Goal: Information Seeking & Learning: Learn about a topic

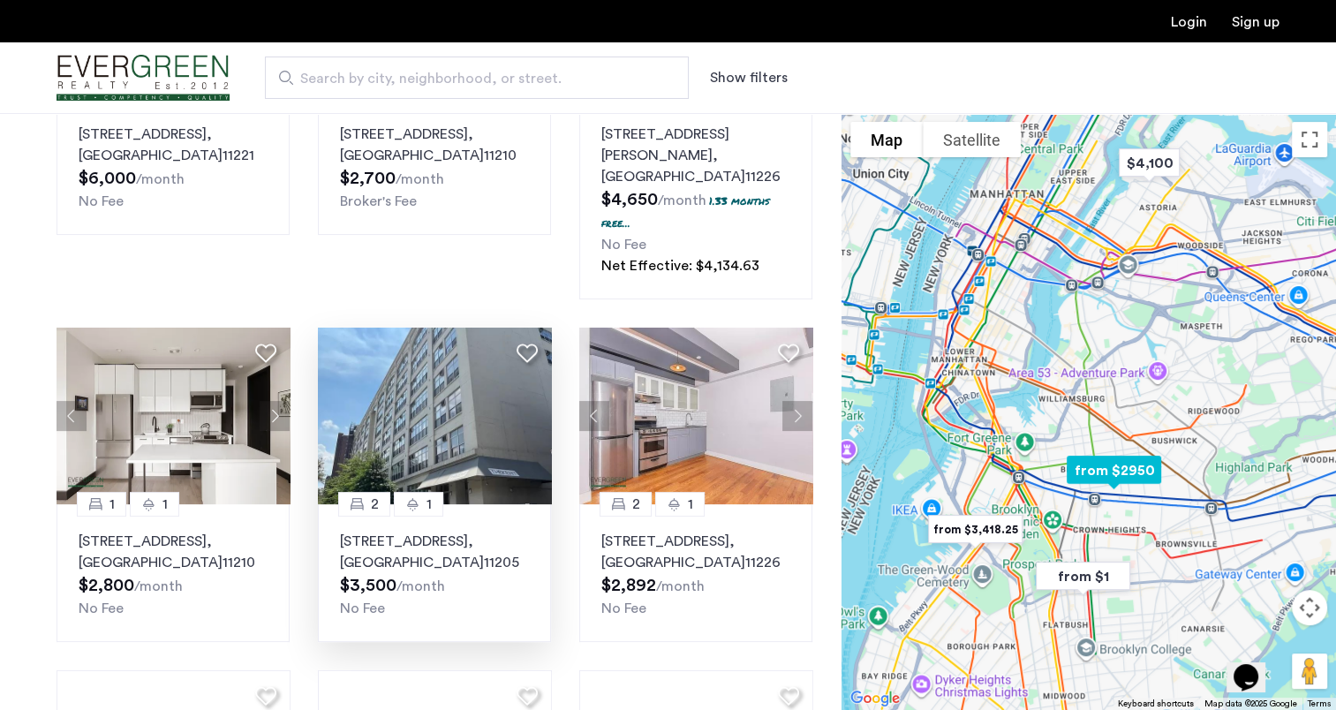
scroll to position [441, 0]
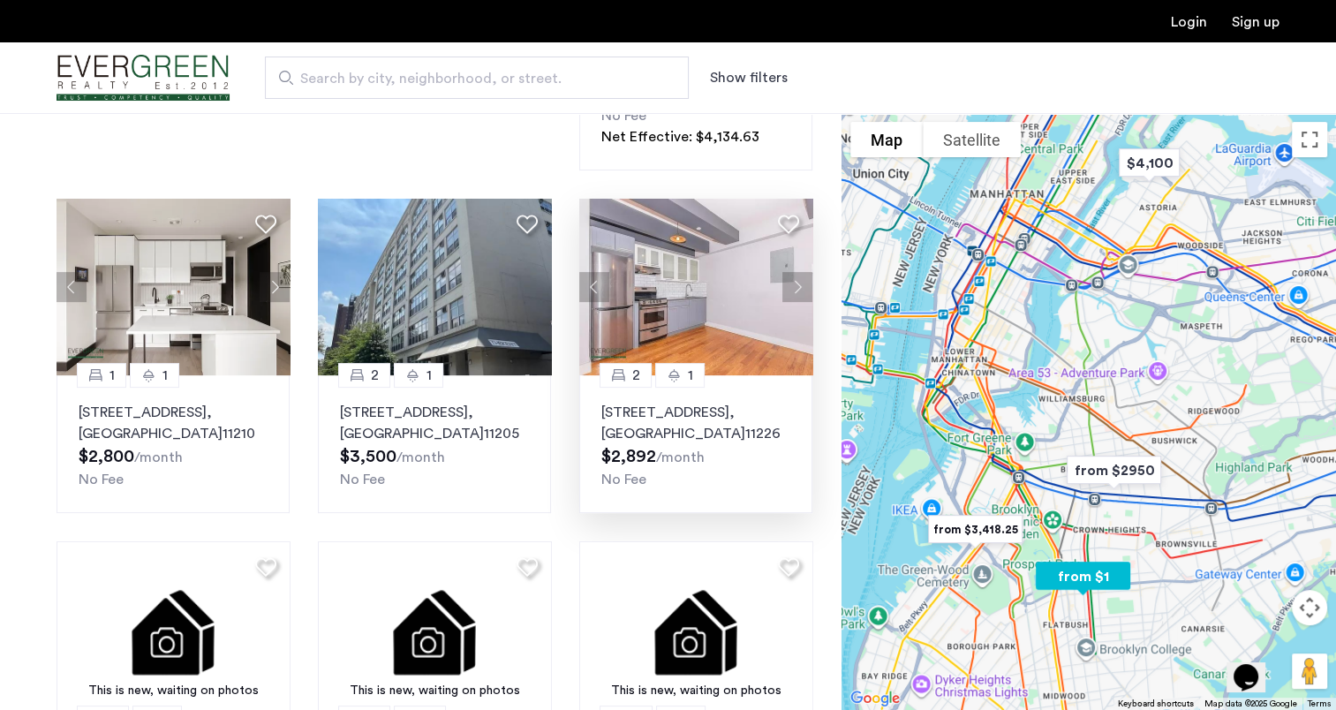
click at [795, 272] on button "Next apartment" at bounding box center [797, 287] width 30 height 30
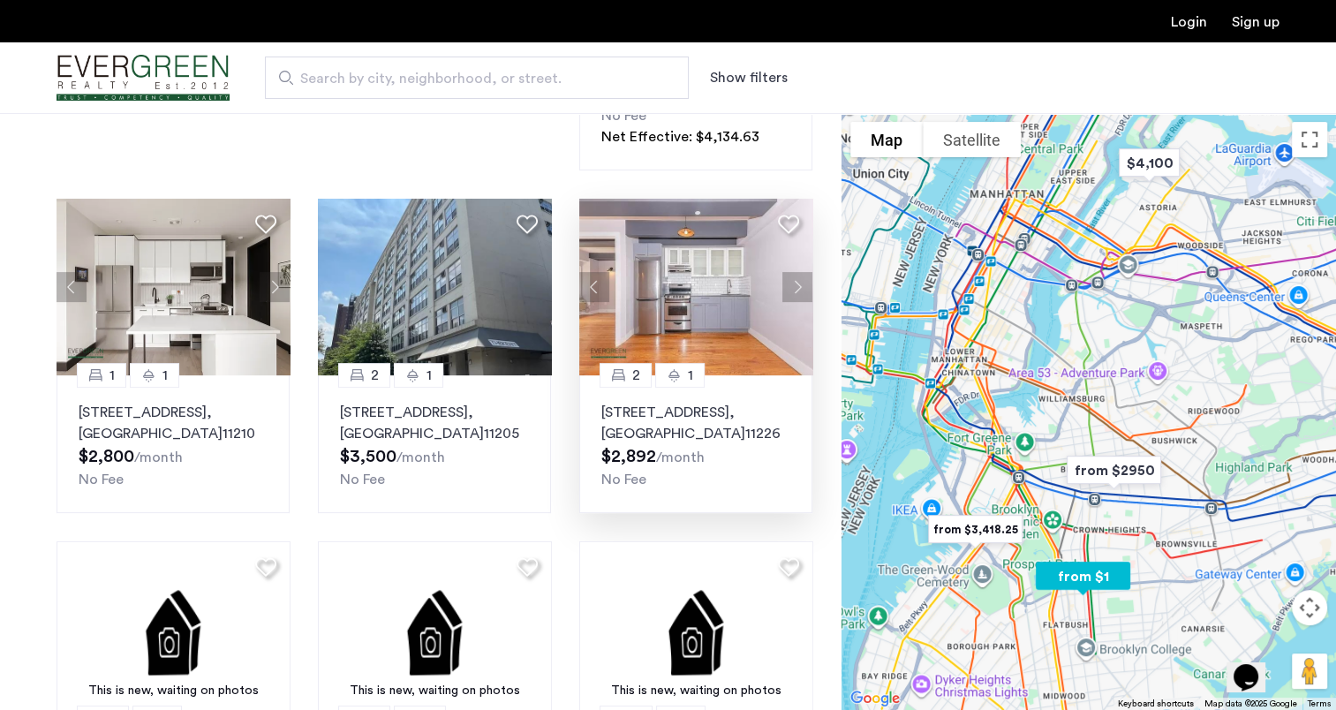
click at [795, 272] on button "Next apartment" at bounding box center [797, 287] width 30 height 30
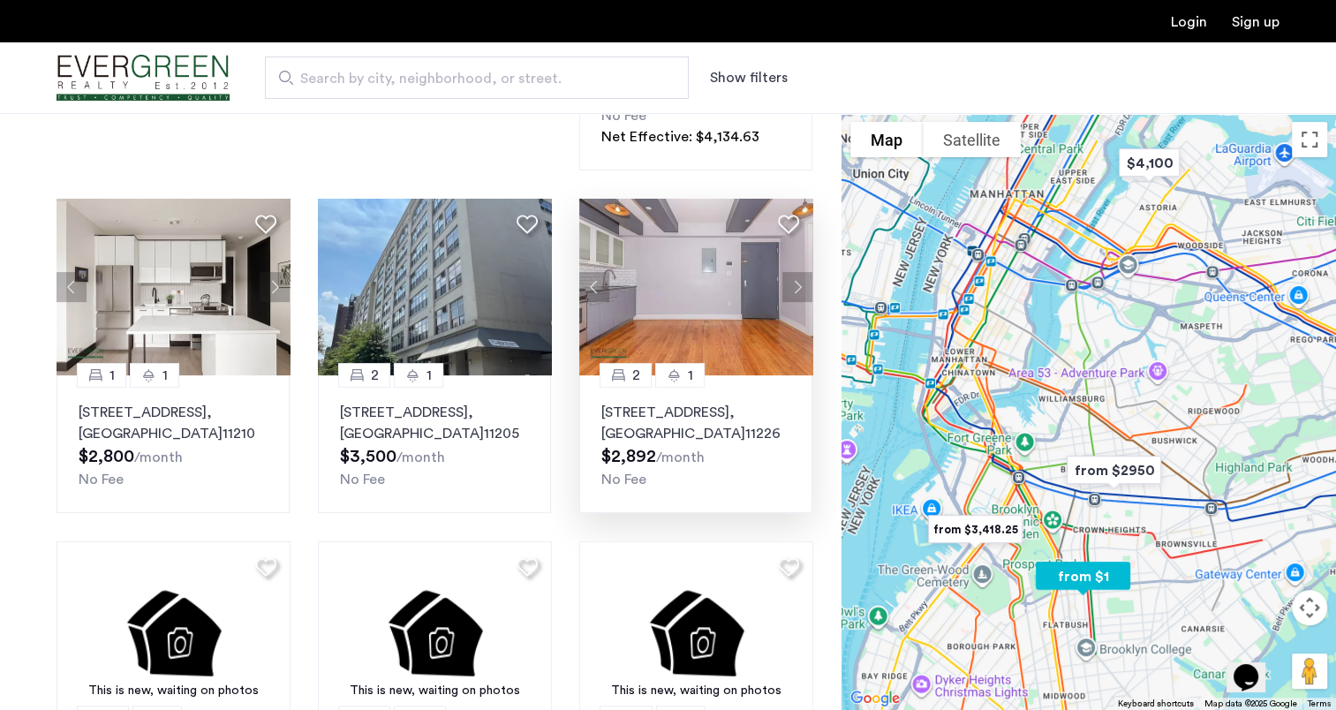
click at [795, 272] on button "Next apartment" at bounding box center [797, 287] width 30 height 30
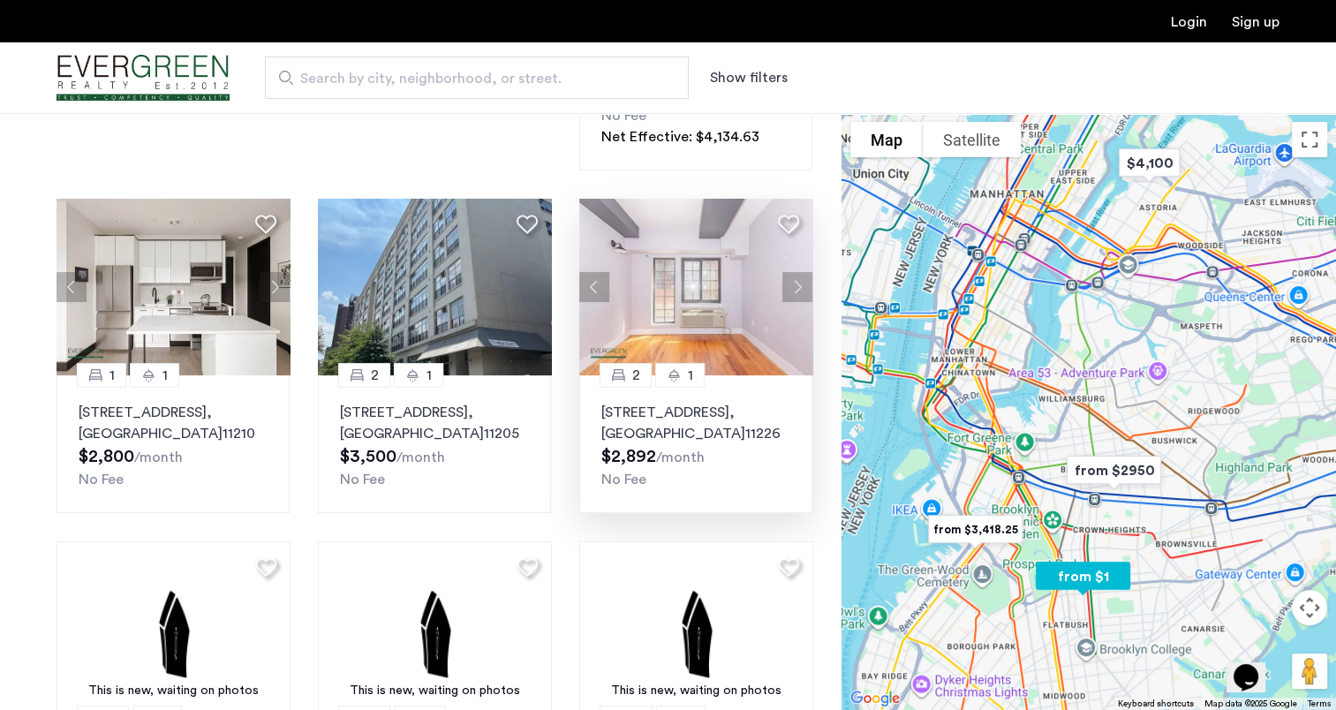
click at [795, 272] on button "Next apartment" at bounding box center [797, 287] width 30 height 30
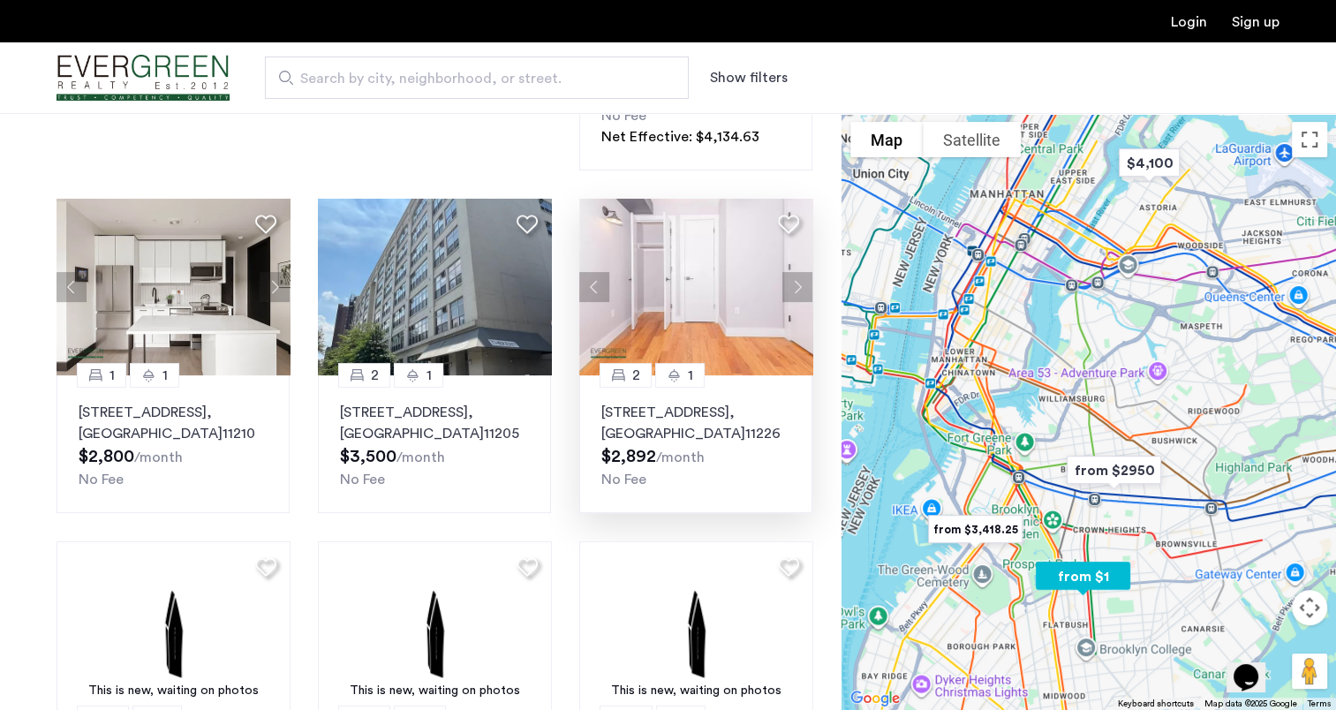
click at [795, 272] on button "Next apartment" at bounding box center [797, 287] width 30 height 30
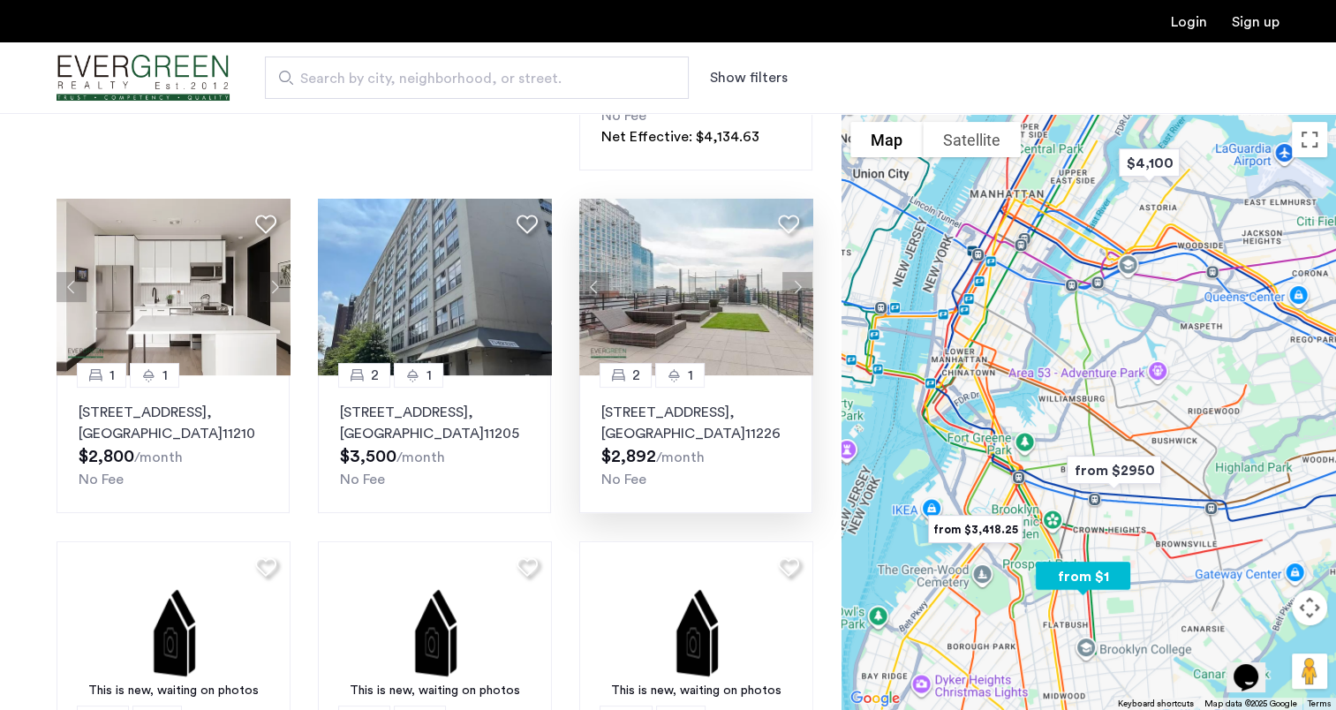
click at [795, 272] on button "Next apartment" at bounding box center [797, 287] width 30 height 30
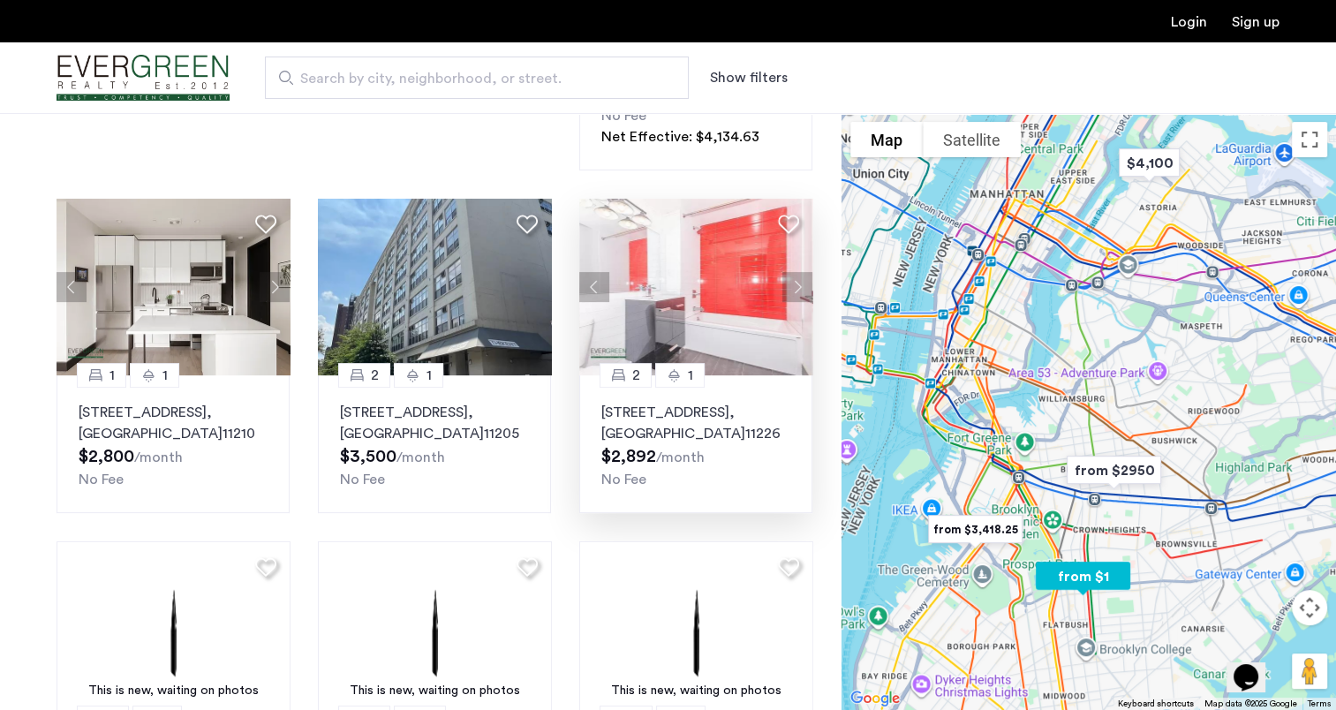
click at [802, 272] on button "Next apartment" at bounding box center [797, 287] width 30 height 30
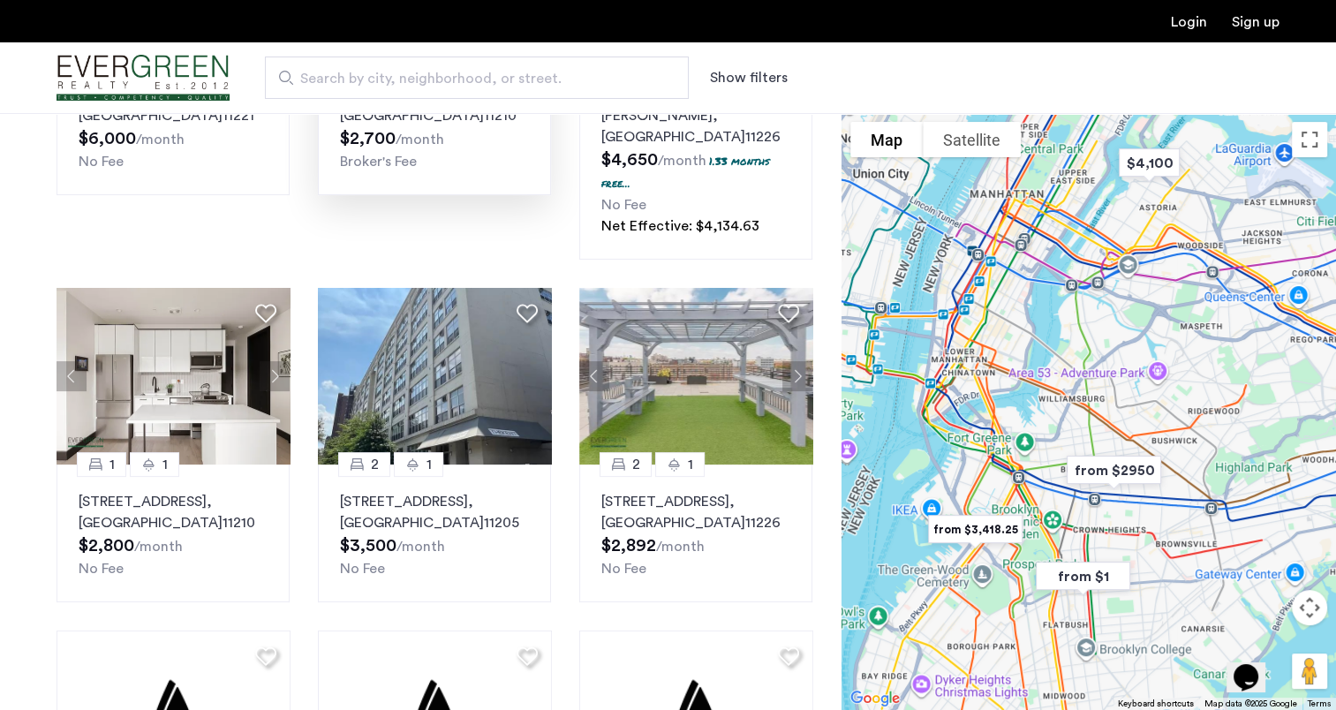
scroll to position [0, 0]
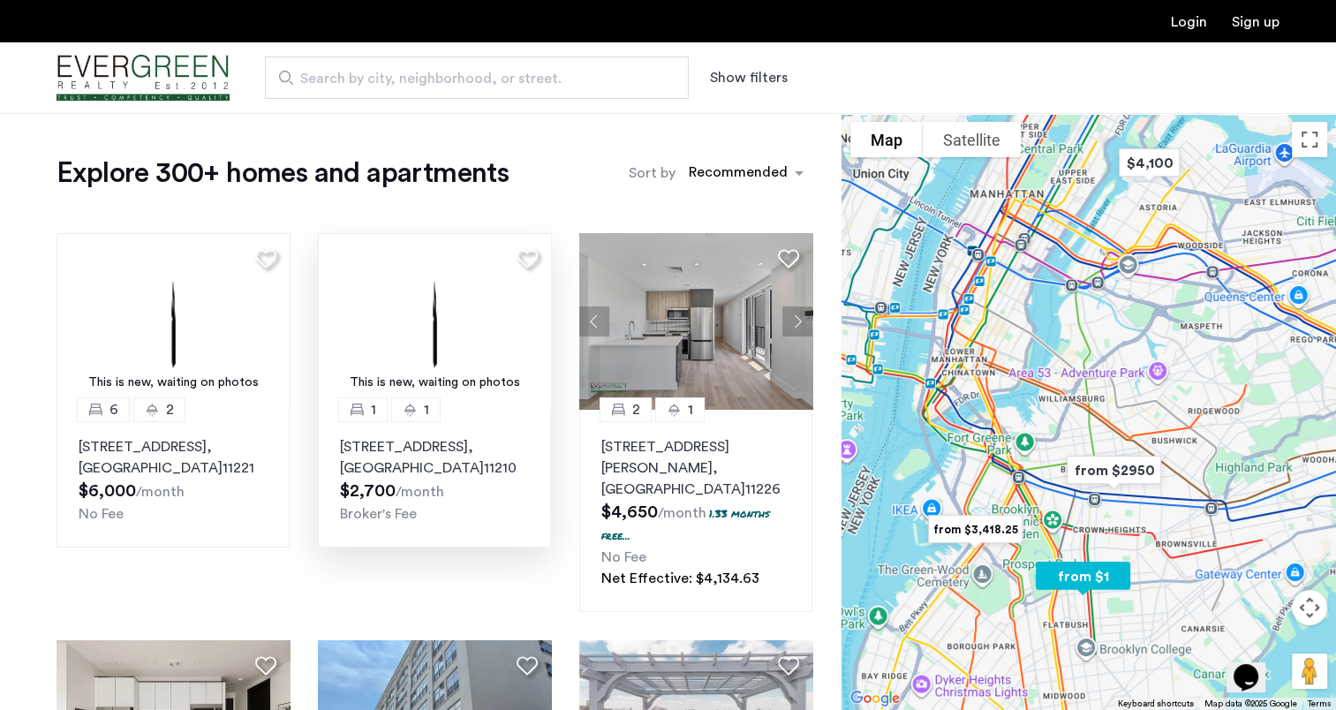
click at [445, 320] on img at bounding box center [435, 321] width 234 height 177
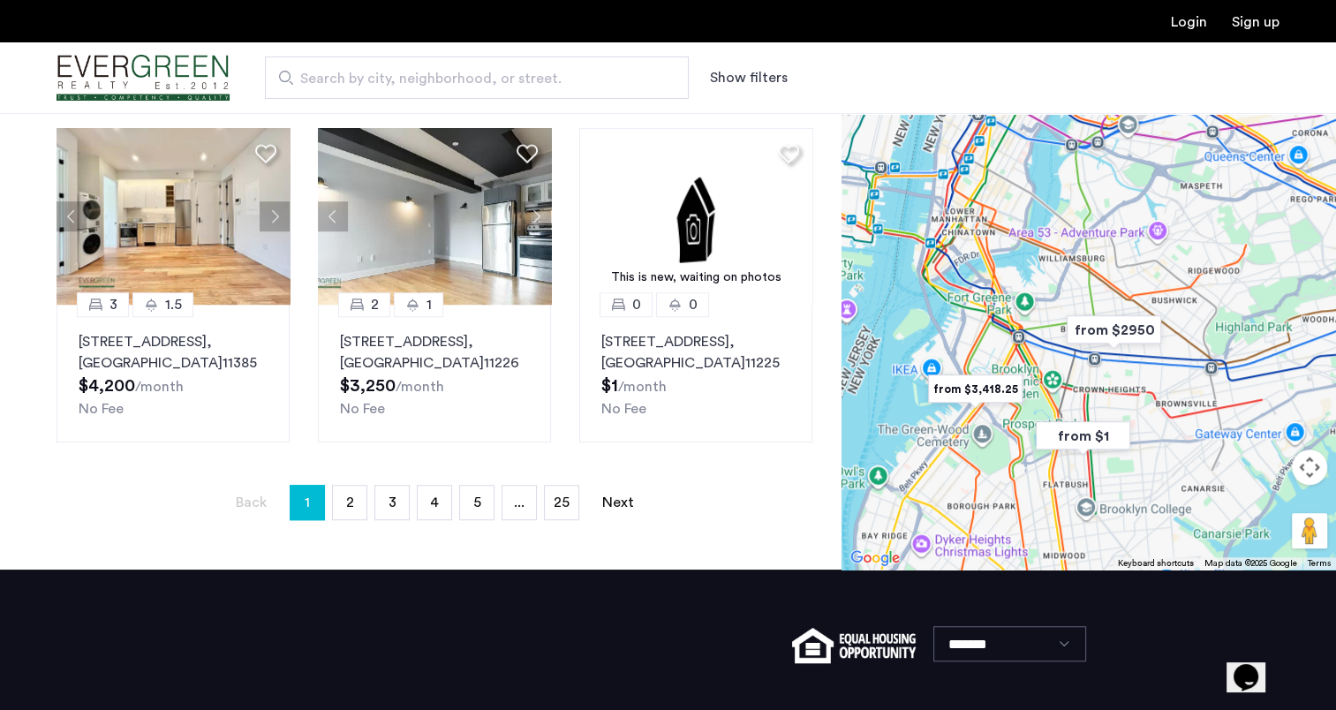
scroll to position [1134, 0]
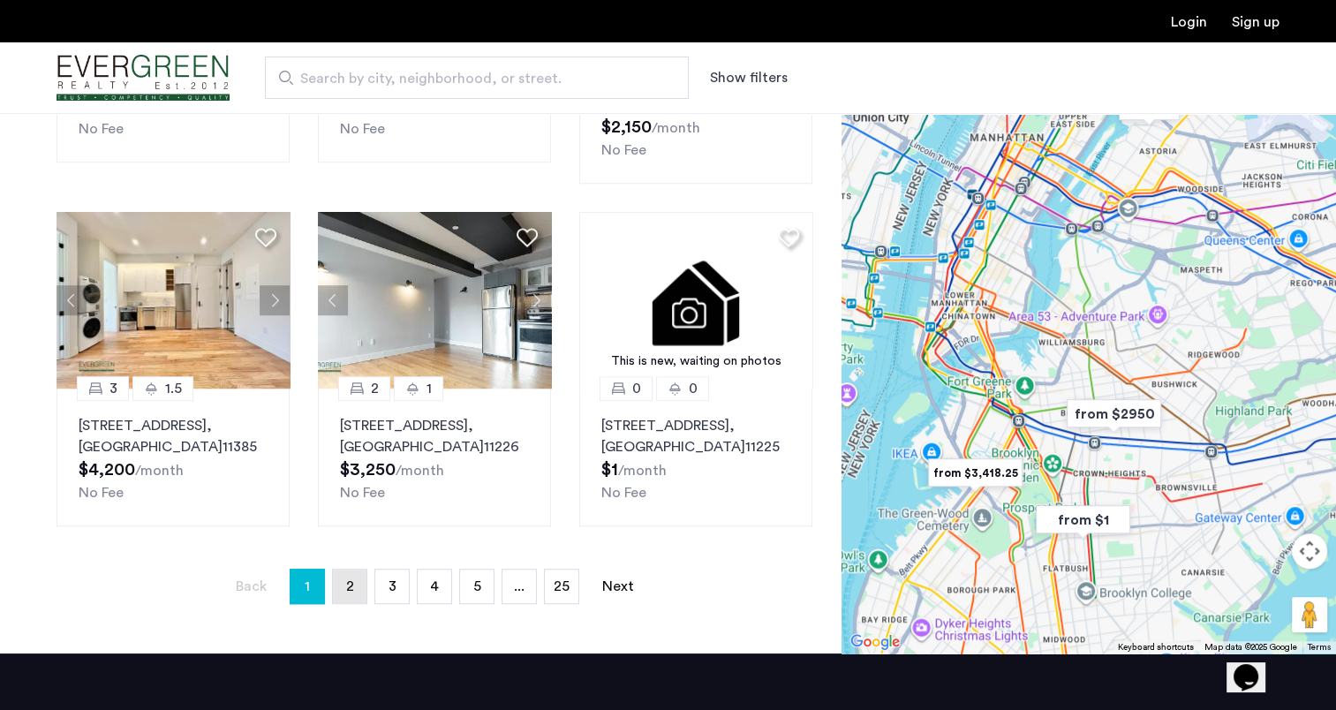
click at [339, 569] on link "page 2" at bounding box center [350, 586] width 34 height 34
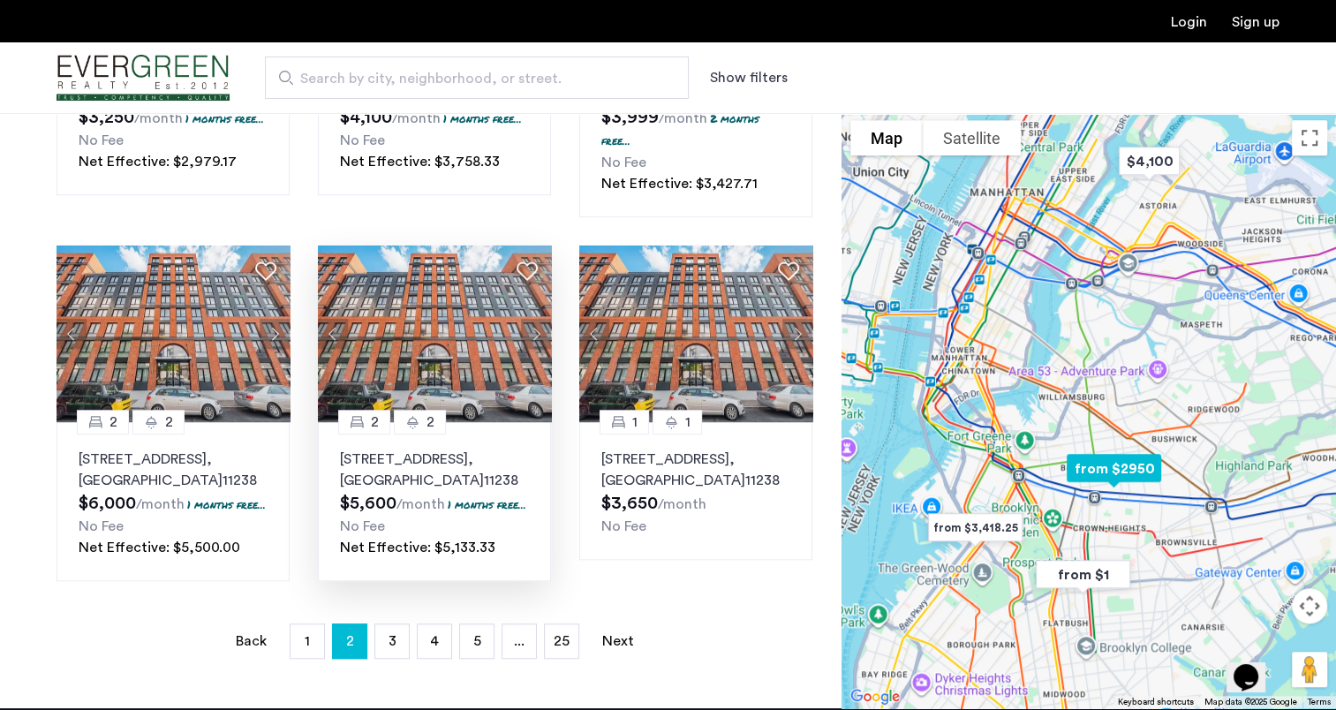
scroll to position [1148, 0]
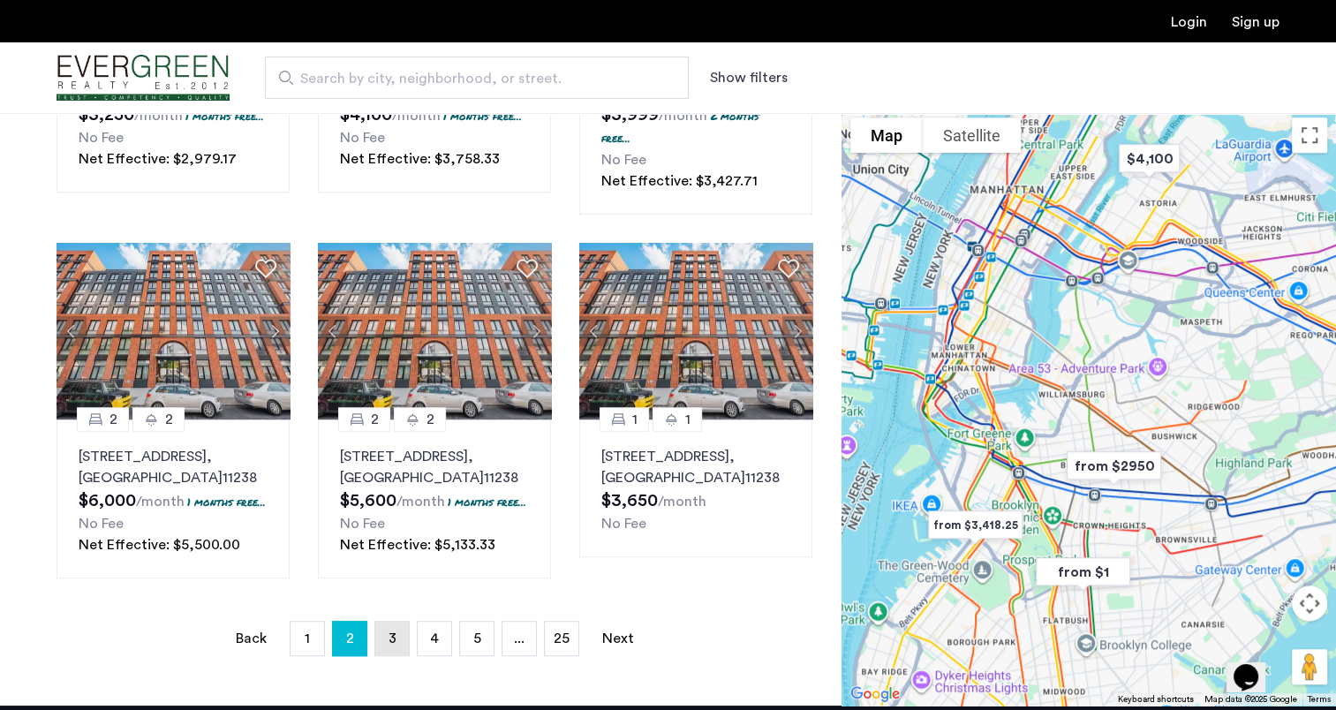
click at [392, 645] on span "3" at bounding box center [392, 638] width 8 height 14
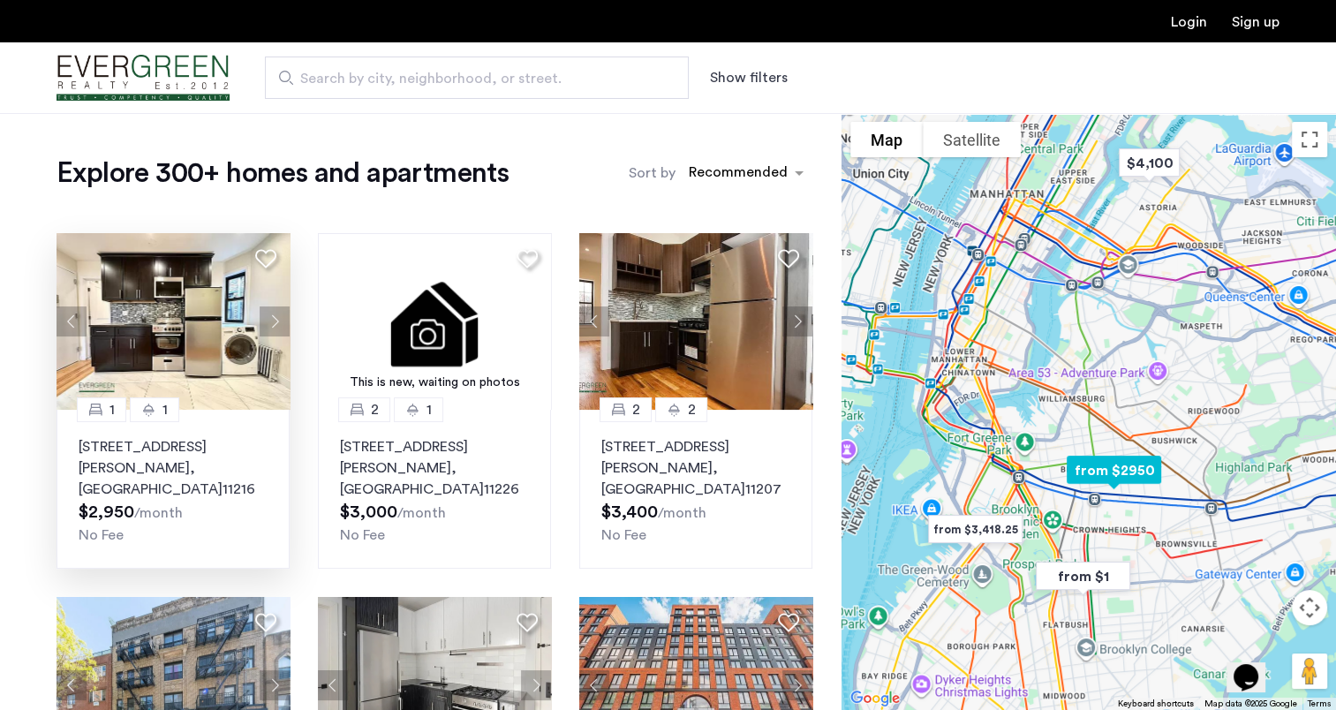
click at [176, 302] on img at bounding box center [174, 321] width 234 height 177
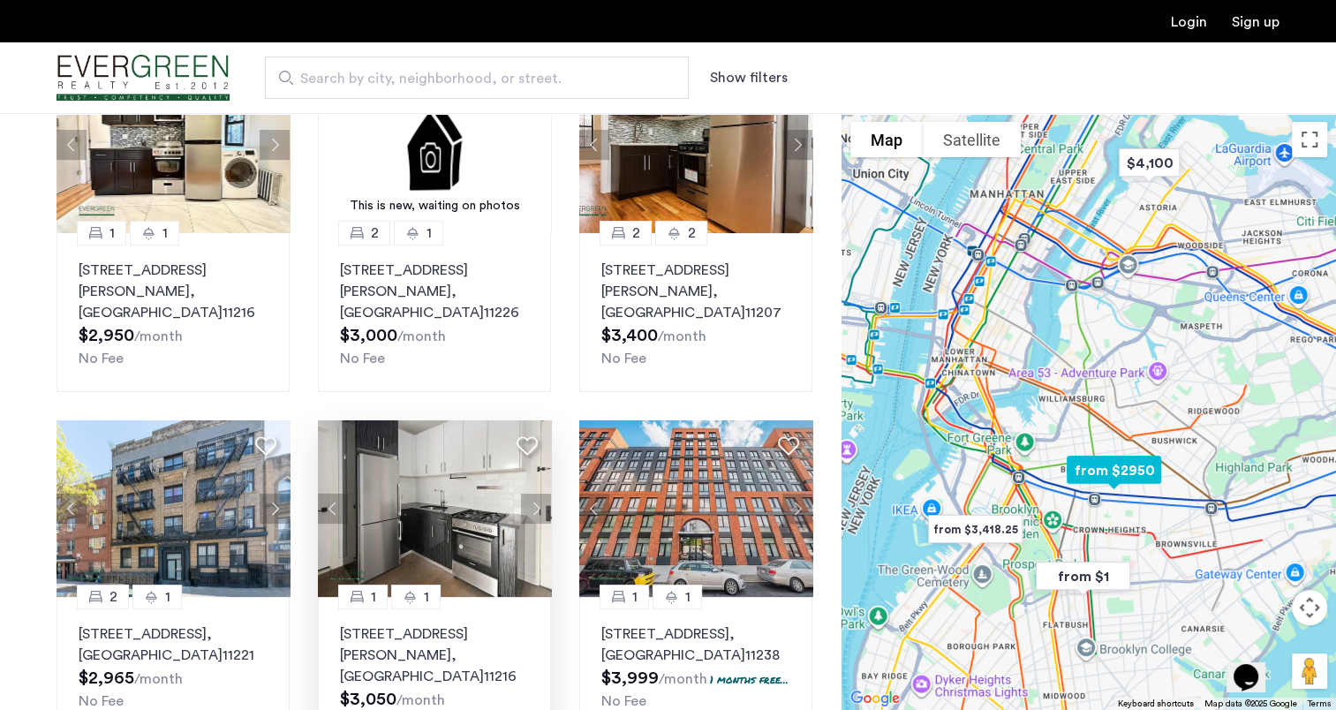
scroll to position [88, 0]
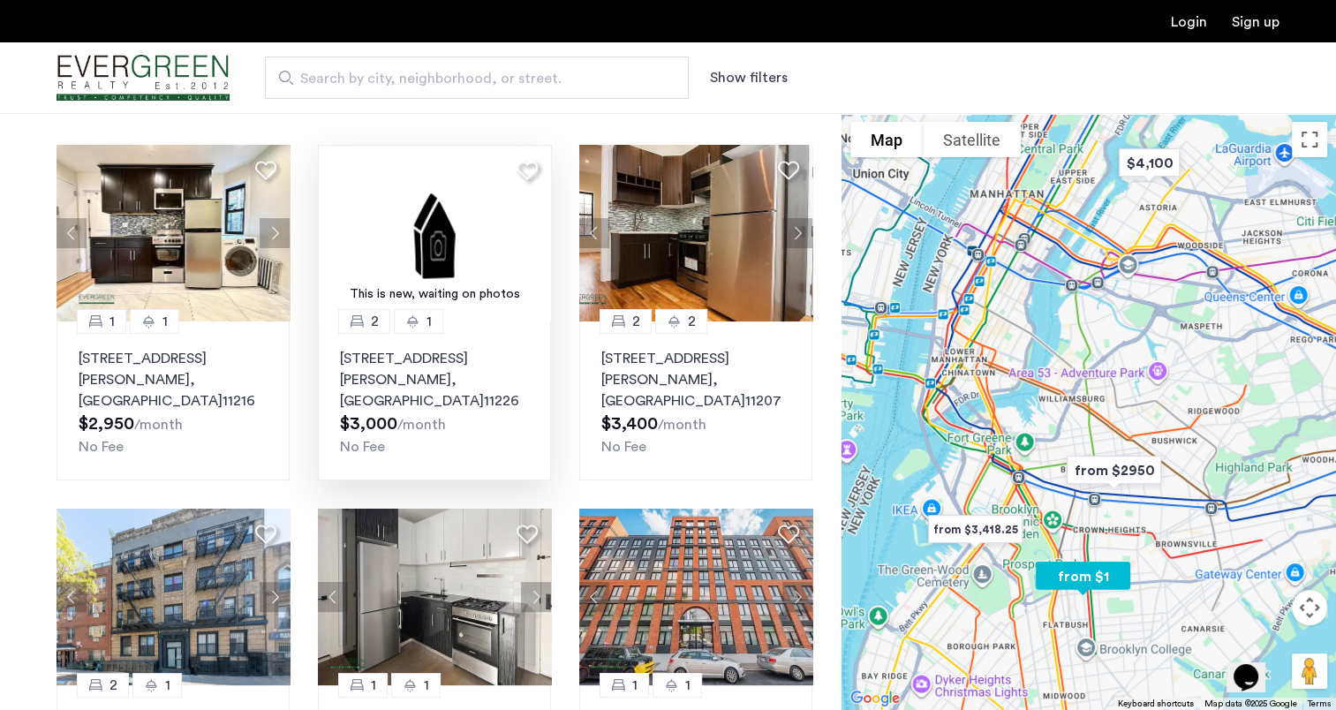
click at [403, 255] on img at bounding box center [435, 233] width 234 height 177
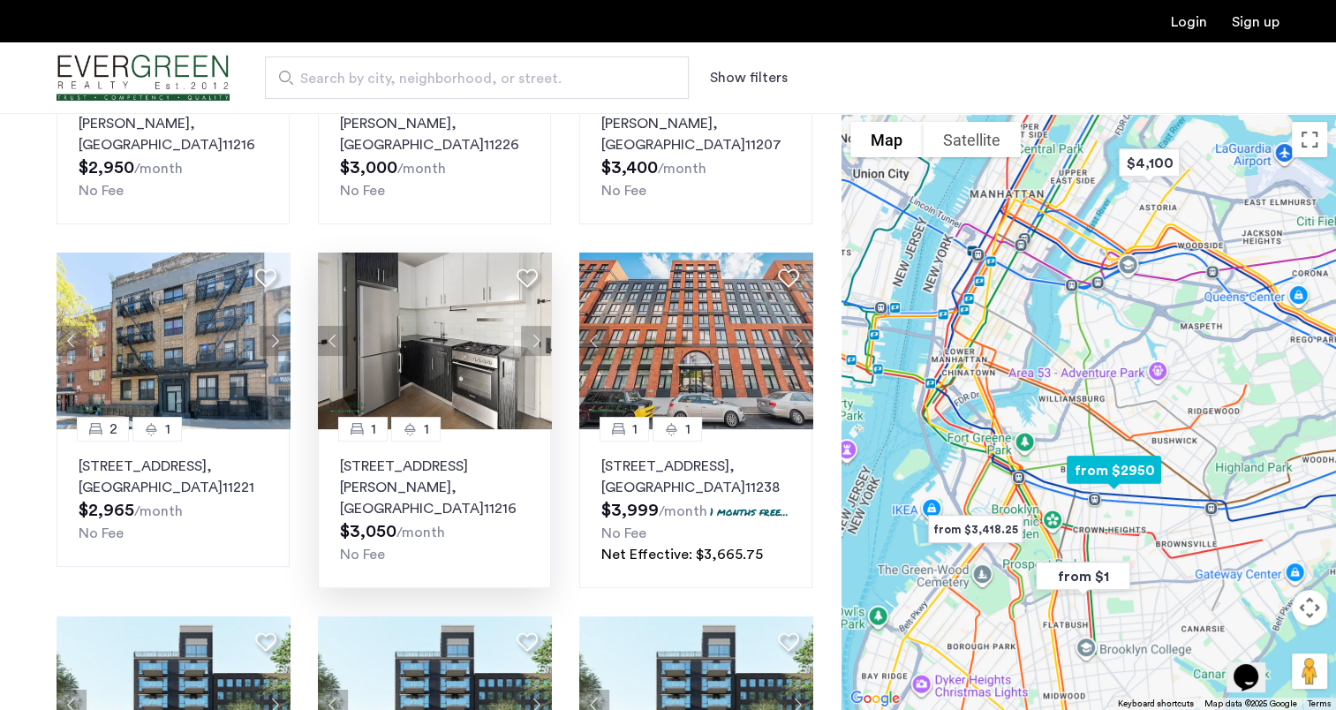
scroll to position [353, 0]
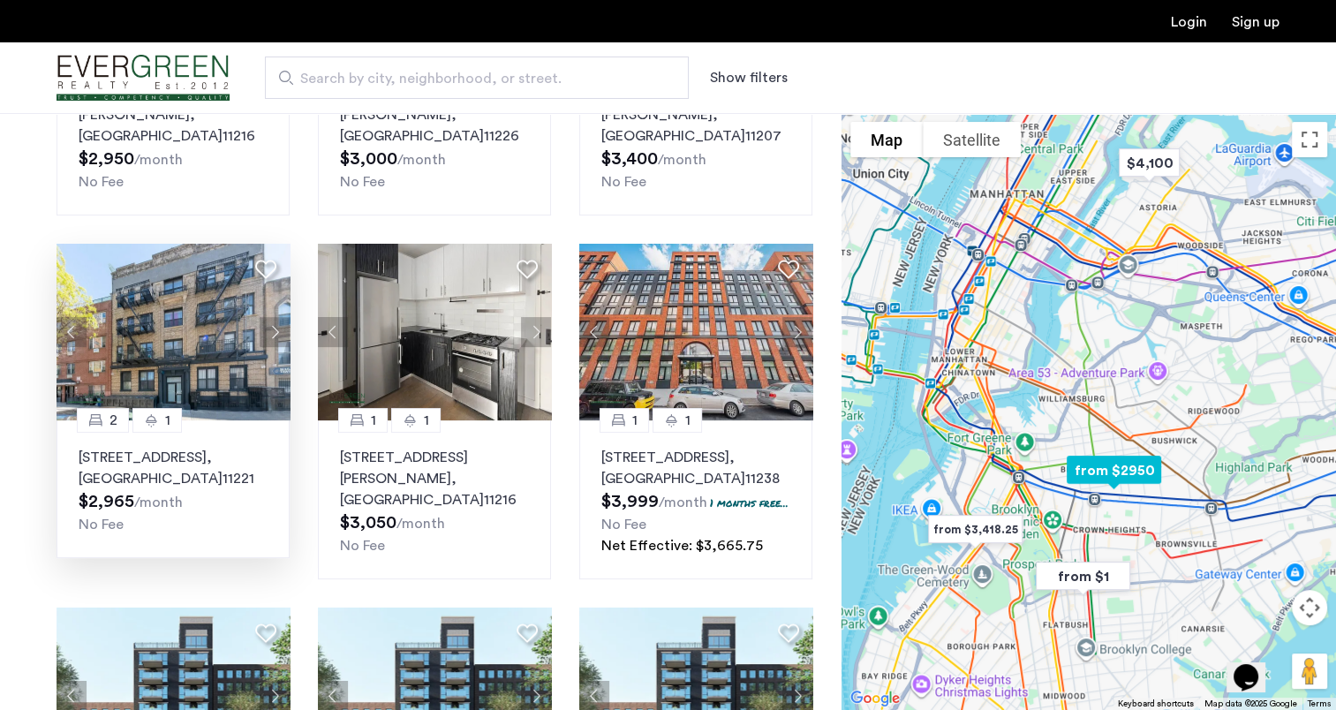
click at [201, 321] on img at bounding box center [174, 332] width 234 height 177
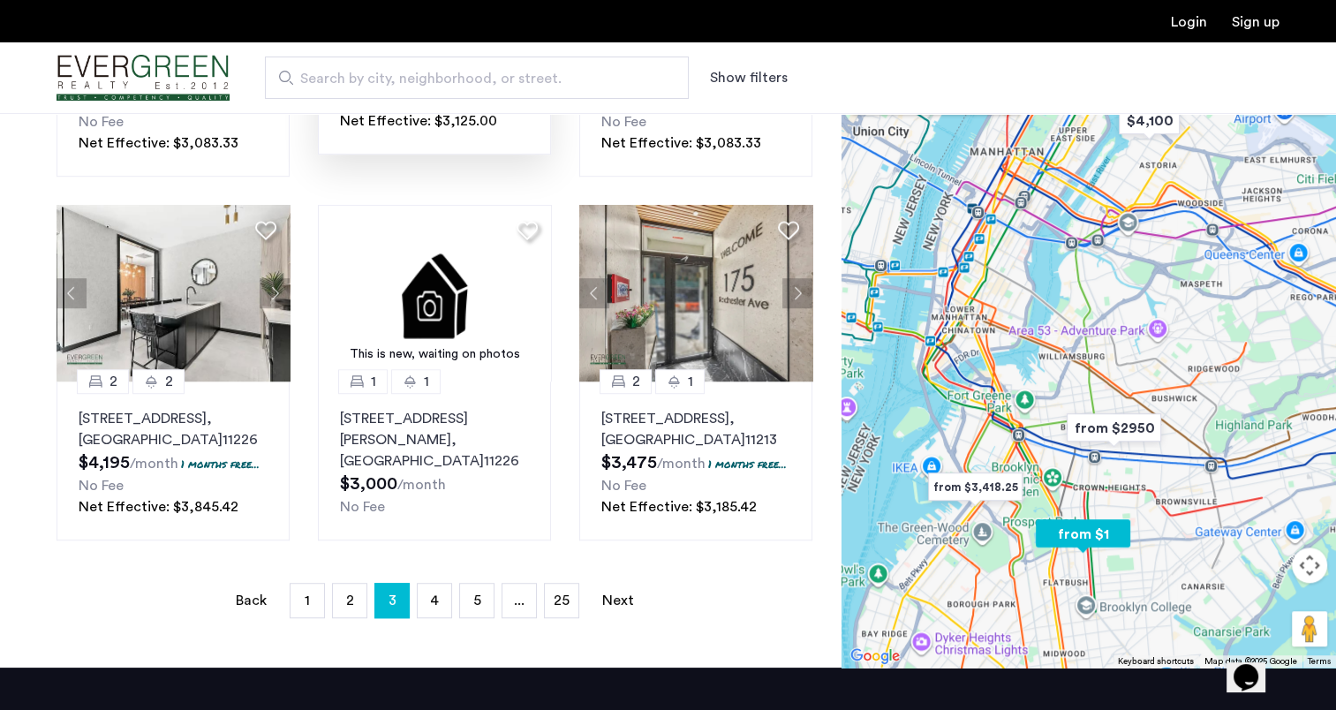
scroll to position [1148, 0]
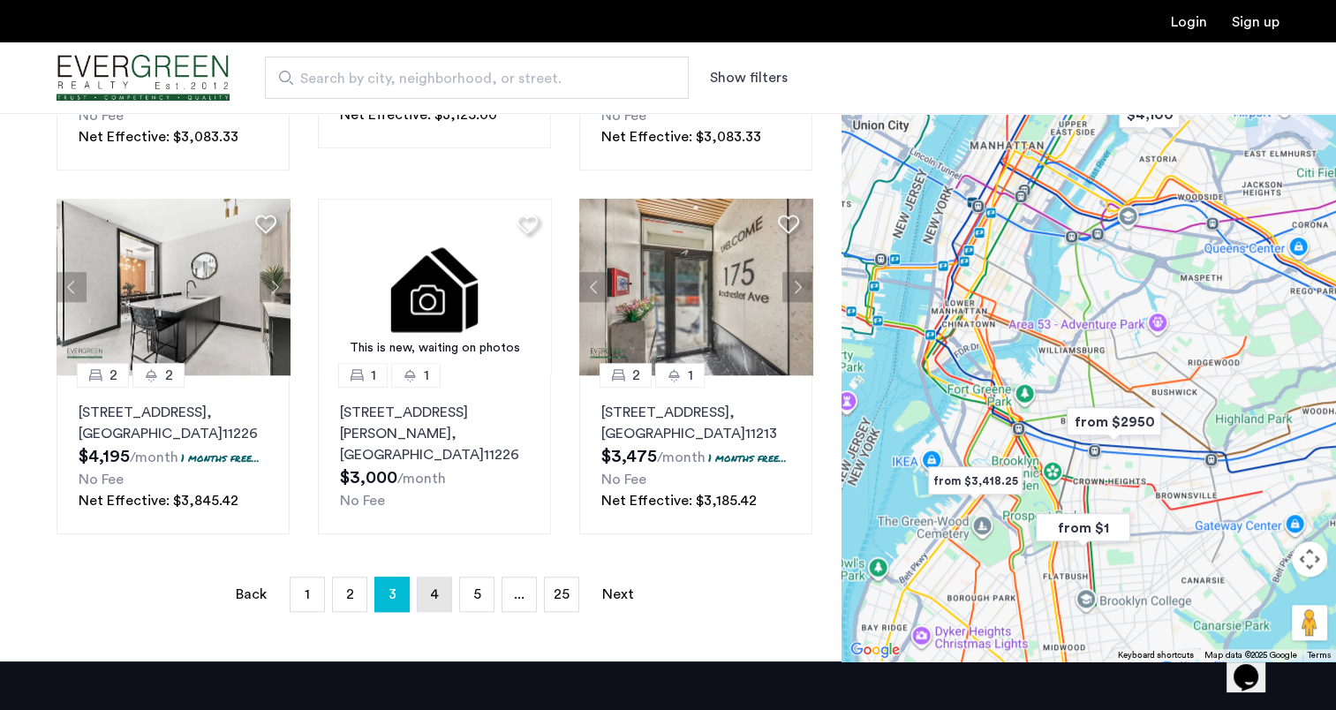
click at [440, 591] on link "page 4" at bounding box center [435, 594] width 34 height 34
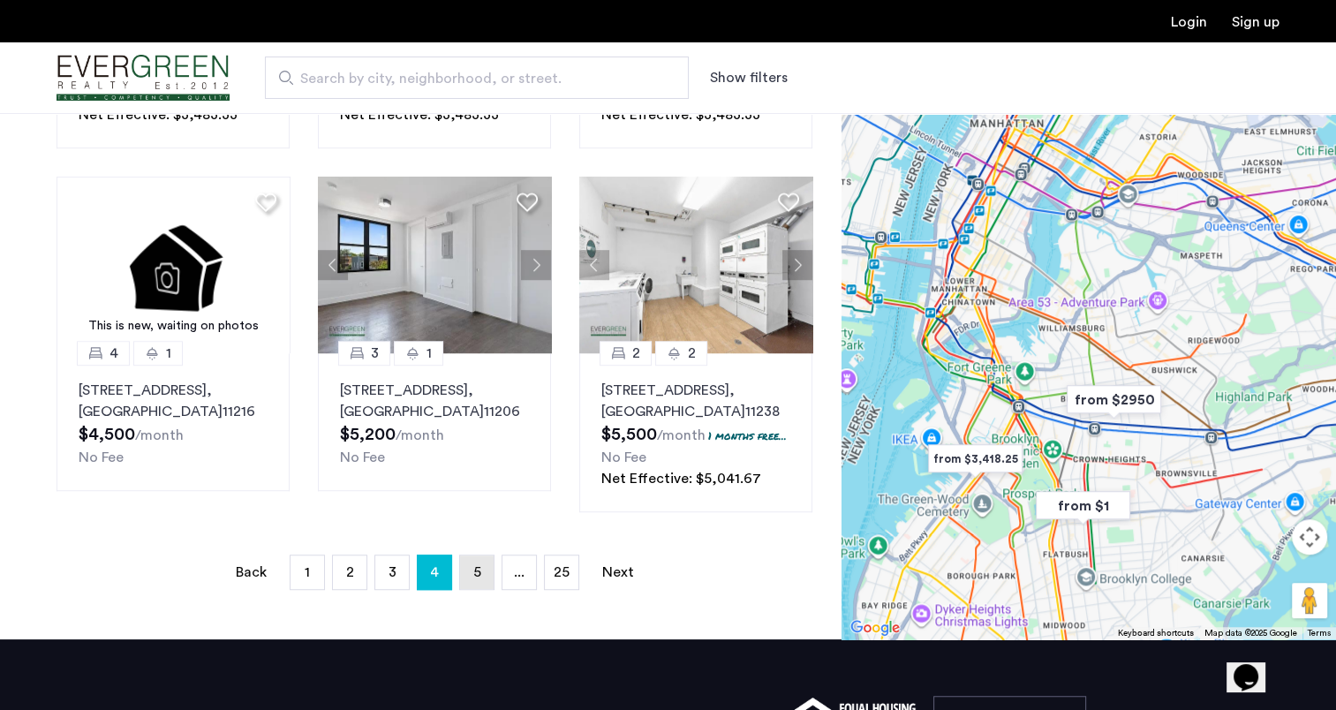
click at [462, 589] on link "page 5" at bounding box center [477, 572] width 34 height 34
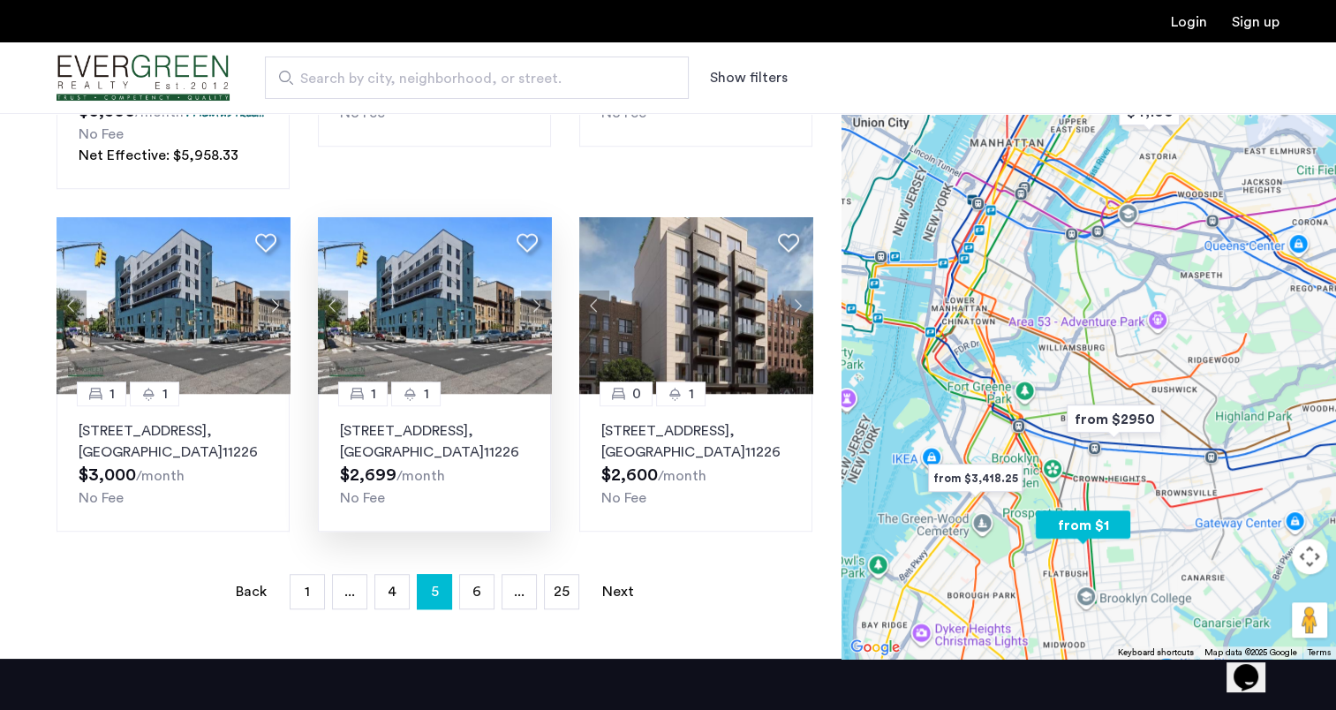
scroll to position [1236, 0]
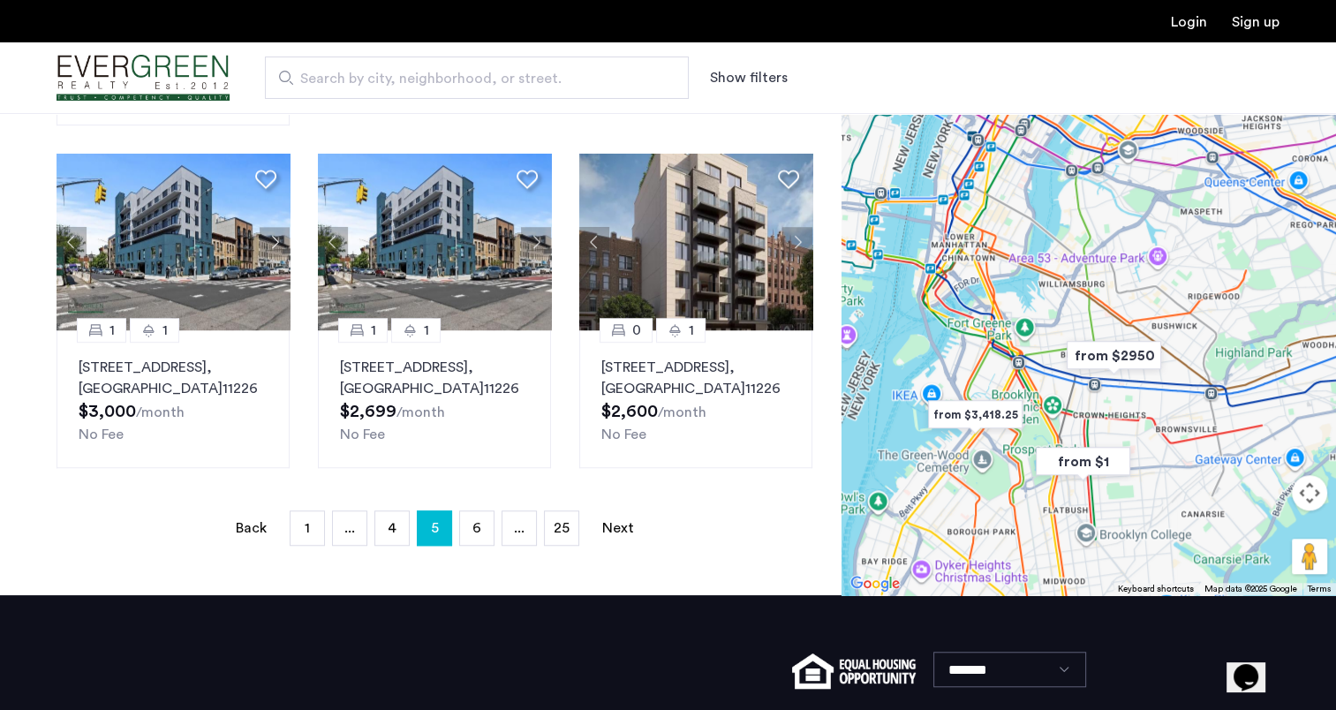
click at [475, 535] on span "6" at bounding box center [476, 528] width 9 height 14
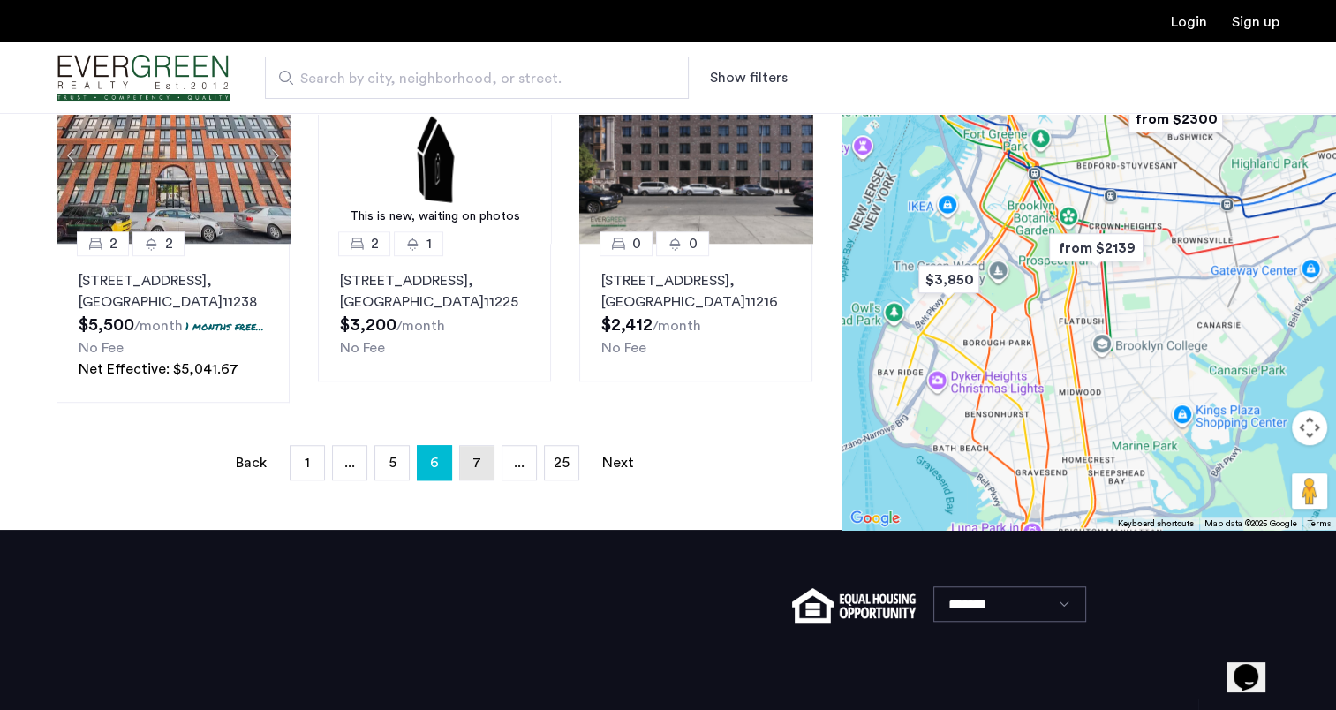
click at [473, 456] on span "7" at bounding box center [476, 463] width 9 height 14
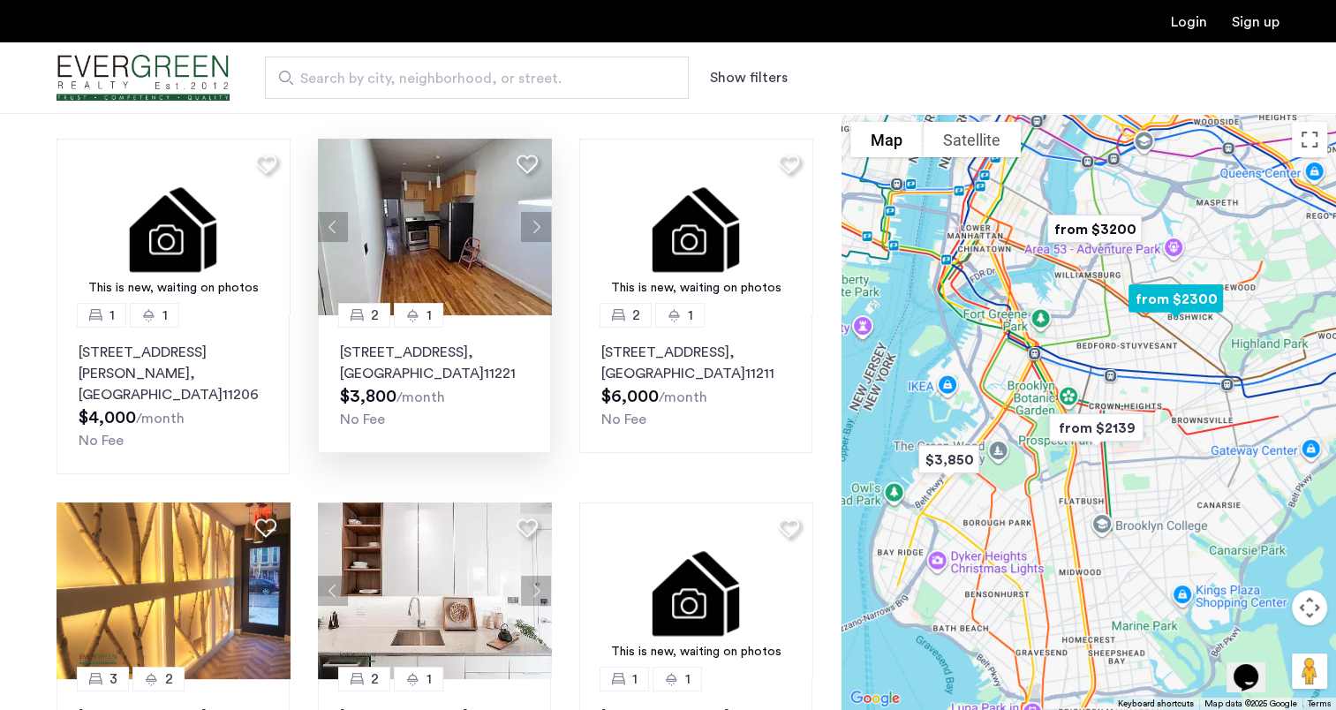
scroll to position [177, 0]
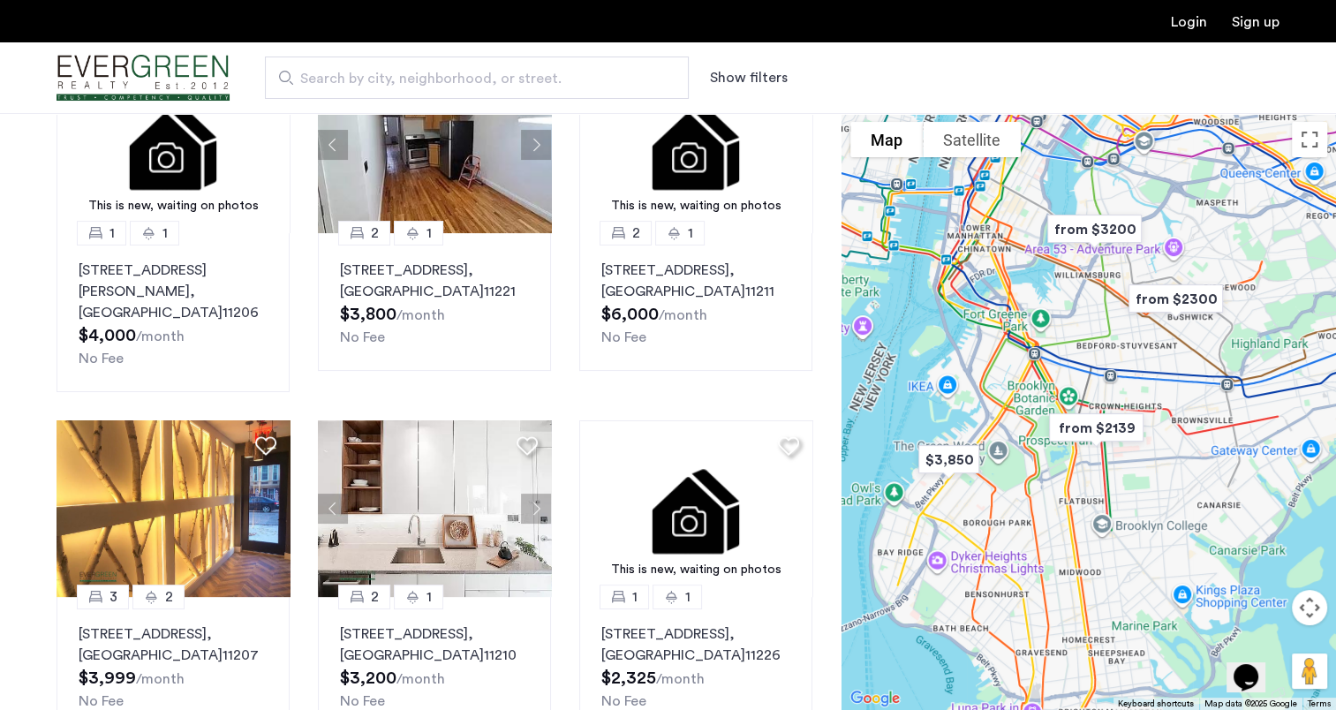
click at [749, 66] on div "Search by city, neighborhood, or street. Show filters" at bounding box center [755, 78] width 1050 height 42
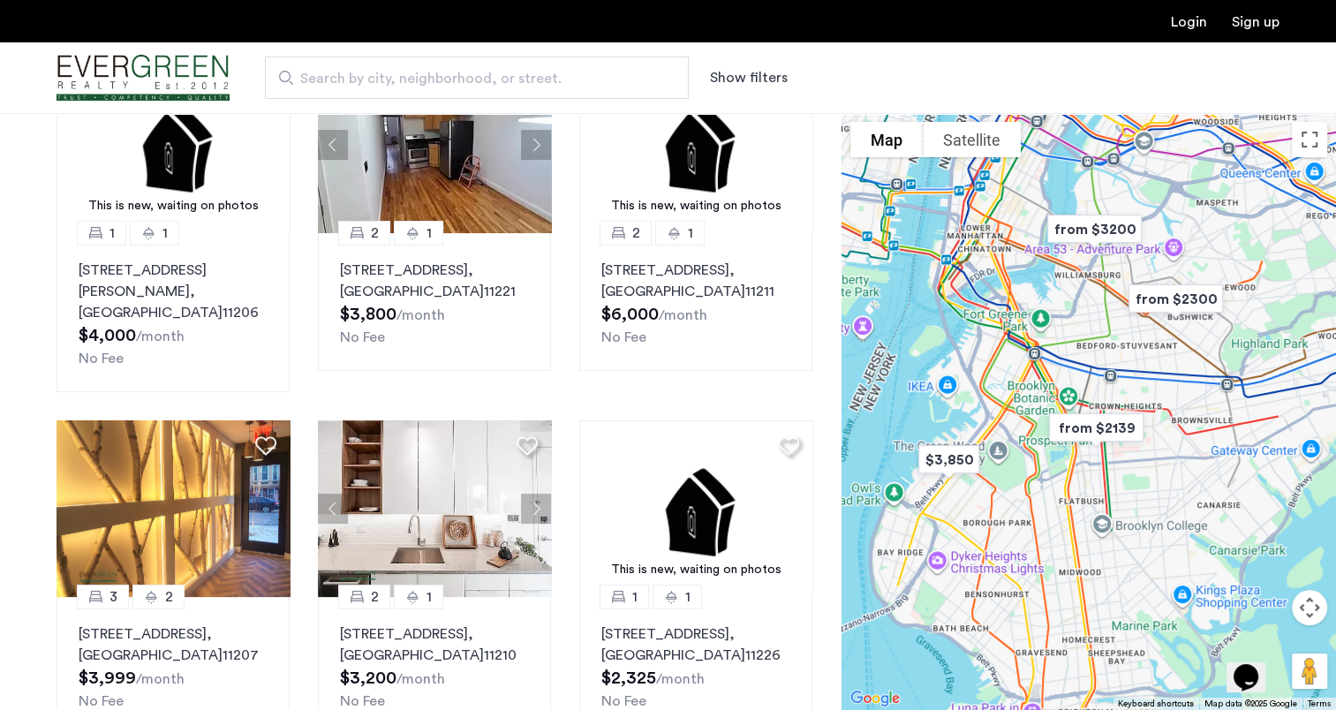
click at [747, 73] on button "Show filters" at bounding box center [749, 77] width 78 height 21
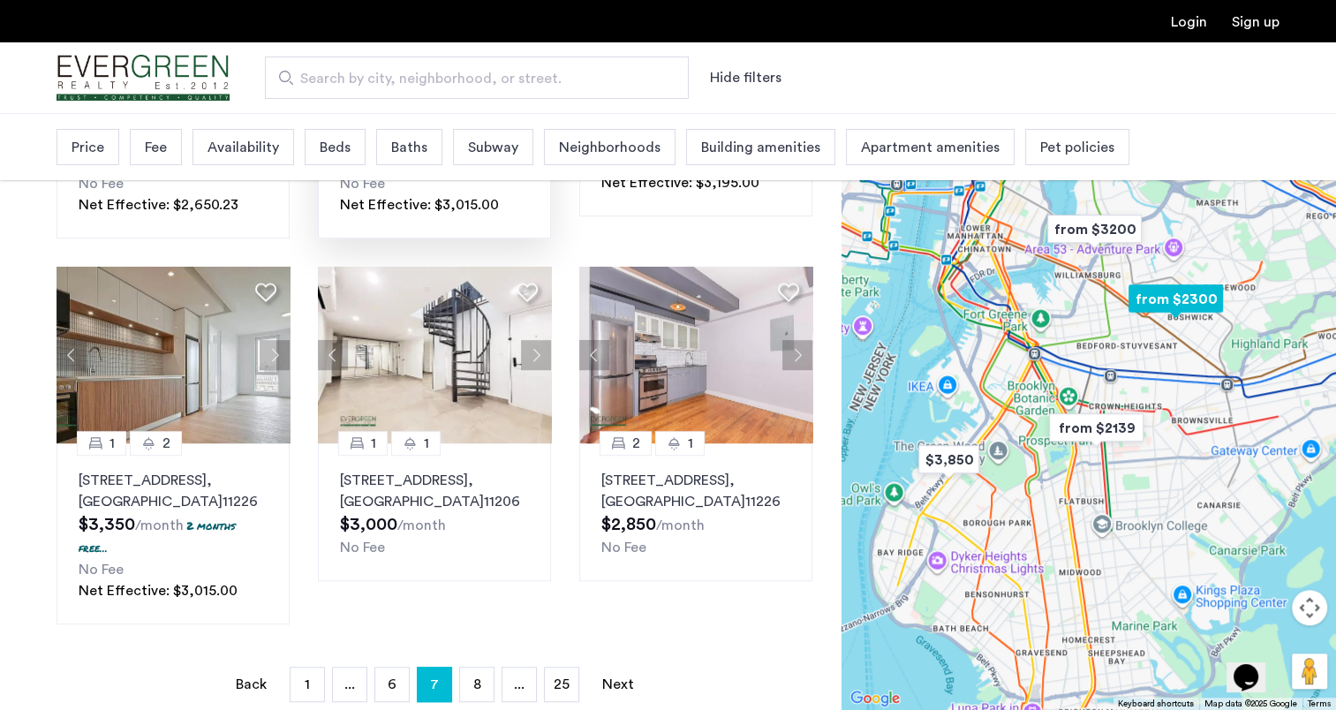
scroll to position [1148, 0]
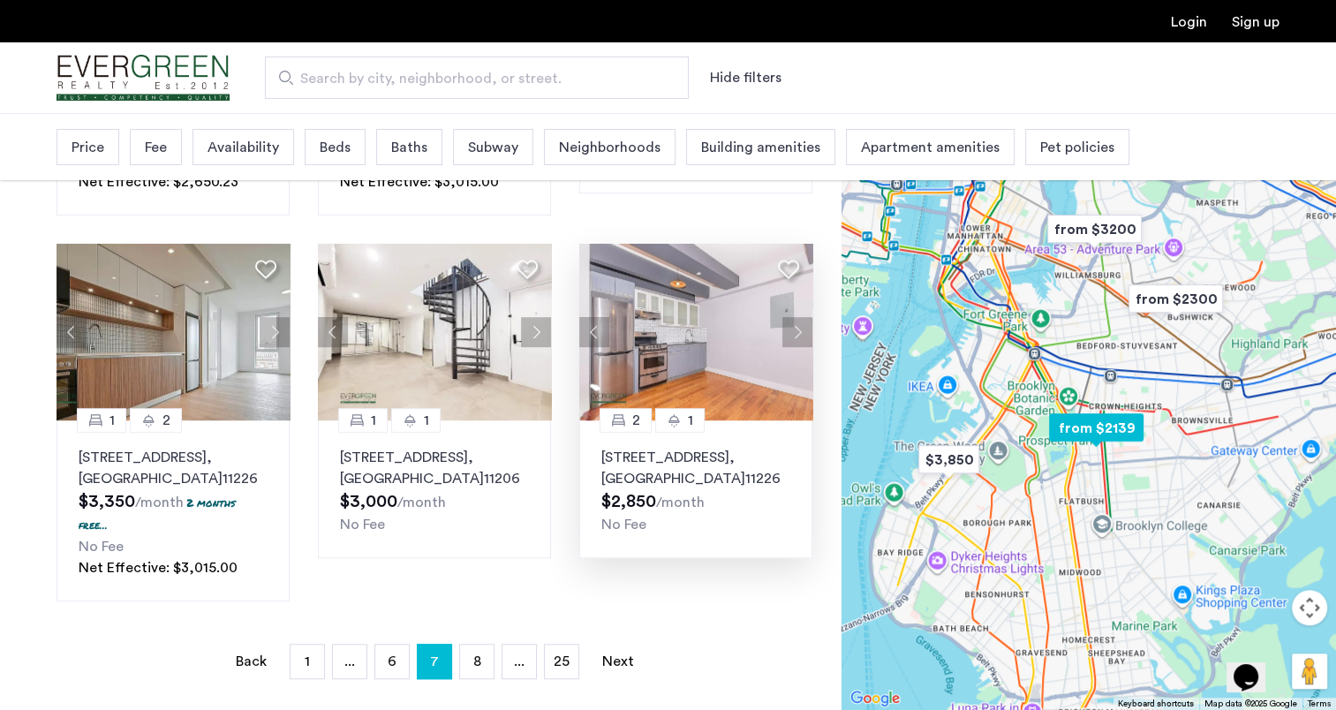
click at [796, 317] on button "Next apartment" at bounding box center [797, 332] width 30 height 30
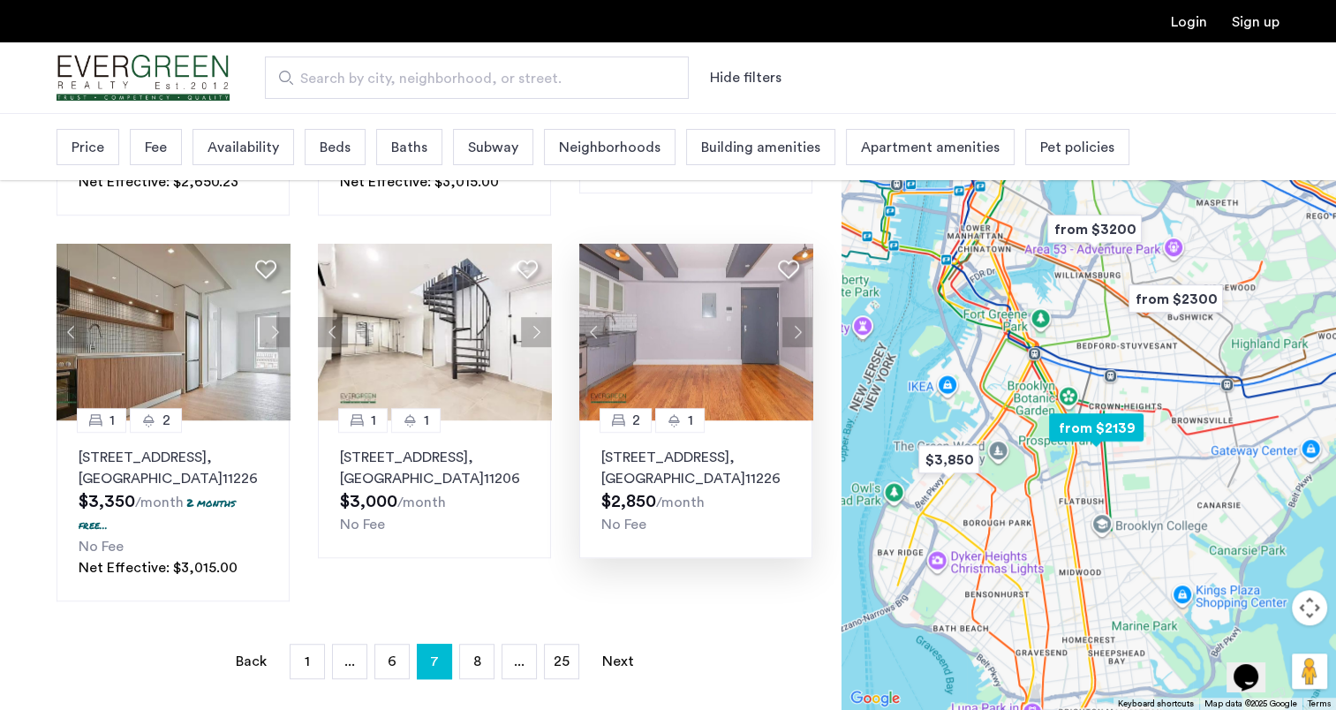
click at [796, 317] on button "Next apartment" at bounding box center [797, 332] width 30 height 30
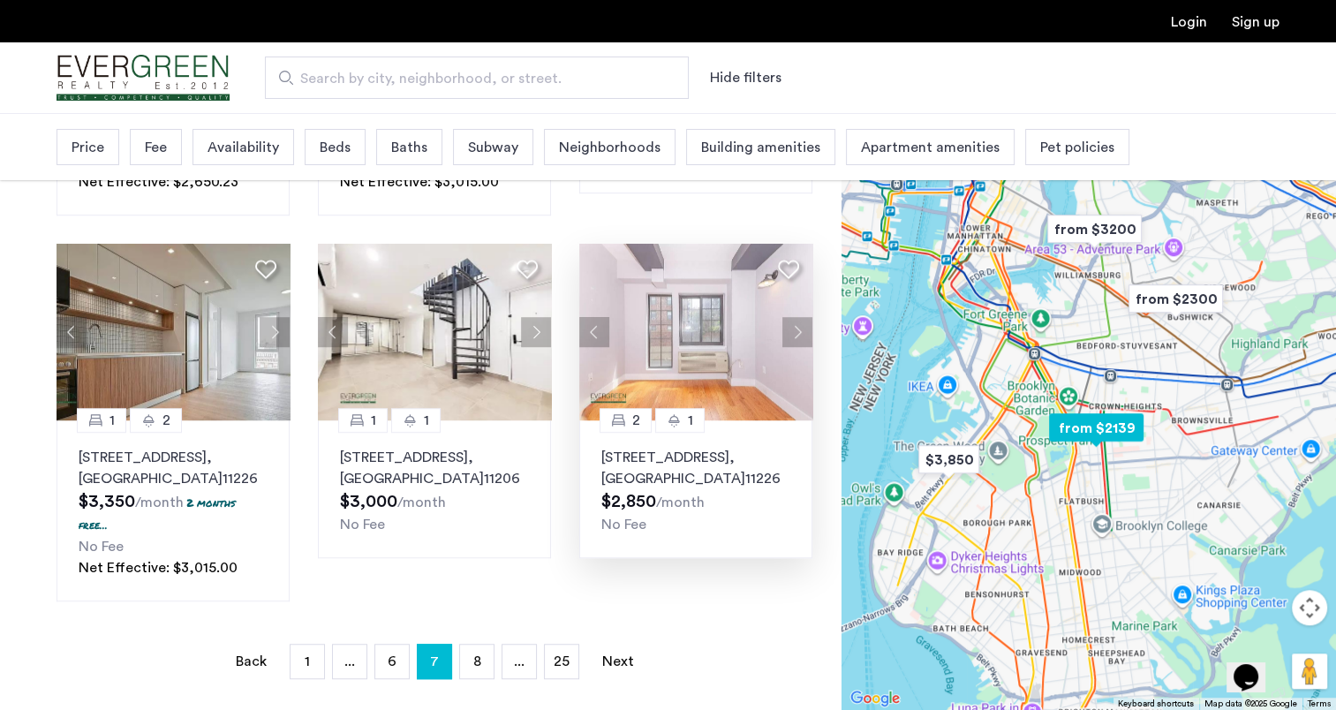
click at [795, 317] on button "Next apartment" at bounding box center [797, 332] width 30 height 30
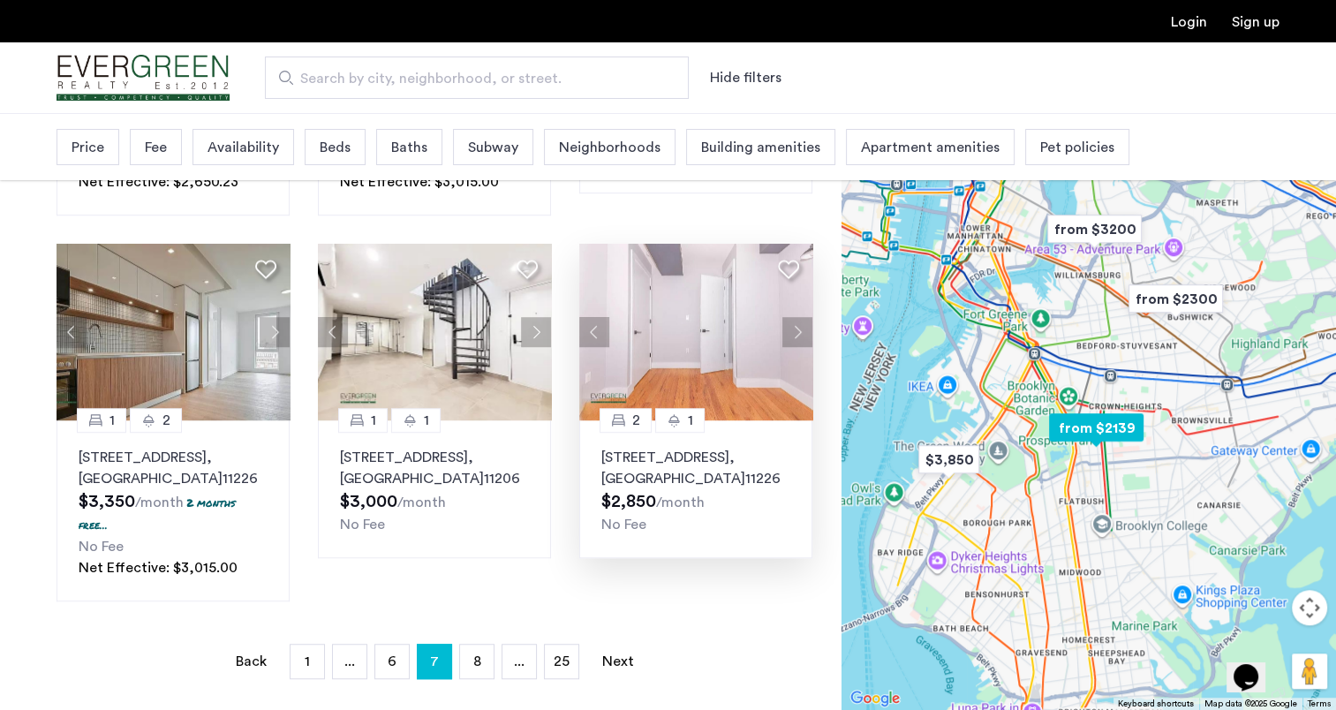
click at [795, 317] on button "Next apartment" at bounding box center [797, 332] width 30 height 30
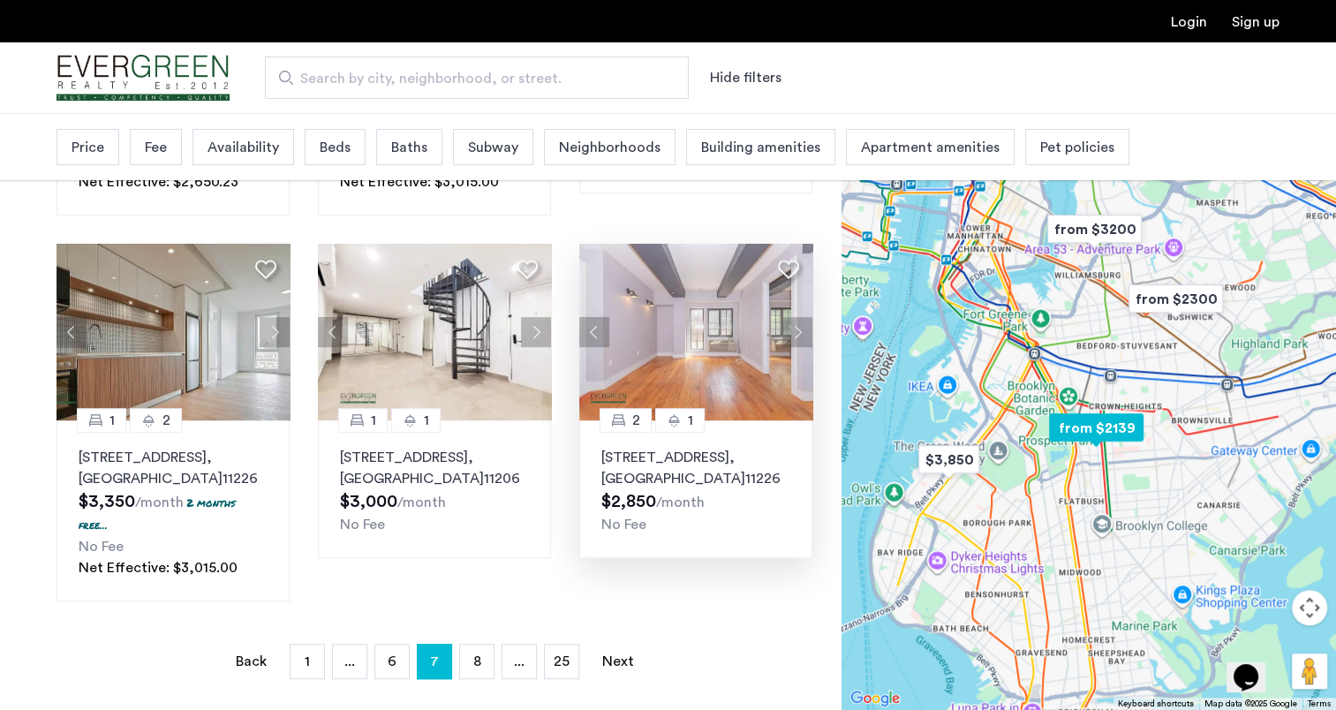
click at [795, 317] on button "Next apartment" at bounding box center [797, 332] width 30 height 30
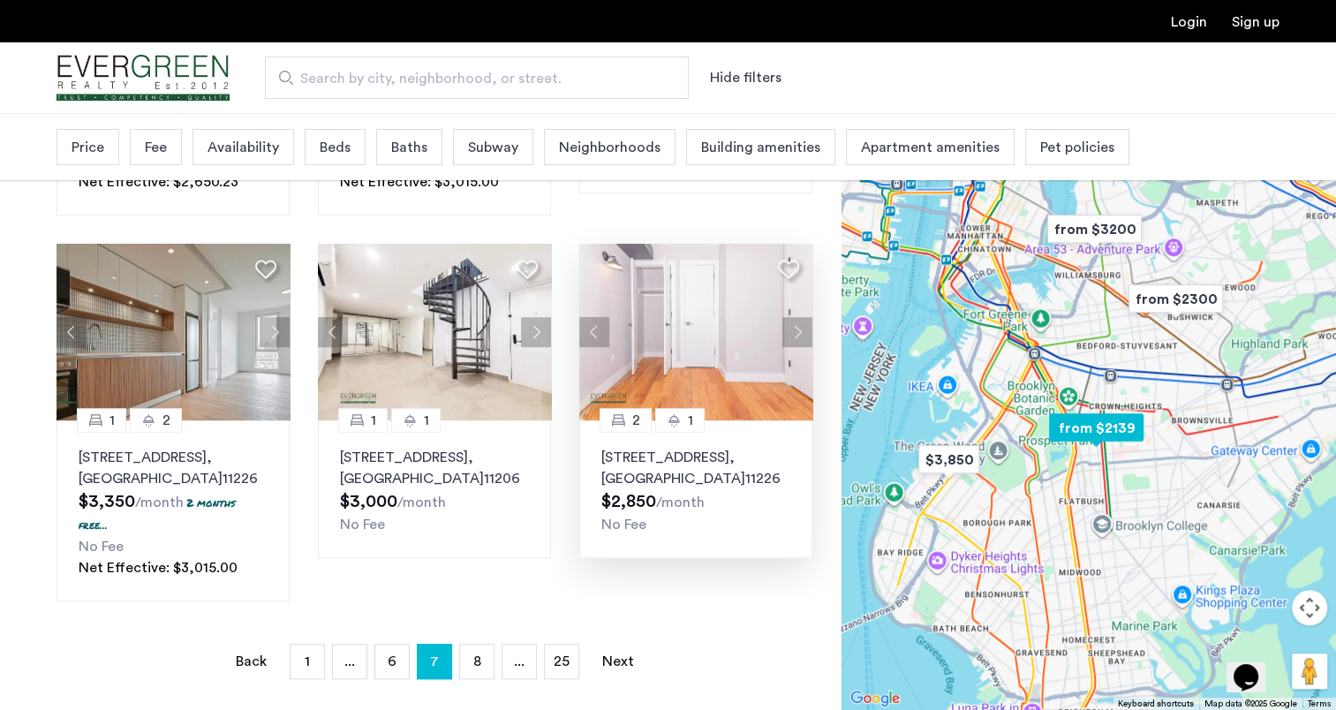
click at [796, 317] on button "Next apartment" at bounding box center [797, 332] width 30 height 30
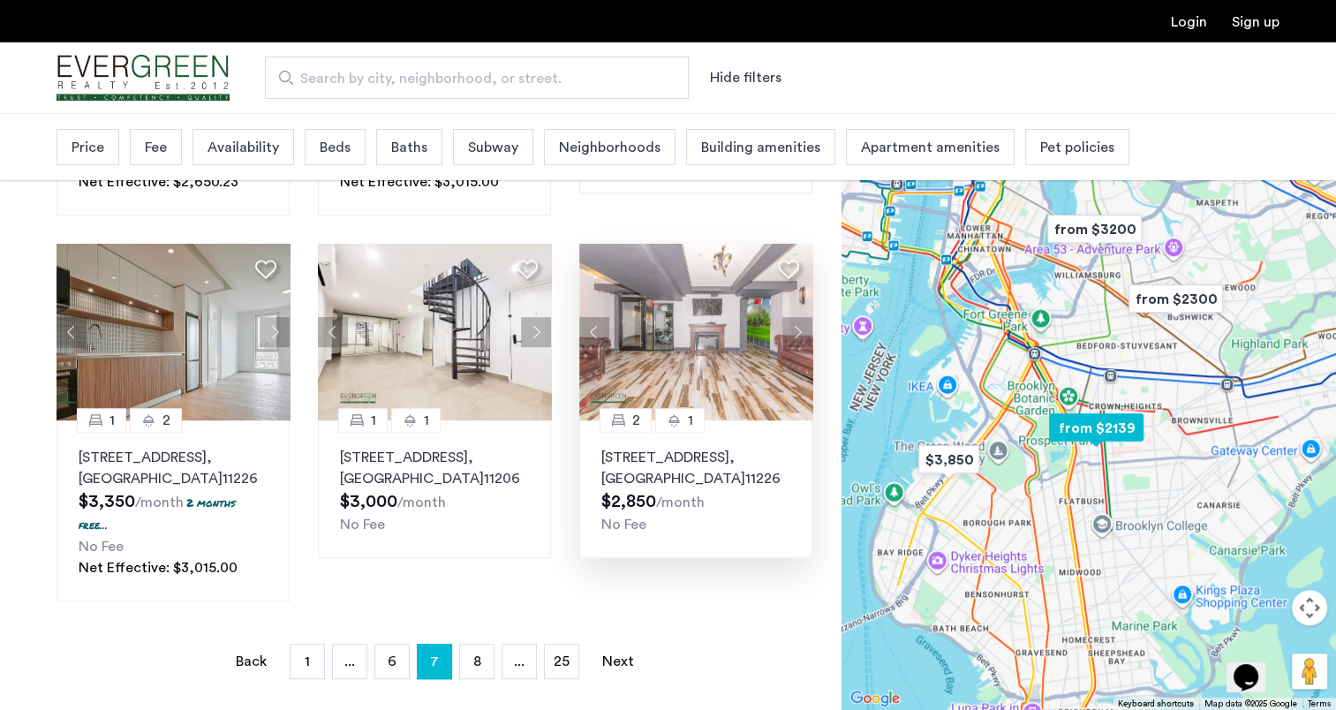
click at [791, 317] on button "Next apartment" at bounding box center [797, 332] width 30 height 30
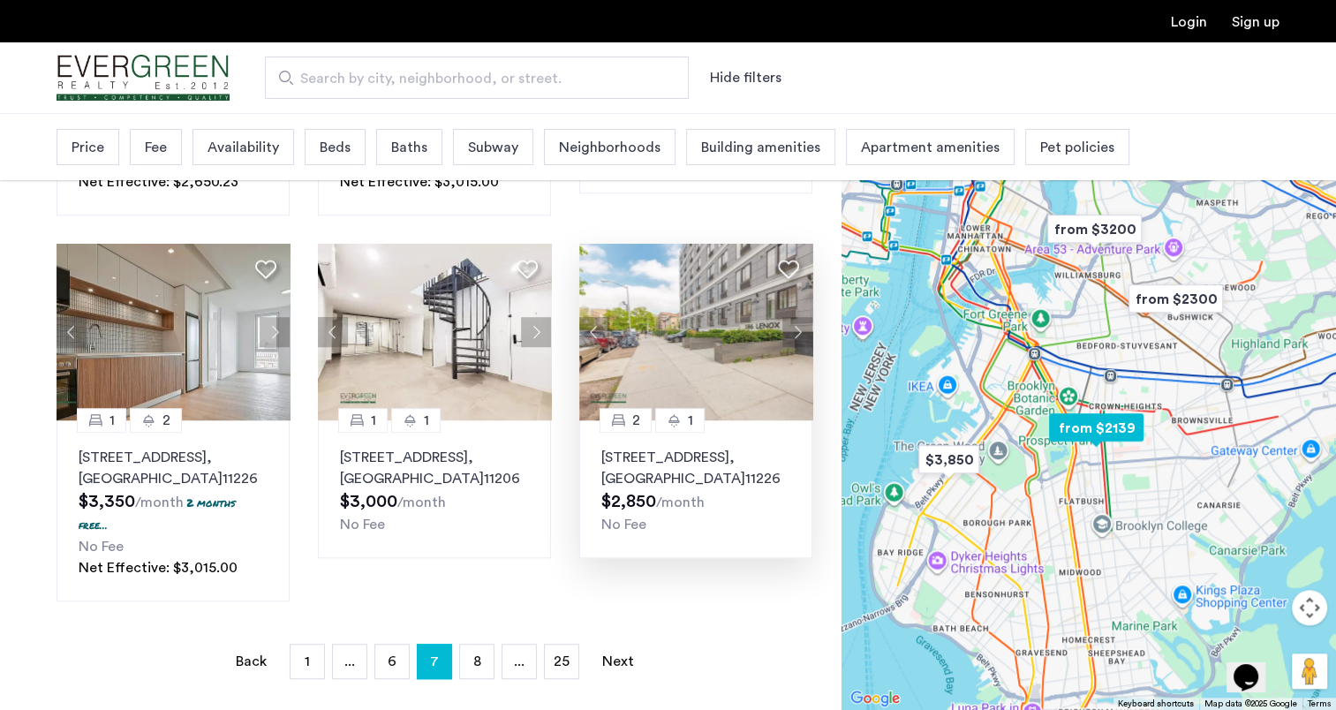
click at [791, 317] on button "Next apartment" at bounding box center [797, 332] width 30 height 30
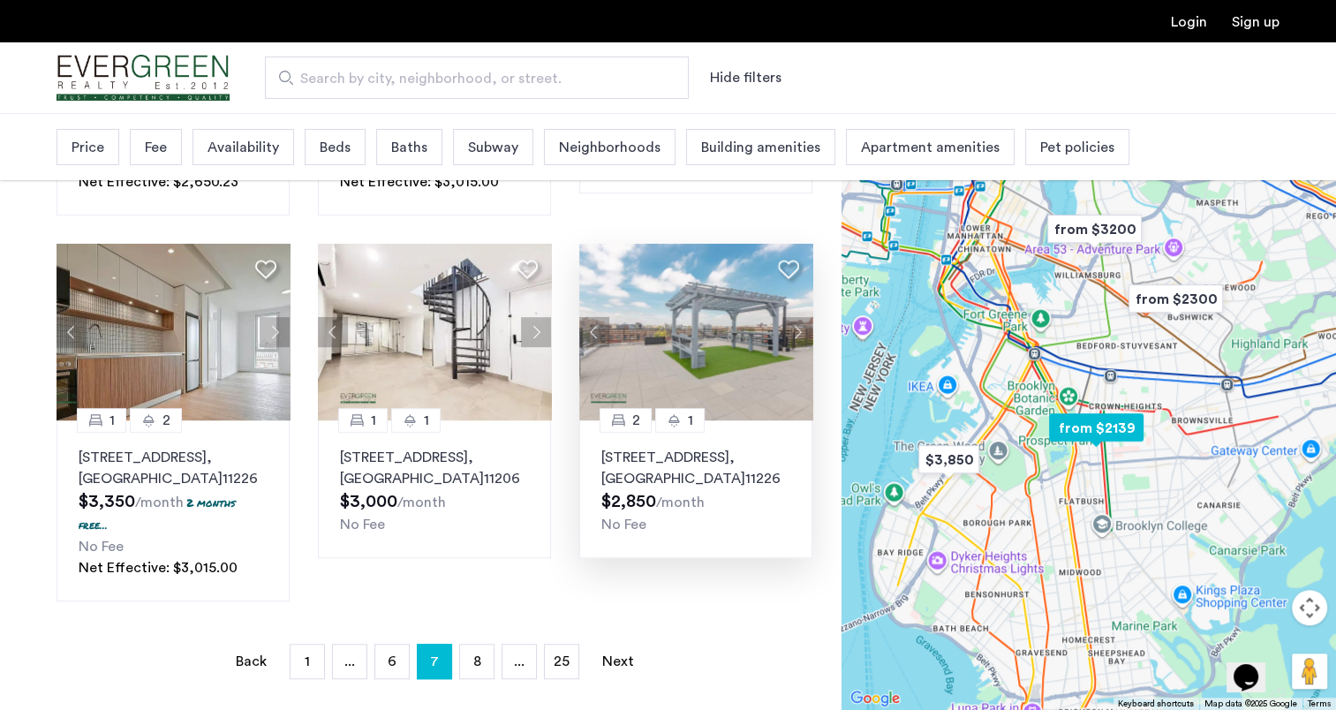
click at [791, 317] on button "Next apartment" at bounding box center [797, 332] width 30 height 30
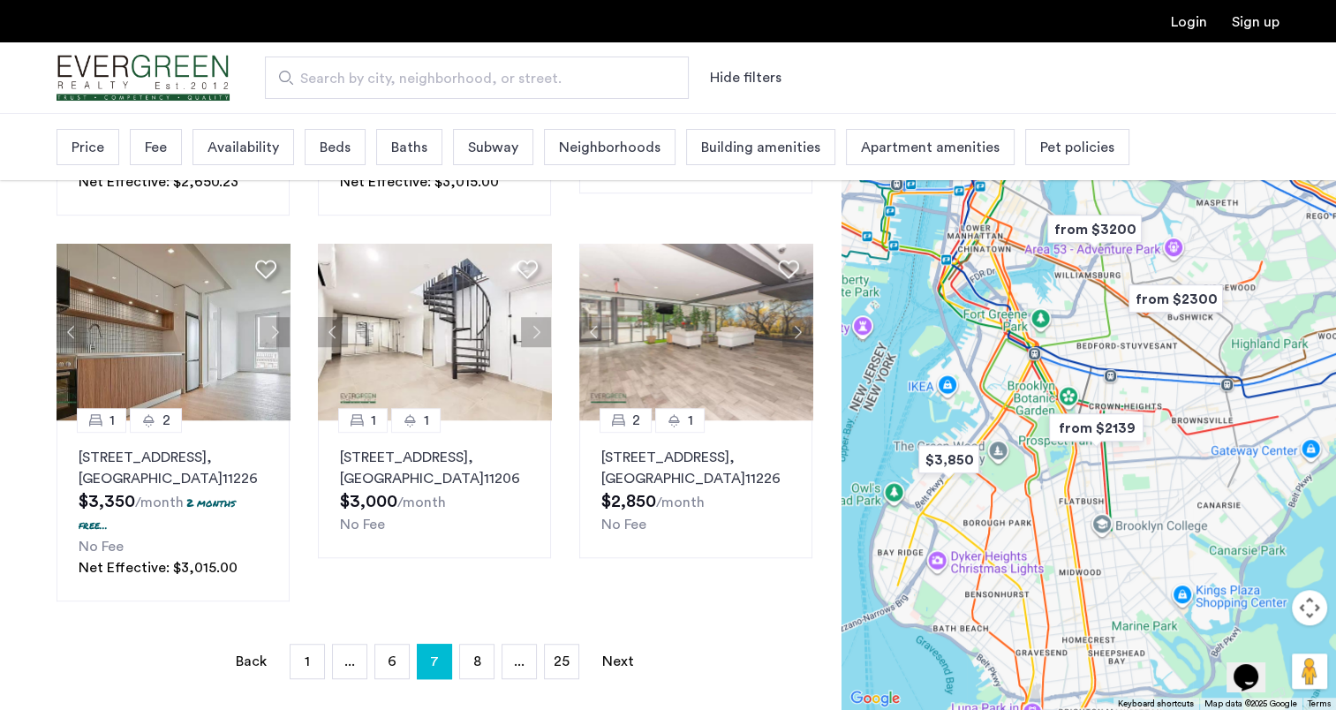
click at [439, 648] on li "You're on page 7" at bounding box center [434, 661] width 35 height 35
click at [627, 644] on link "Next page" at bounding box center [617, 661] width 35 height 34
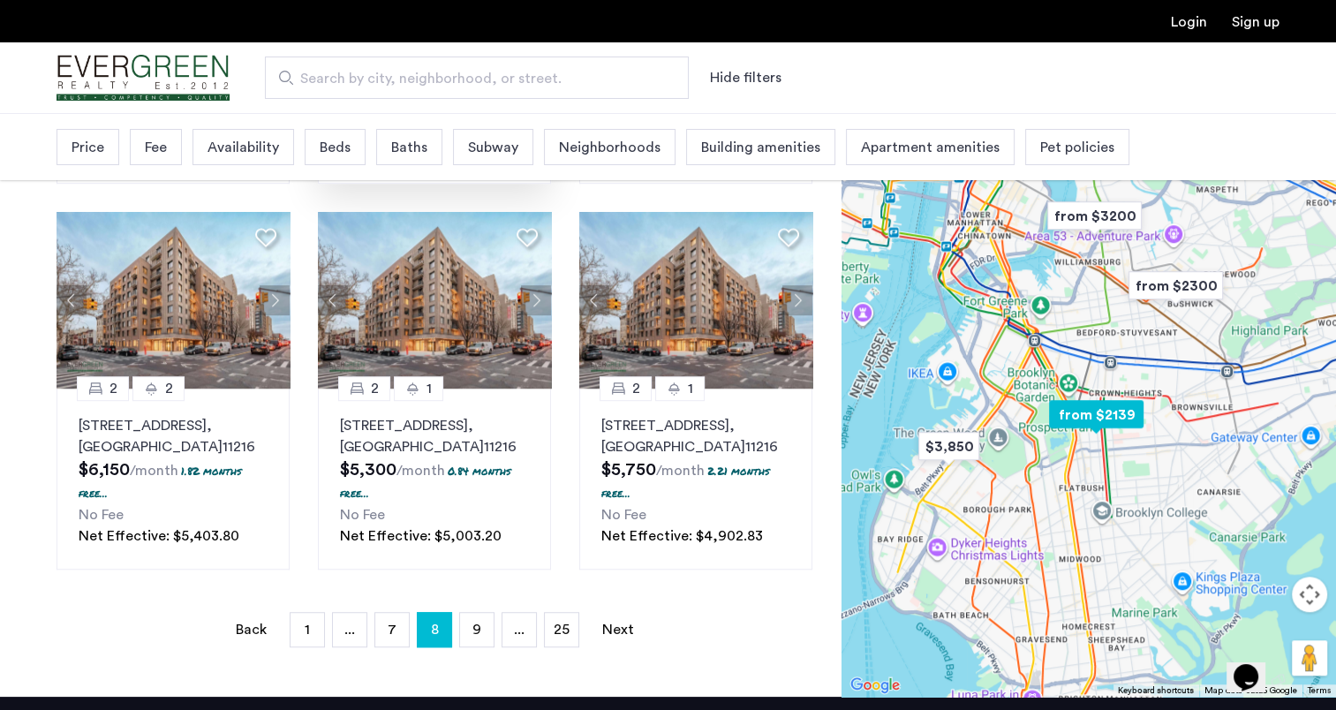
scroll to position [1236, 0]
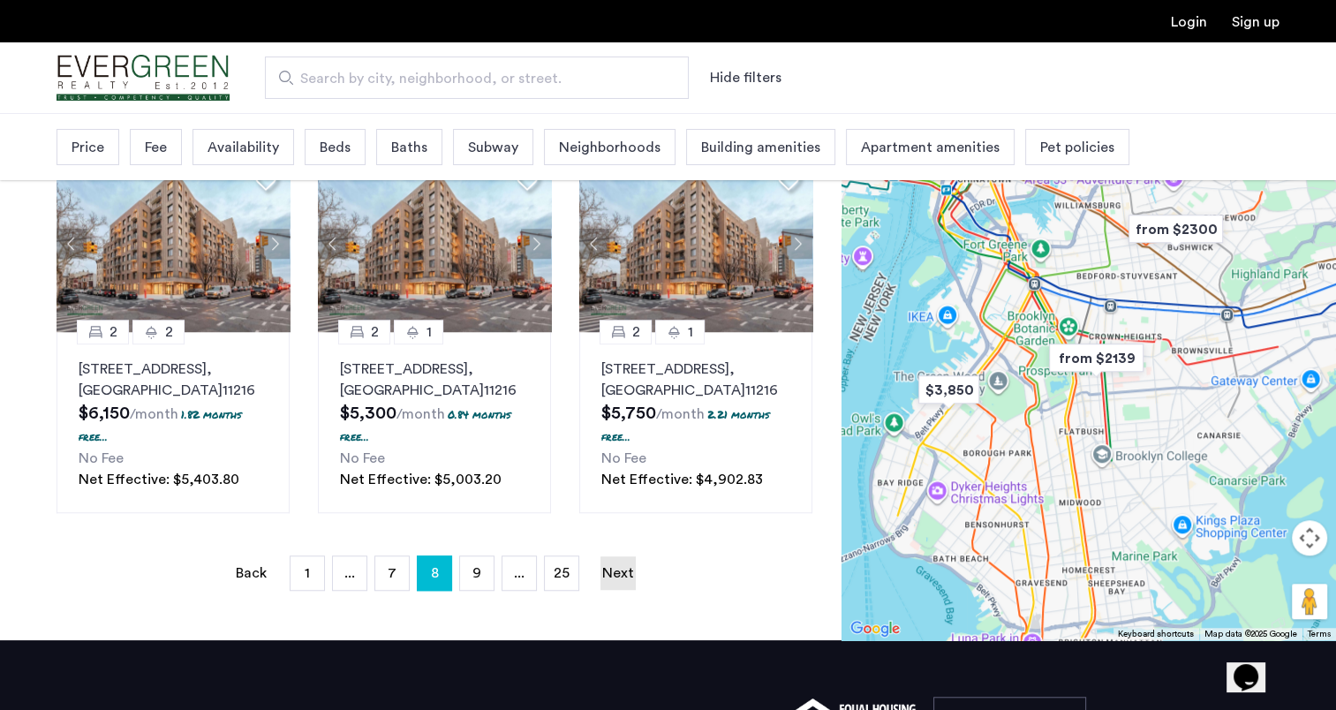
click at [616, 556] on link "Next page" at bounding box center [617, 573] width 35 height 34
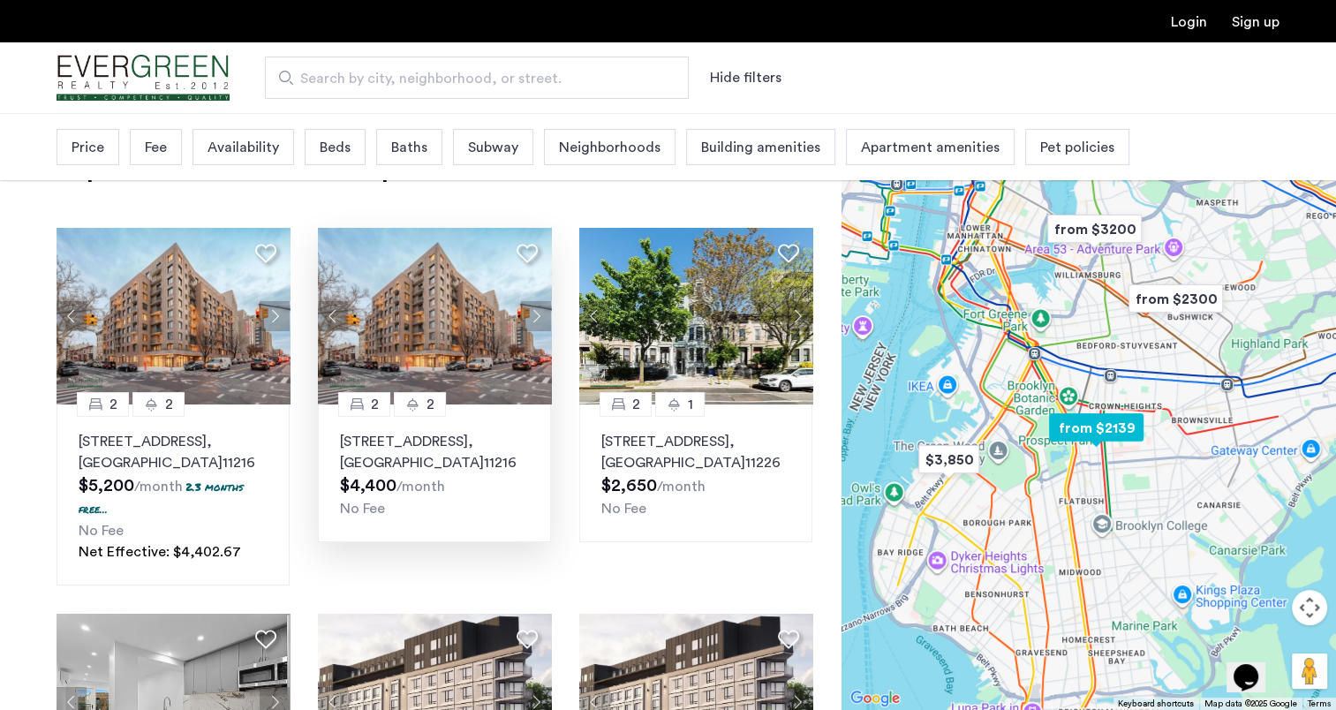
scroll to position [0, 0]
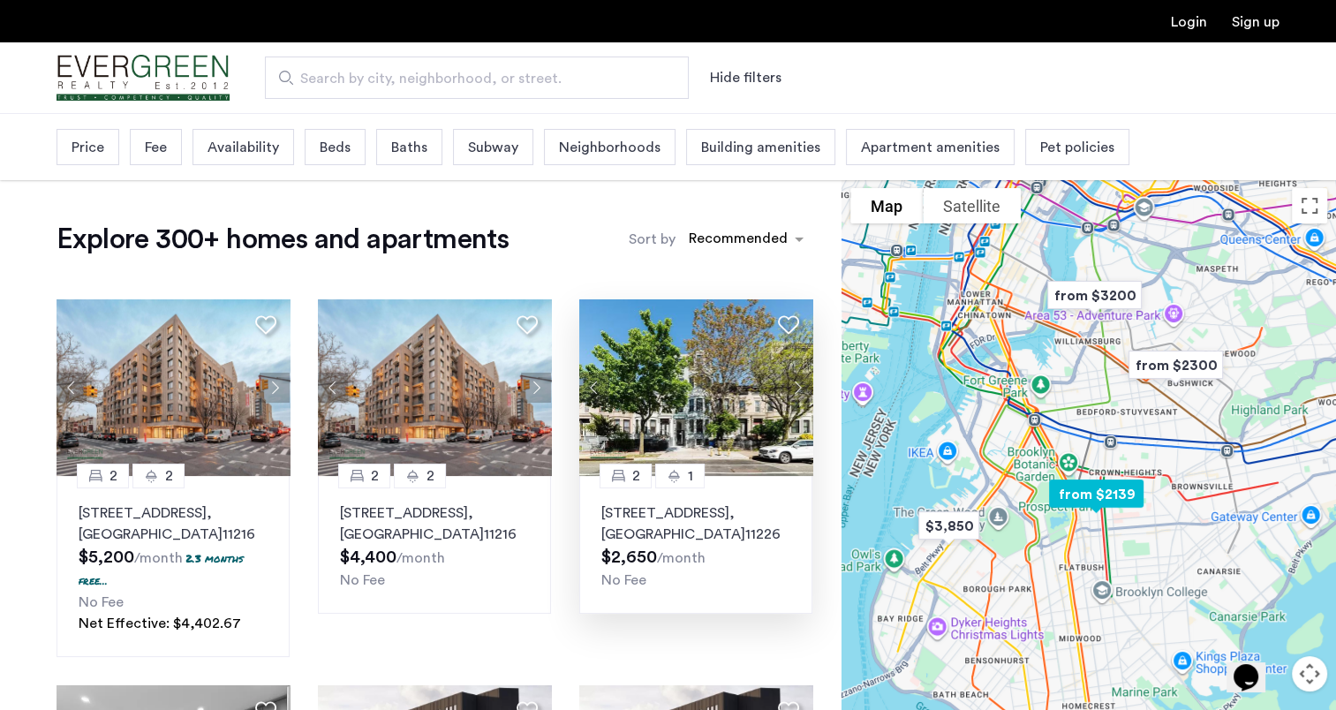
click at [673, 395] on img at bounding box center [696, 387] width 234 height 177
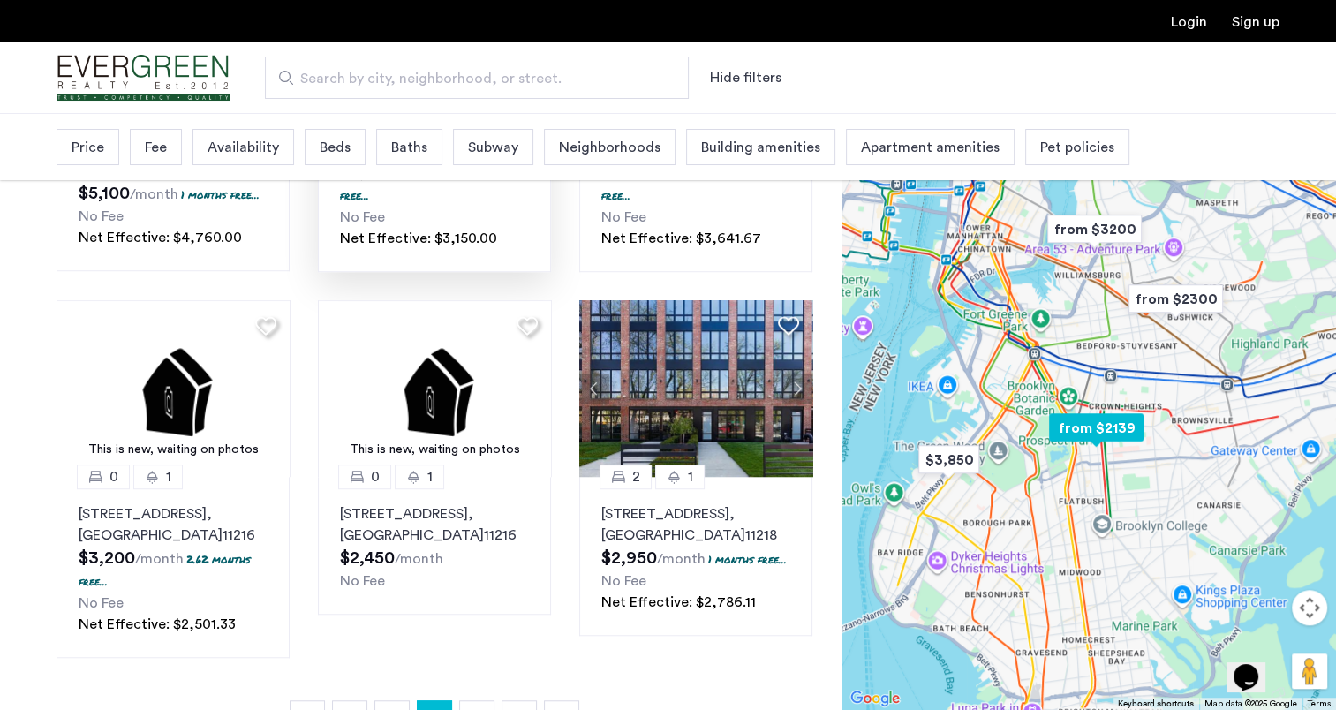
scroll to position [1236, 0]
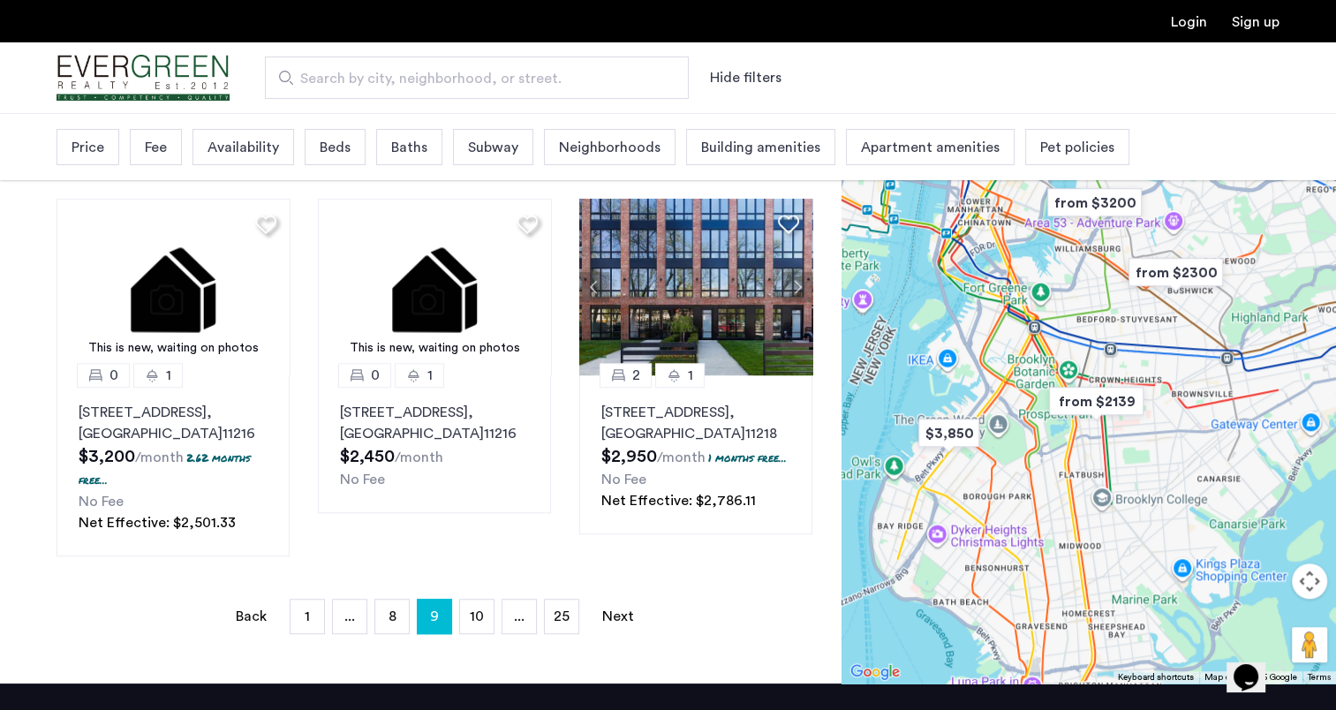
click at [622, 633] on link "Next page" at bounding box center [617, 616] width 35 height 34
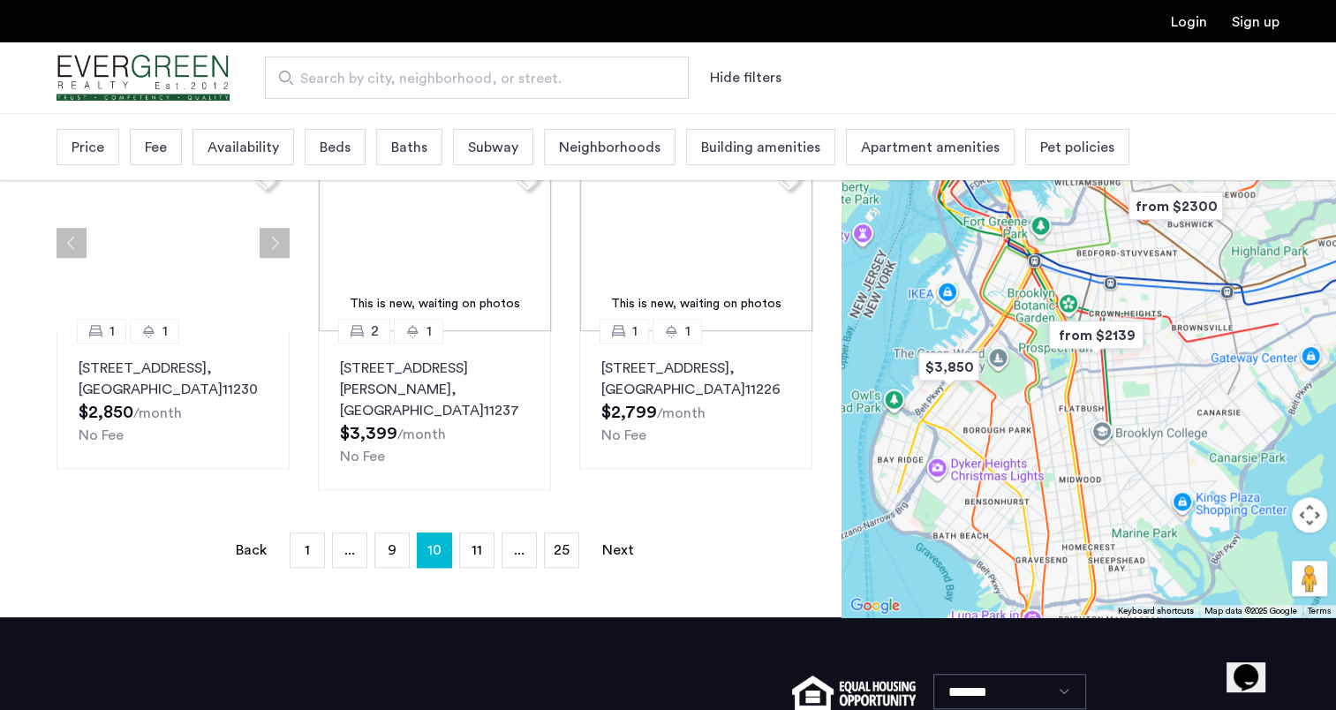
scroll to position [0, 0]
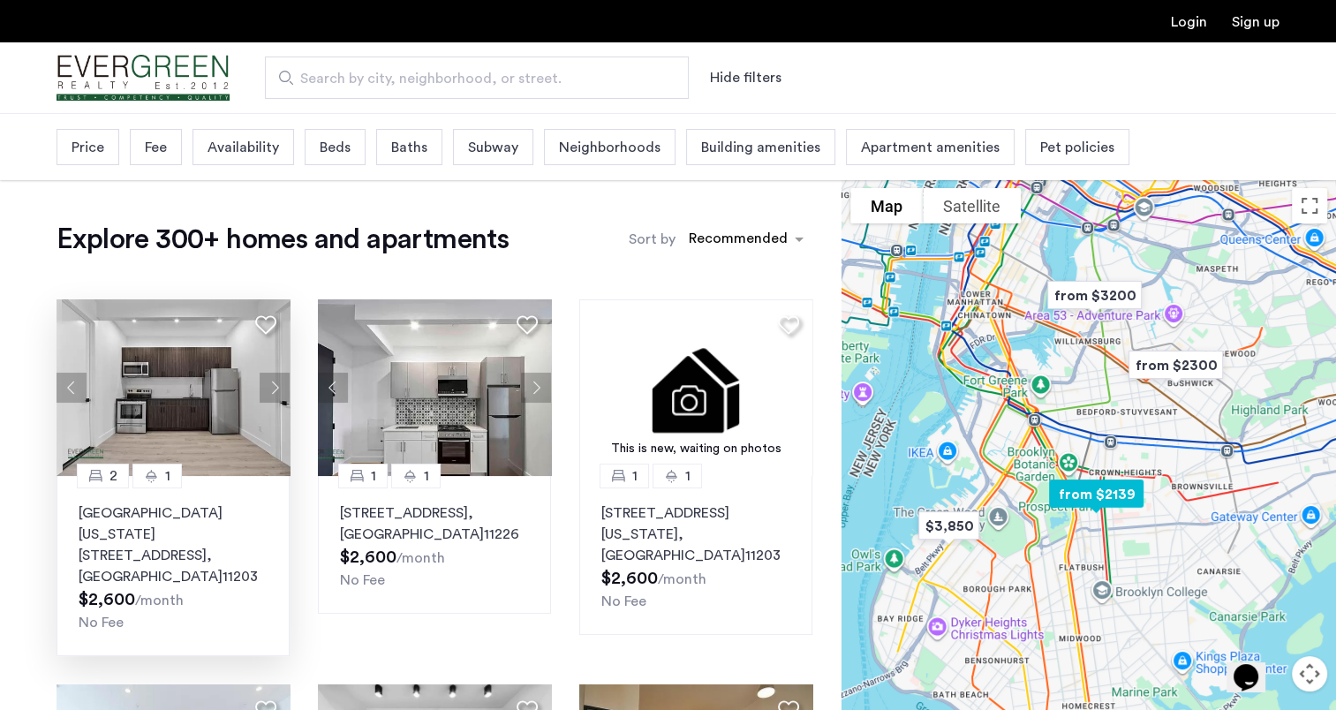
click at [274, 386] on button "Next apartment" at bounding box center [275, 388] width 30 height 30
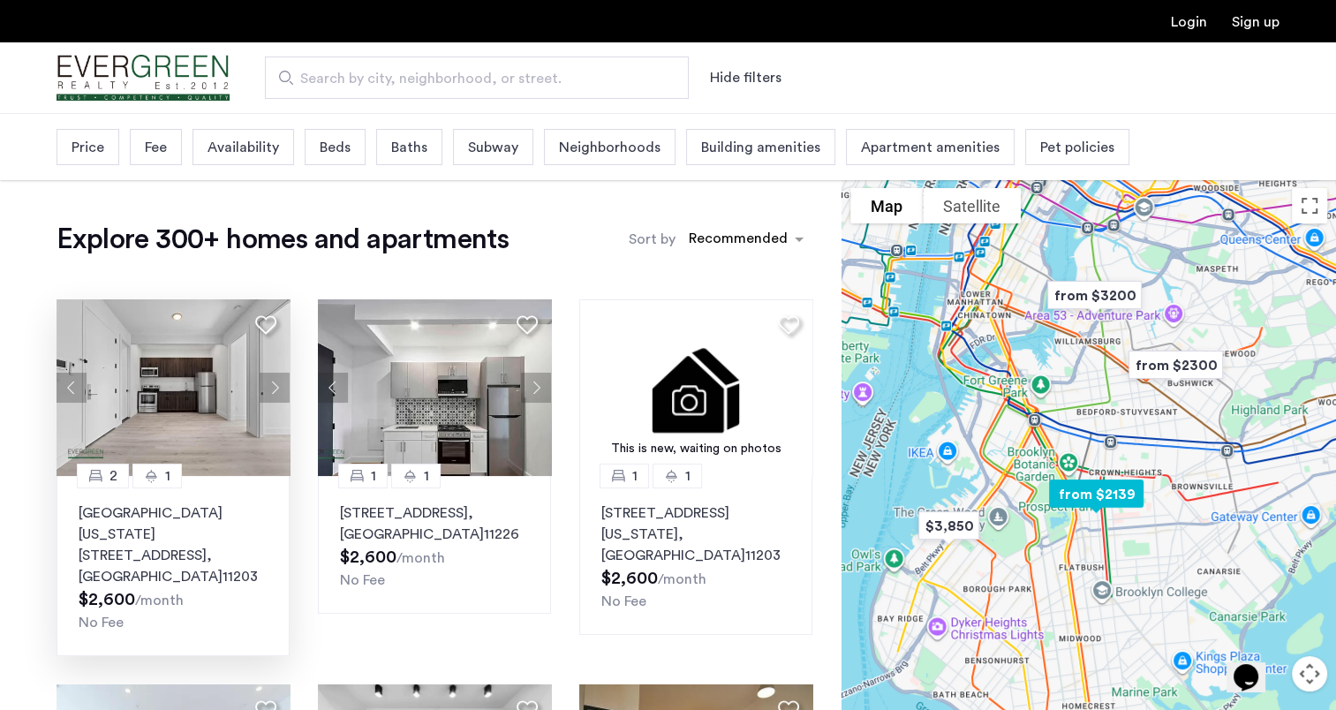
click at [274, 386] on button "Next apartment" at bounding box center [275, 388] width 30 height 30
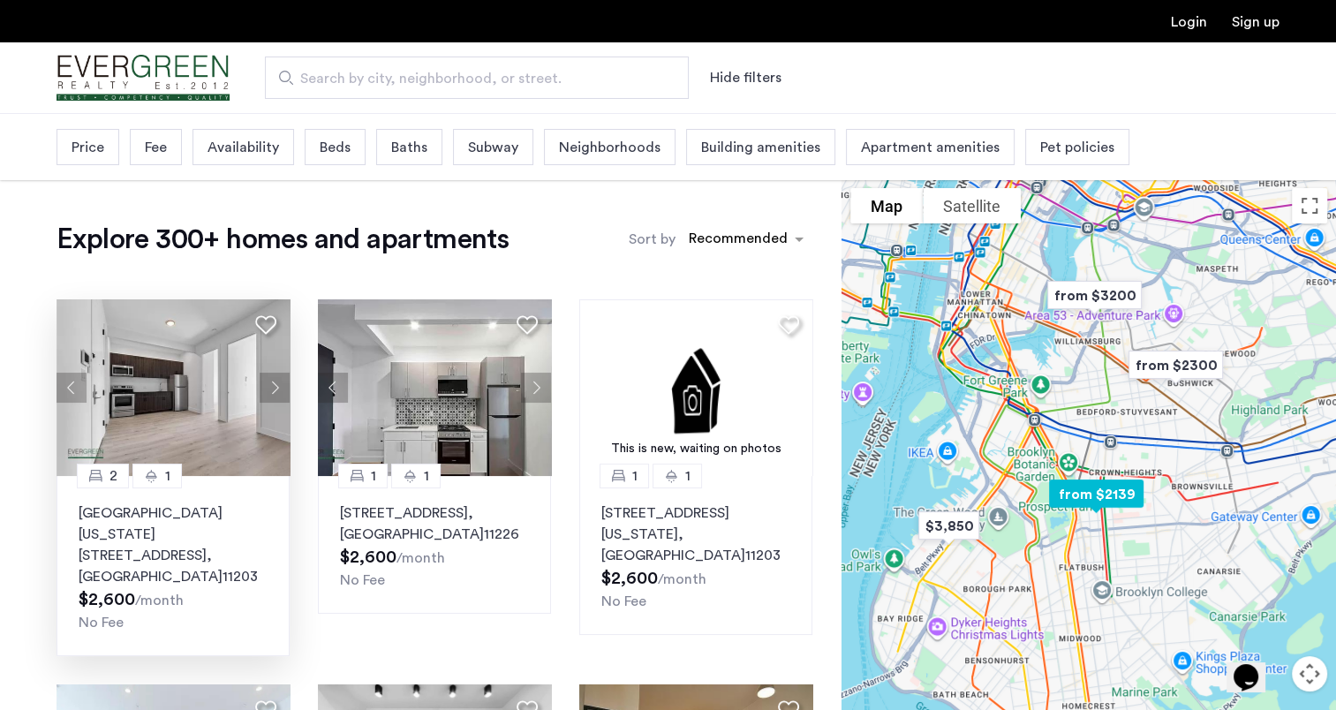
click at [274, 386] on button "Next apartment" at bounding box center [275, 388] width 30 height 30
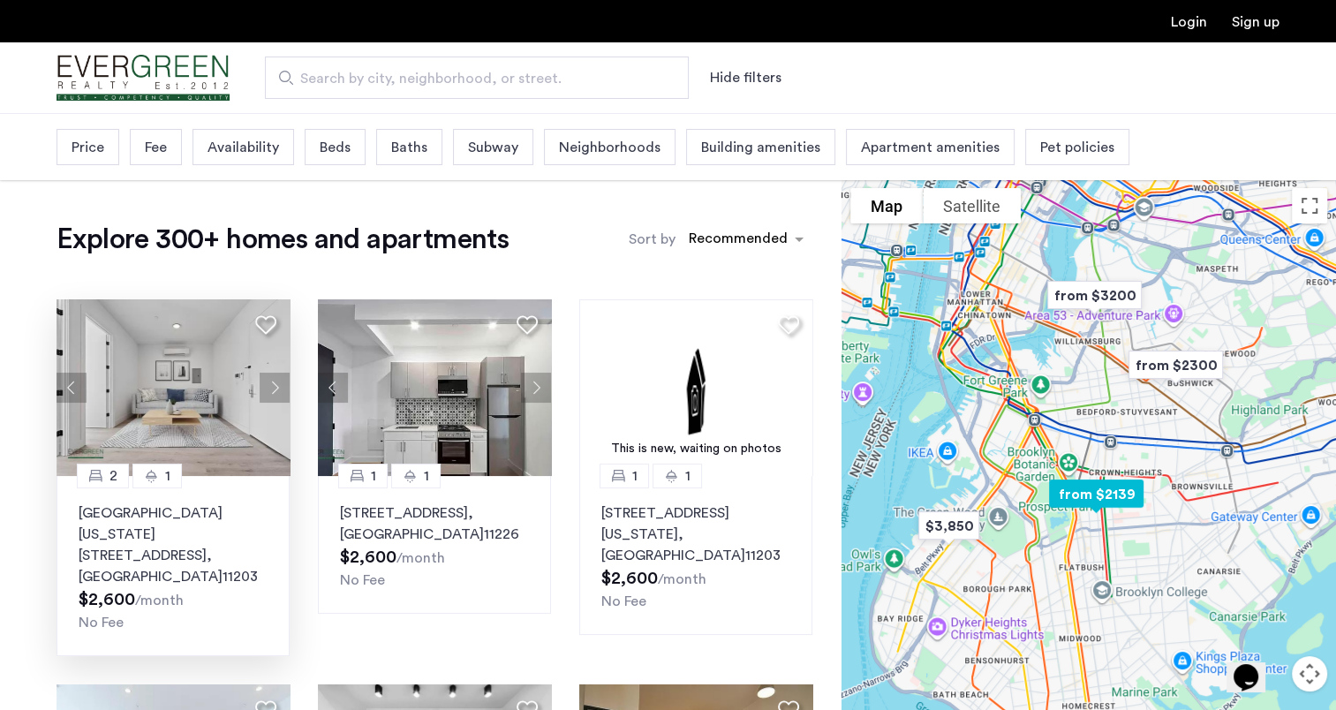
click at [274, 387] on button "Next apartment" at bounding box center [275, 388] width 30 height 30
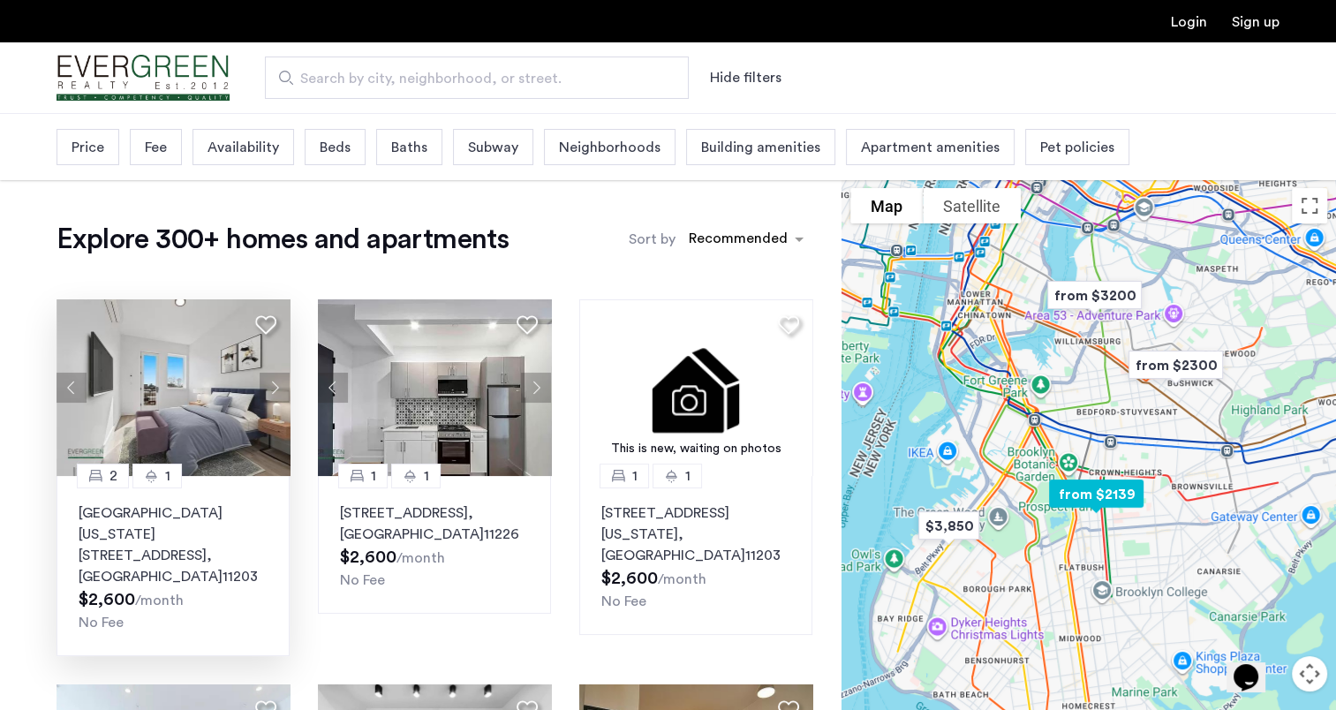
click at [275, 387] on button "Next apartment" at bounding box center [275, 388] width 30 height 30
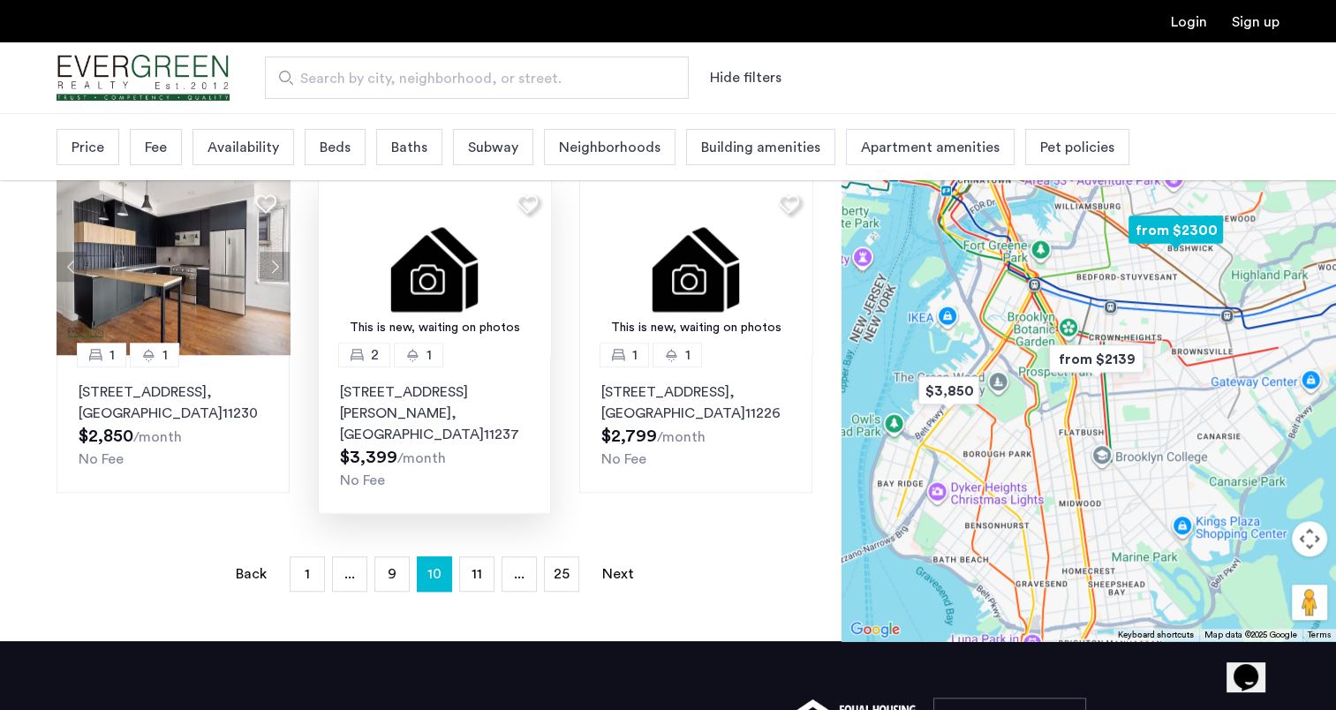
scroll to position [1137, 0]
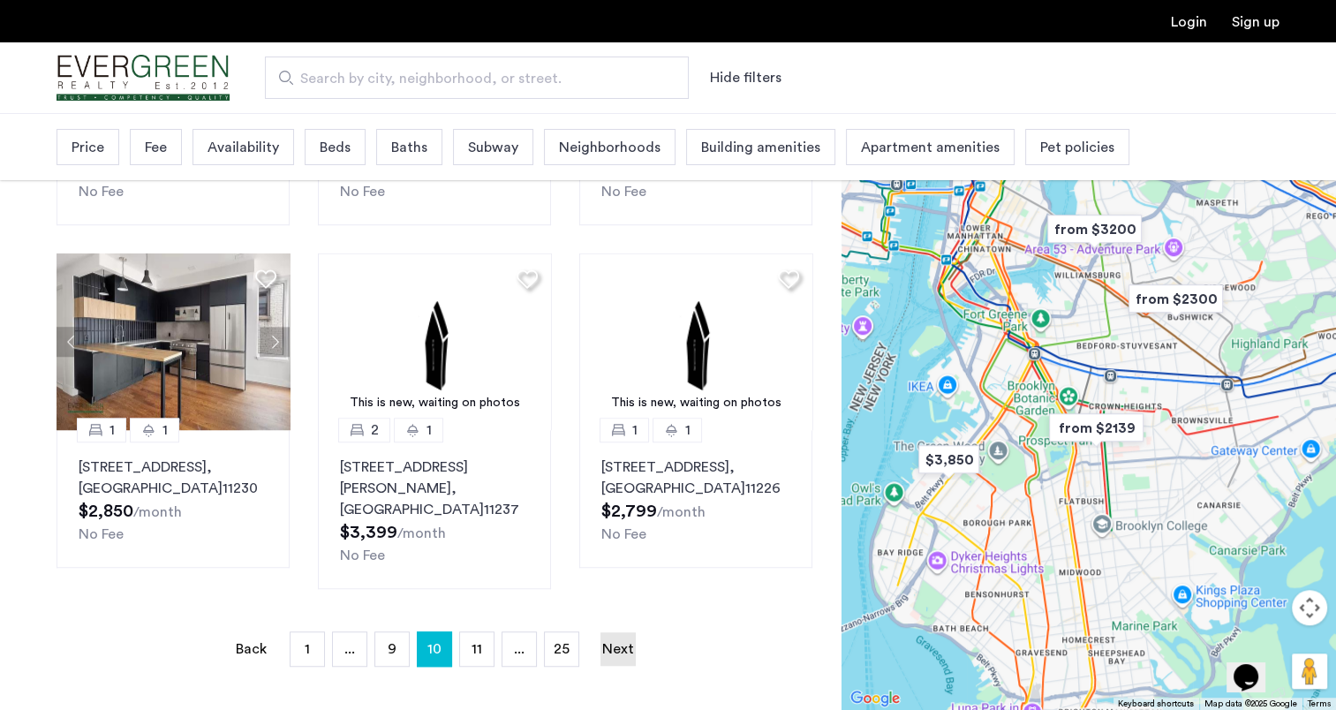
click at [603, 632] on link "Next page" at bounding box center [617, 649] width 35 height 34
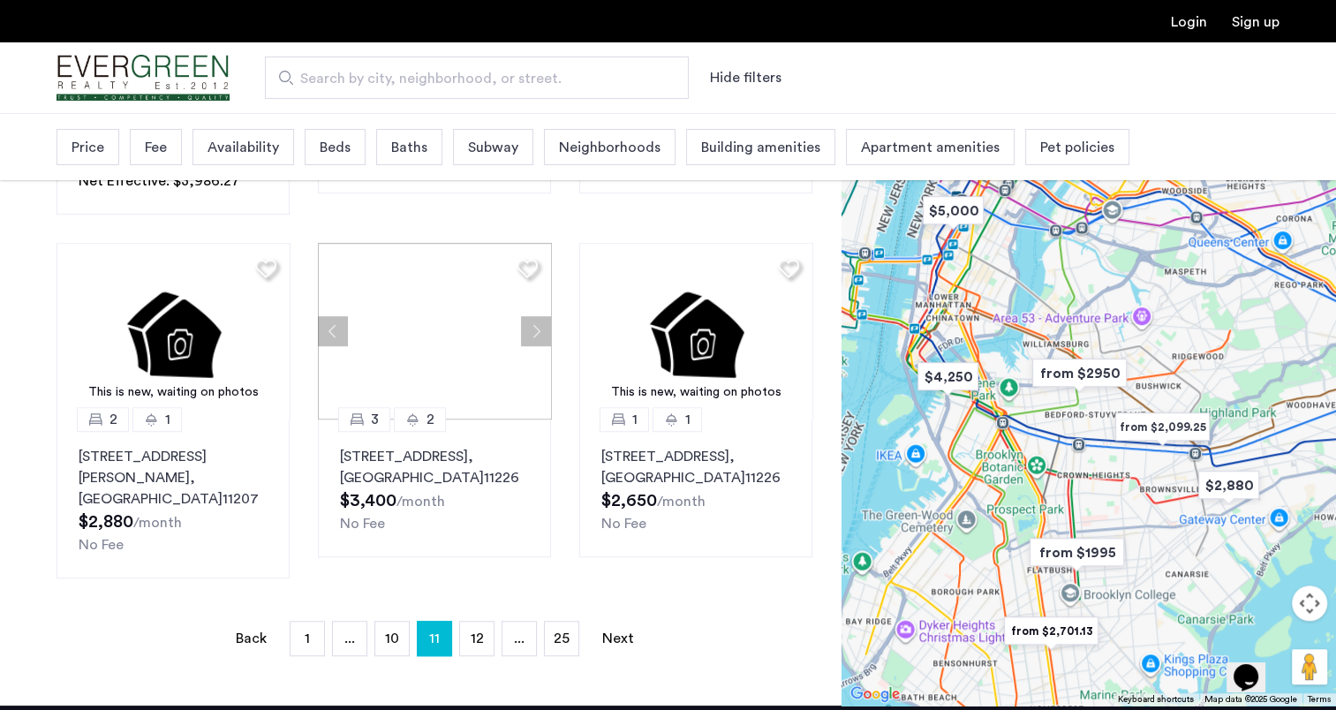
scroll to position [1236, 0]
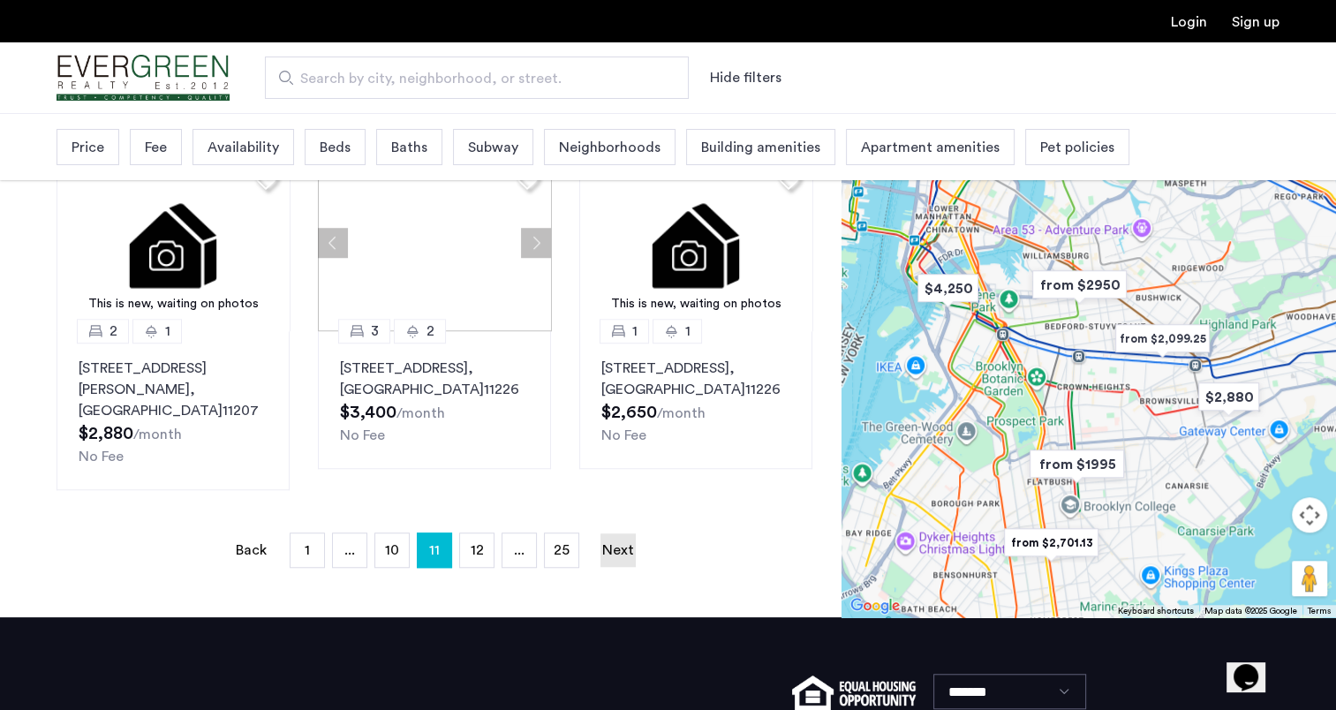
click at [611, 533] on link "Next page" at bounding box center [617, 550] width 35 height 34
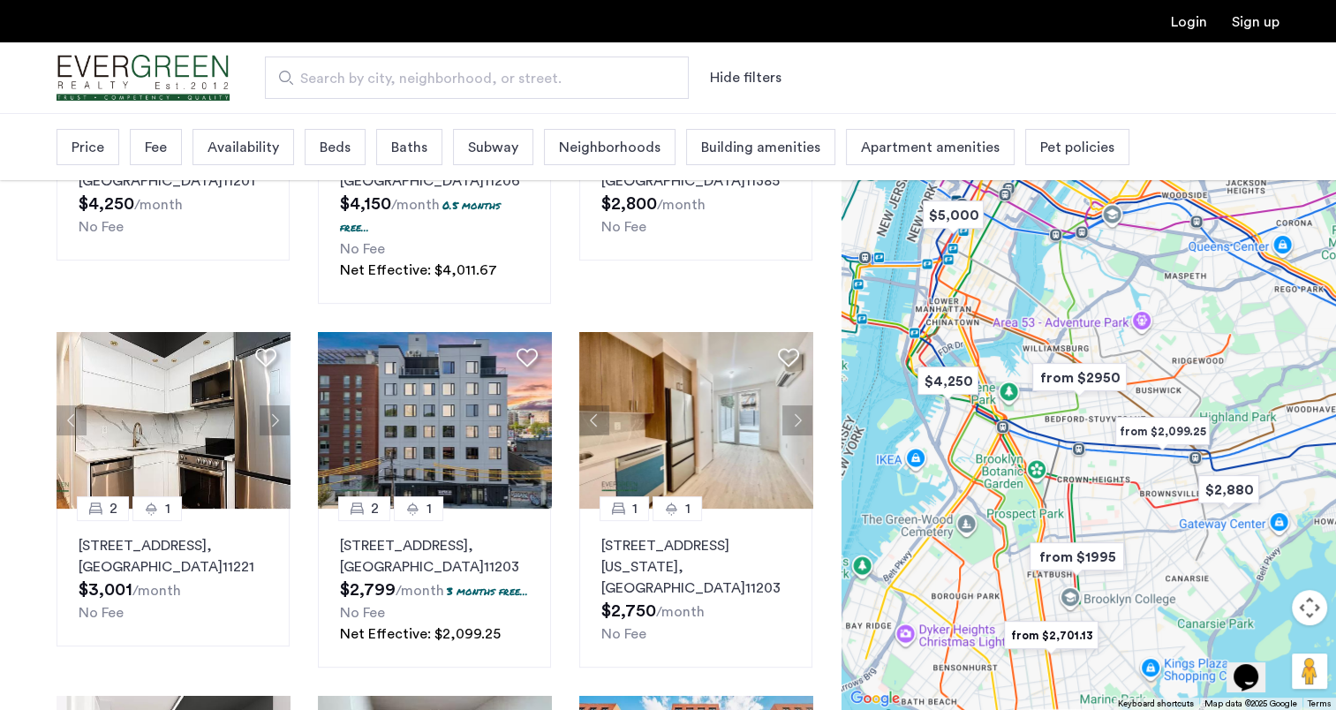
scroll to position [441, 0]
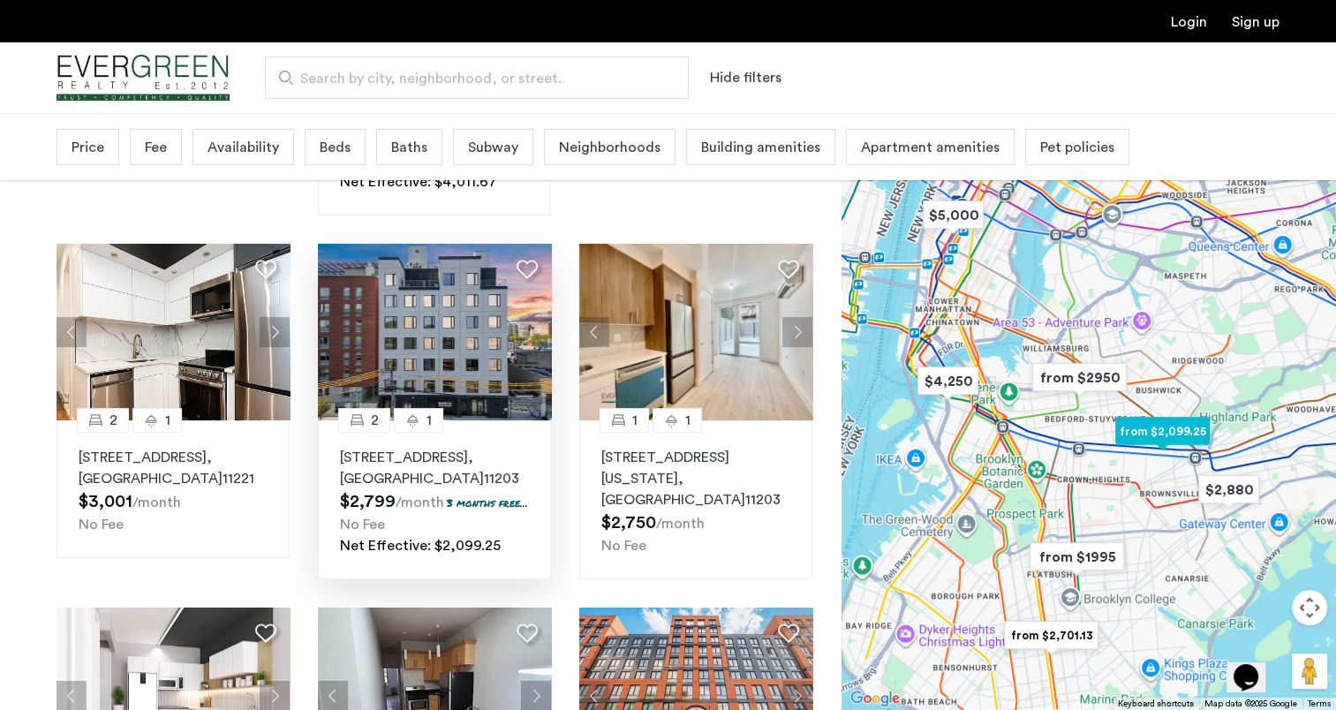
click at [448, 337] on img at bounding box center [435, 332] width 234 height 177
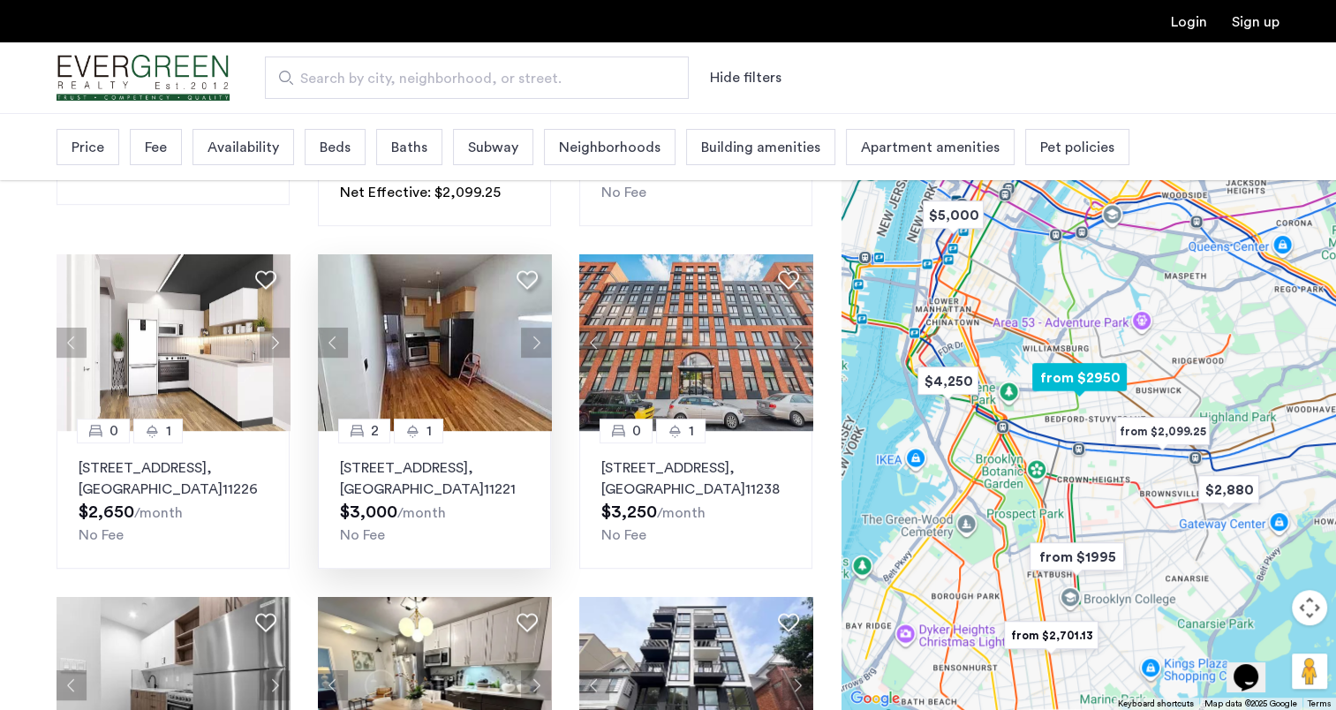
scroll to position [883, 0]
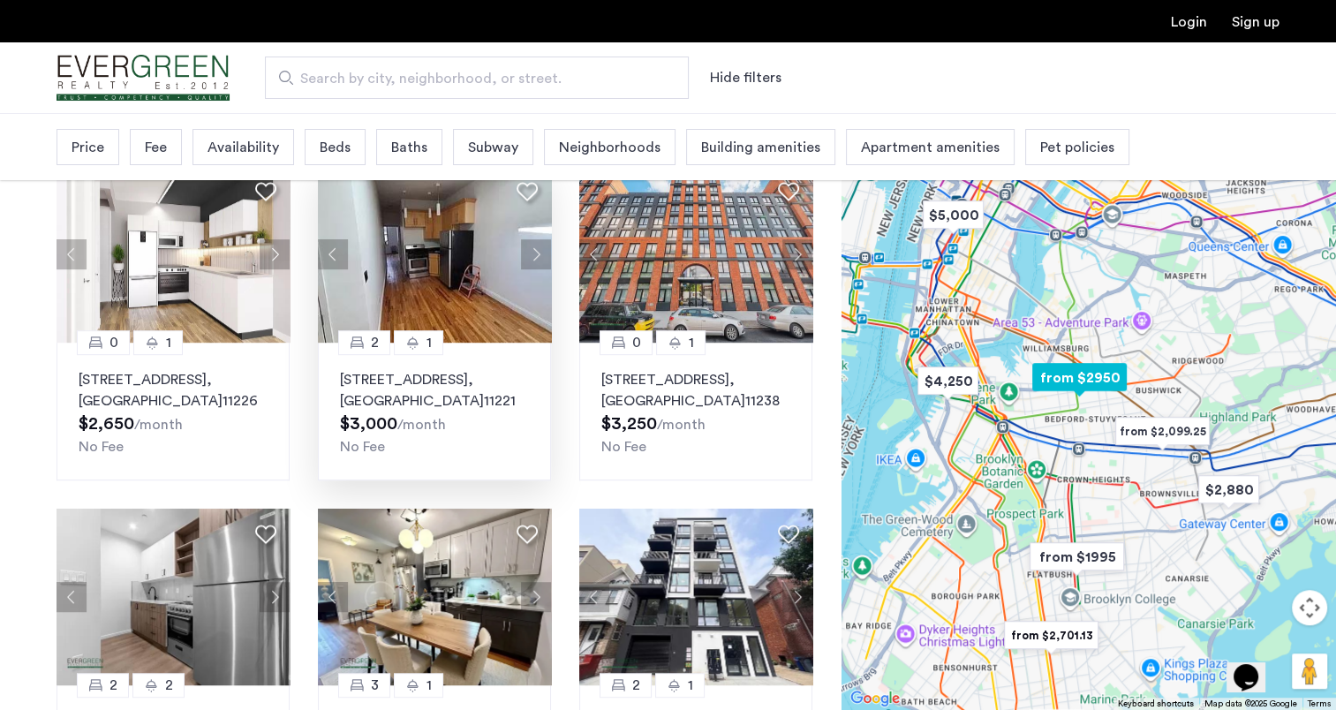
click at [532, 269] on button "Next apartment" at bounding box center [536, 254] width 30 height 30
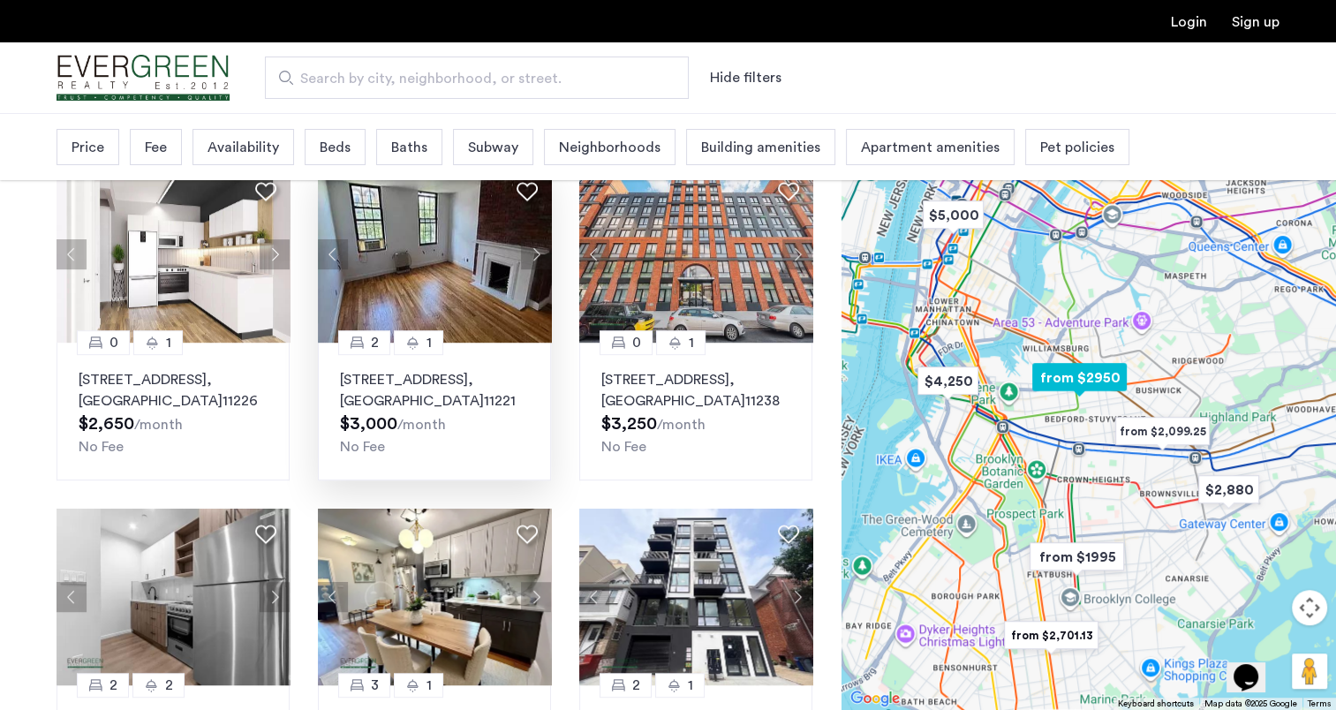
click at [532, 269] on button "Next apartment" at bounding box center [536, 254] width 30 height 30
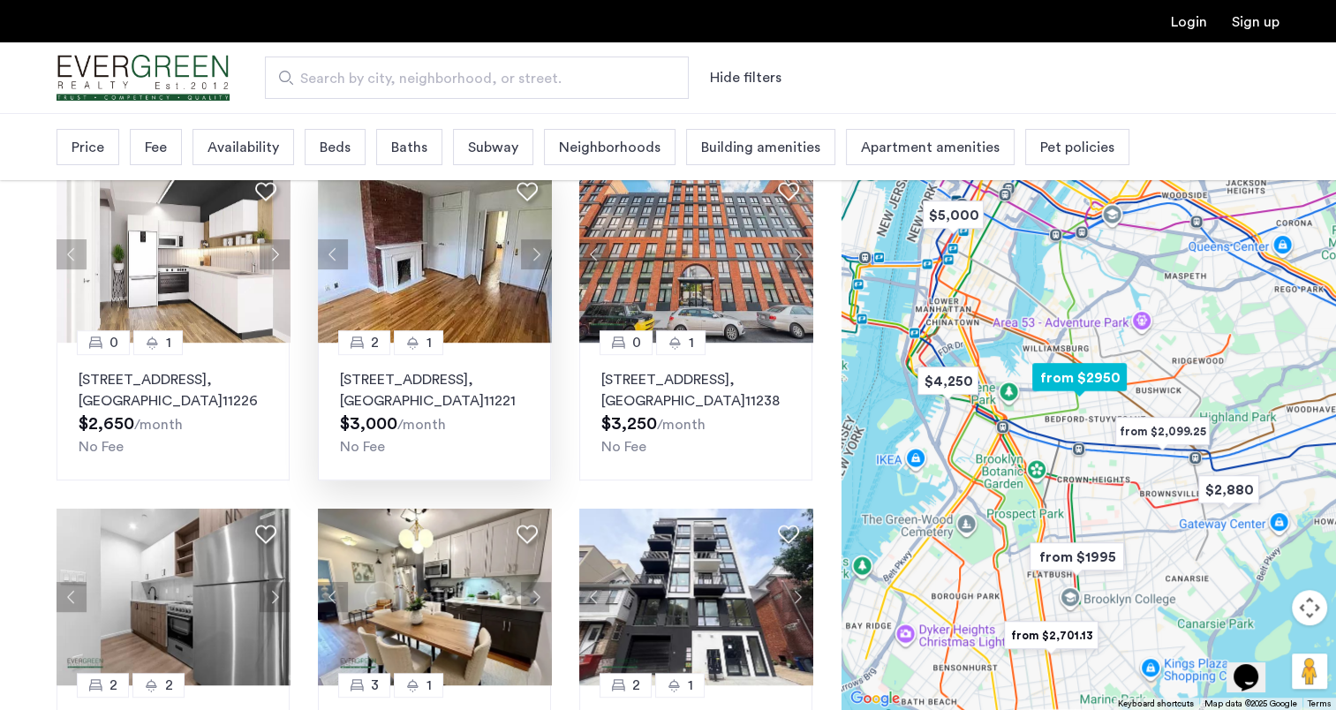
click at [532, 269] on button "Next apartment" at bounding box center [536, 254] width 30 height 30
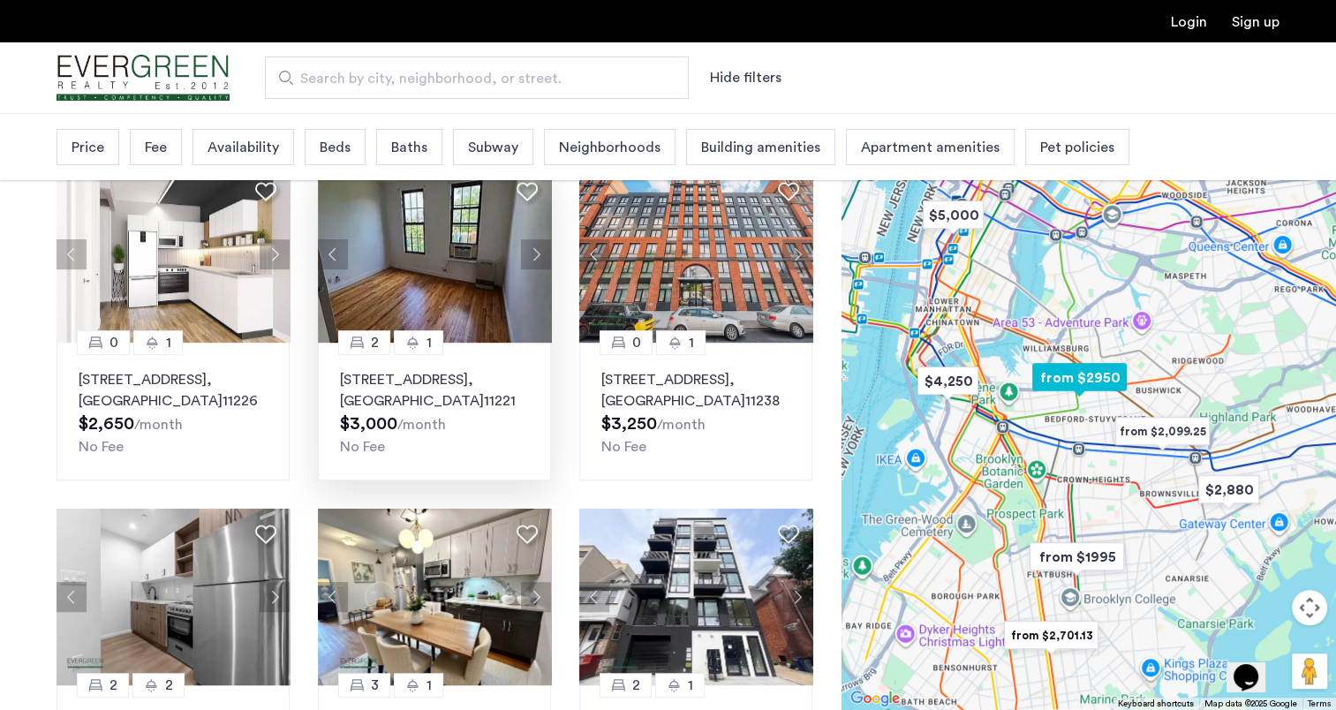
click at [532, 269] on button "Next apartment" at bounding box center [536, 254] width 30 height 30
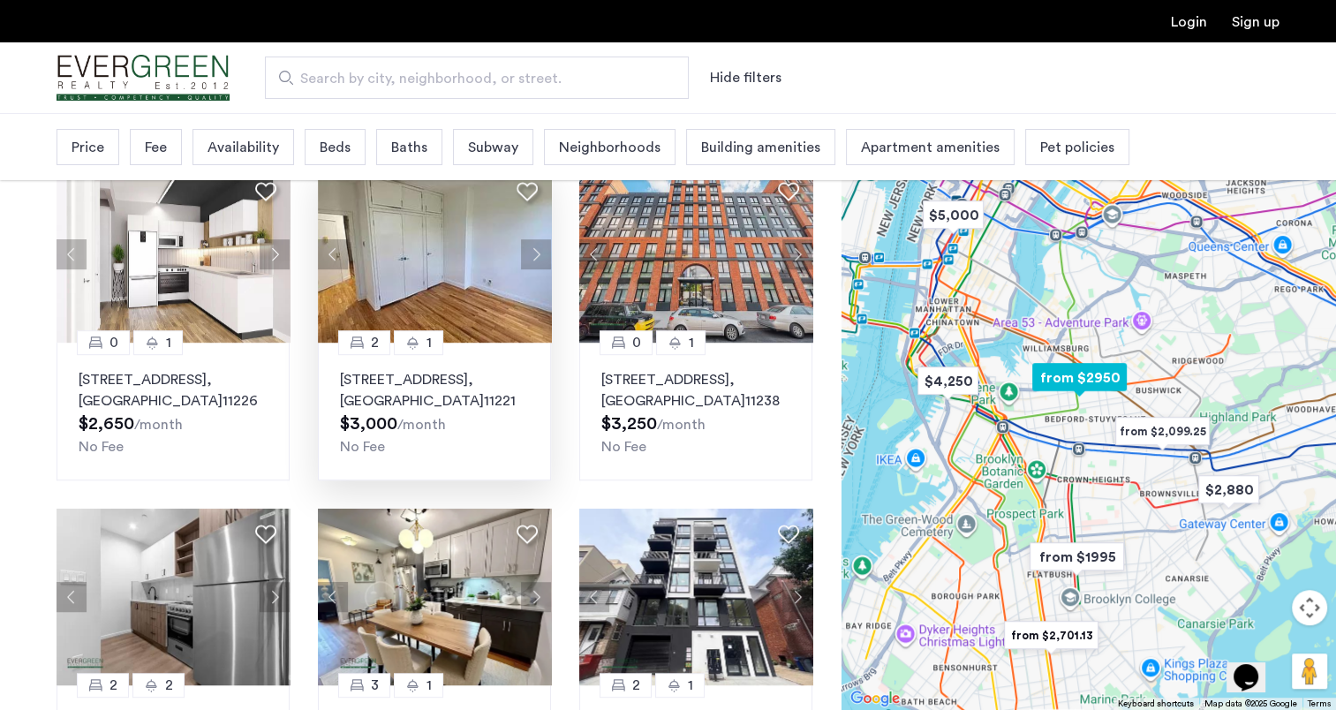
click at [532, 269] on button "Next apartment" at bounding box center [536, 254] width 30 height 30
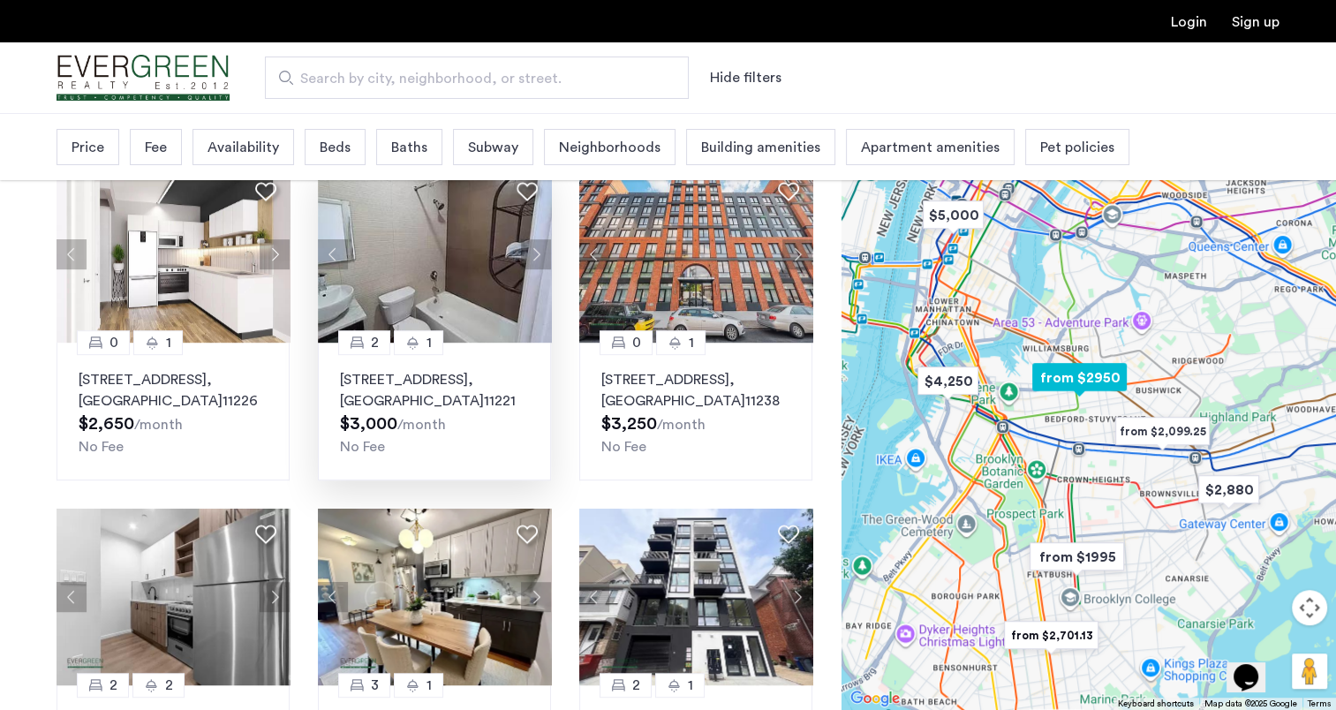
click at [532, 269] on button "Next apartment" at bounding box center [536, 254] width 30 height 30
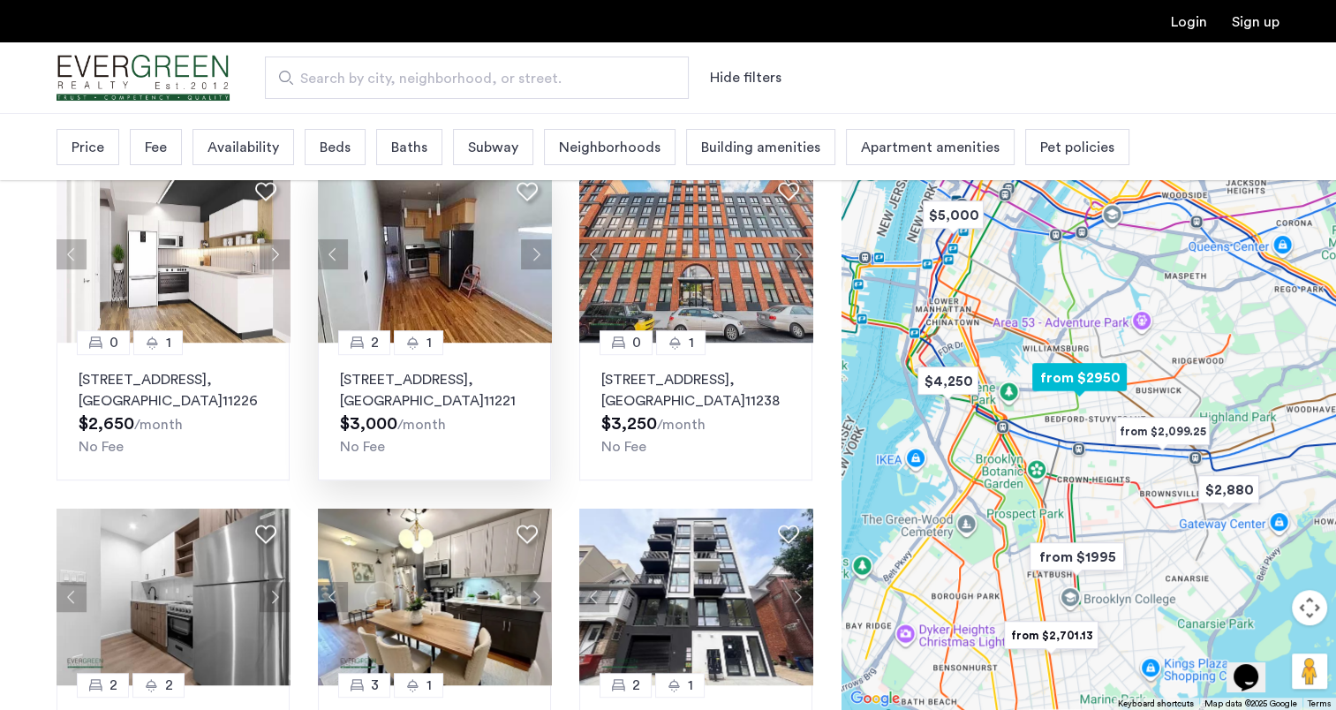
click at [532, 269] on button "Next apartment" at bounding box center [536, 254] width 30 height 30
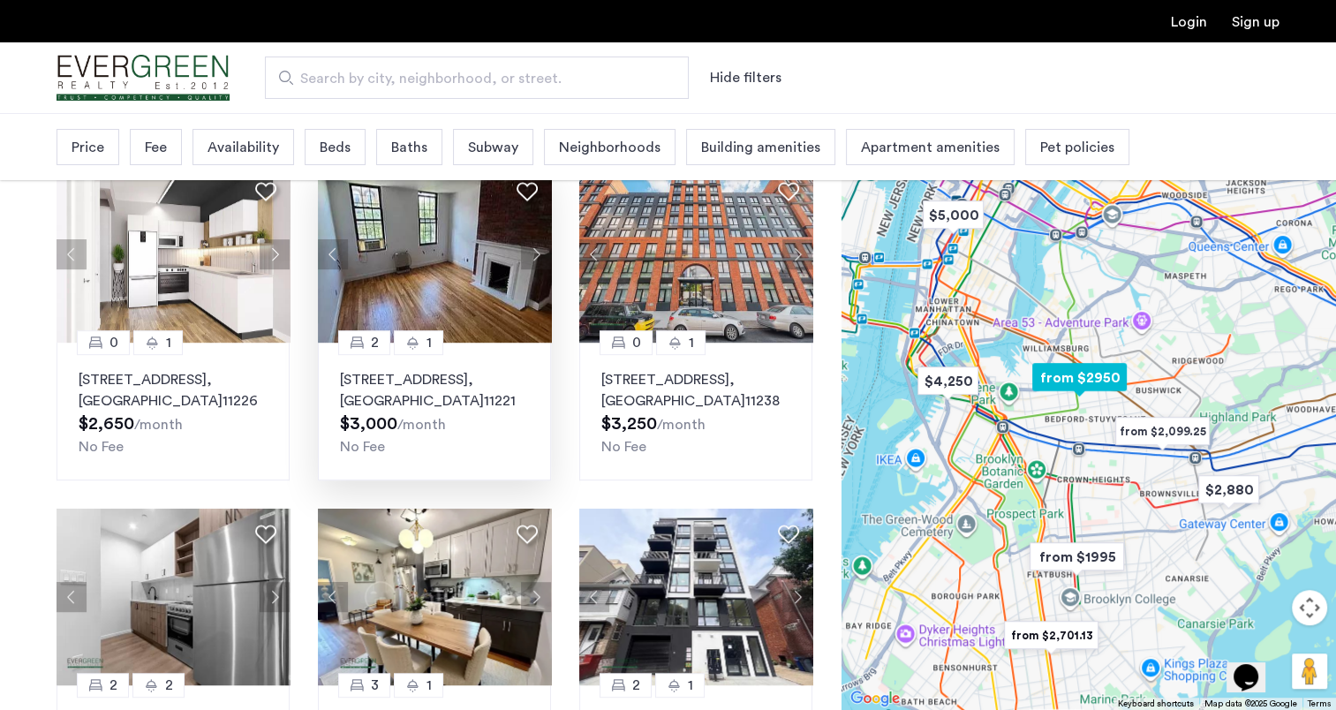
click at [532, 269] on button "Next apartment" at bounding box center [536, 254] width 30 height 30
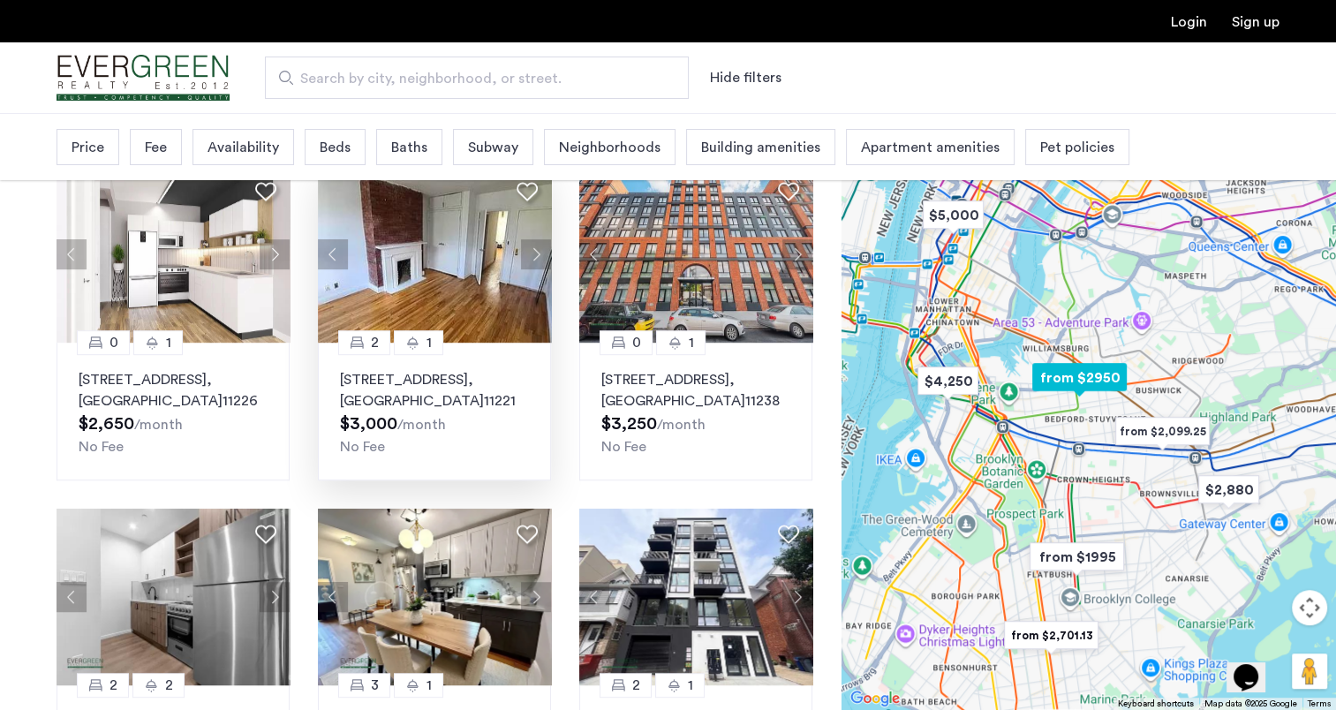
click at [532, 269] on button "Next apartment" at bounding box center [536, 254] width 30 height 30
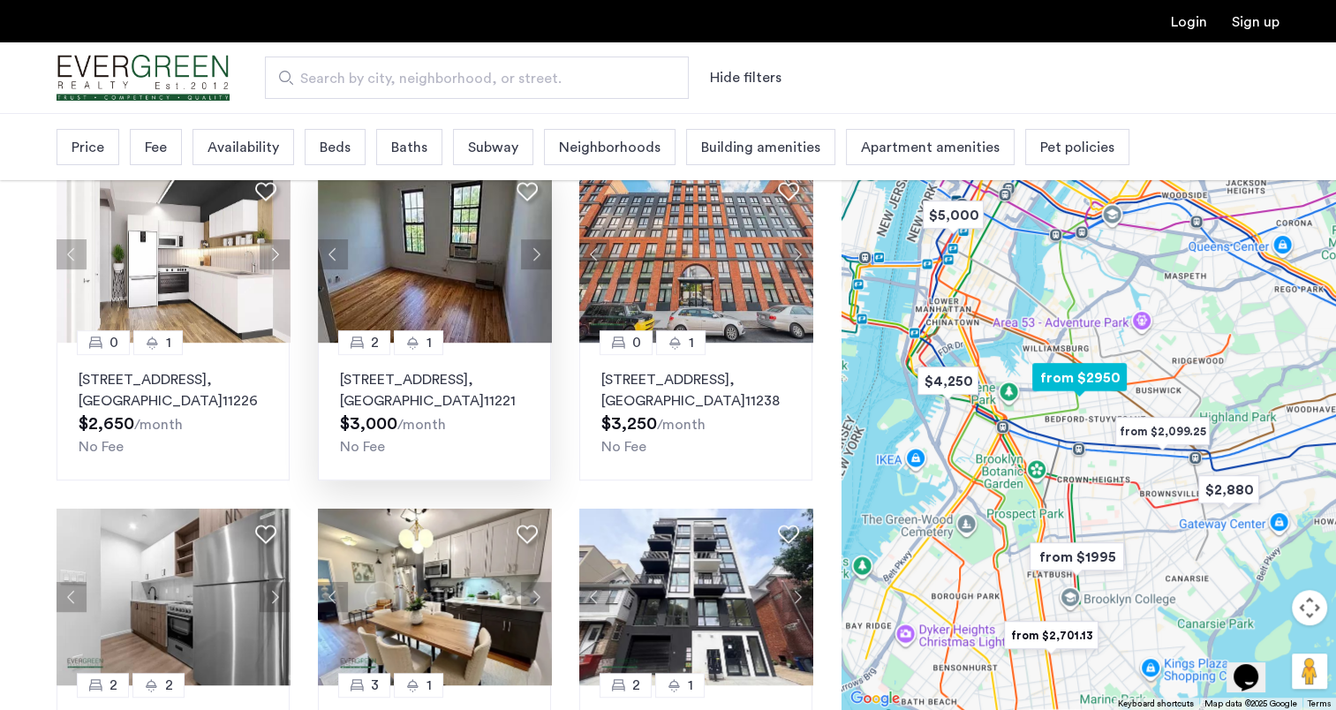
click at [532, 269] on button "Next apartment" at bounding box center [536, 254] width 30 height 30
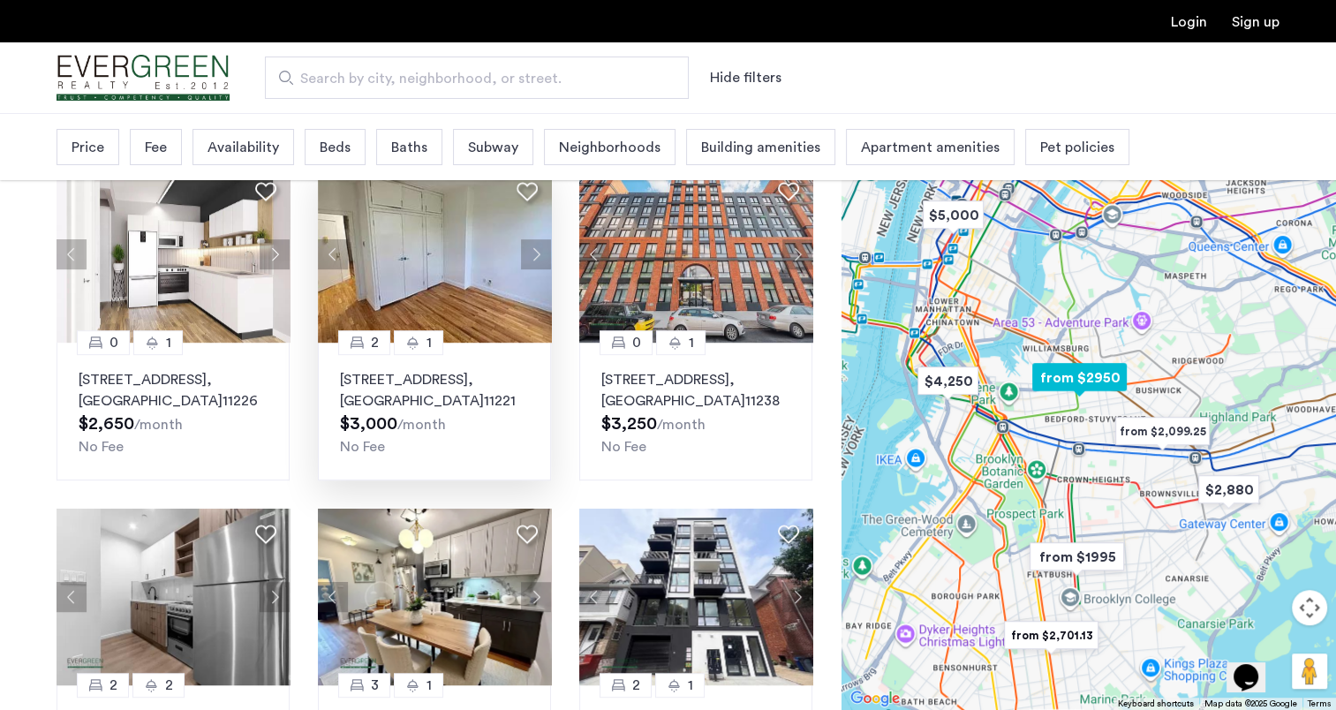
click at [532, 269] on button "Next apartment" at bounding box center [536, 254] width 30 height 30
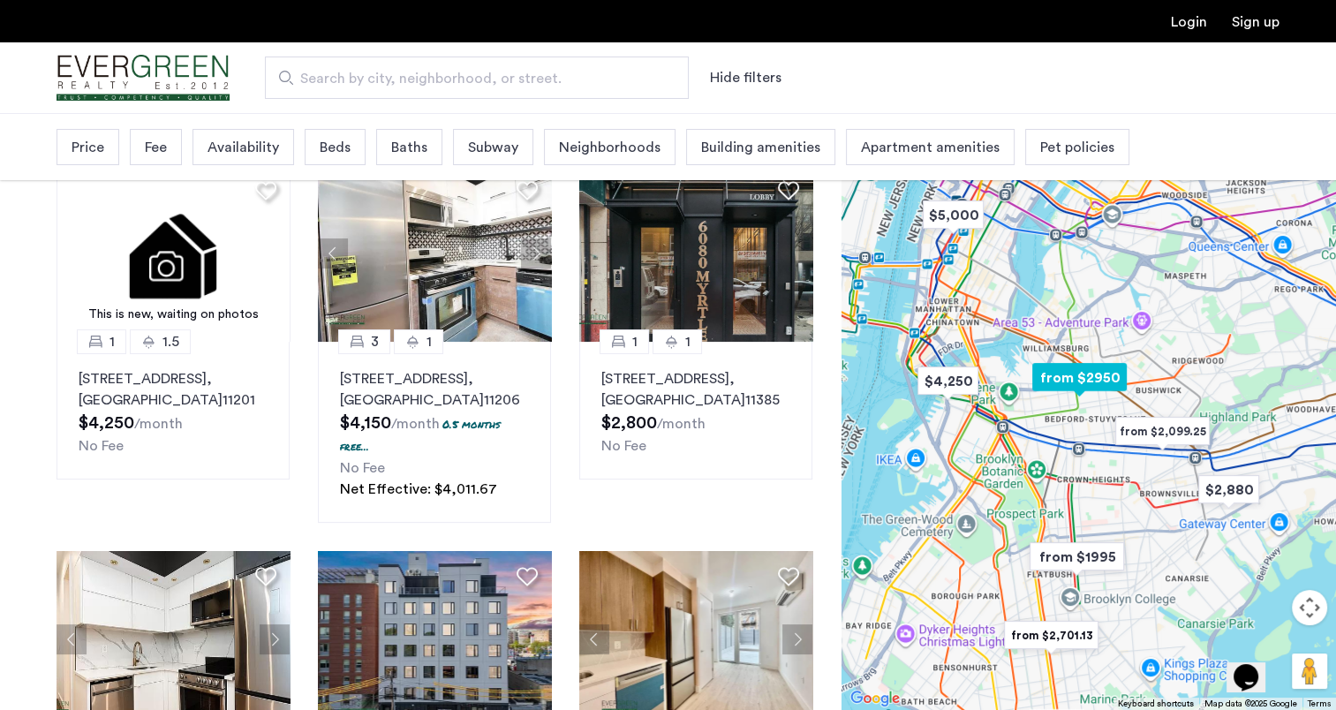
scroll to position [0, 0]
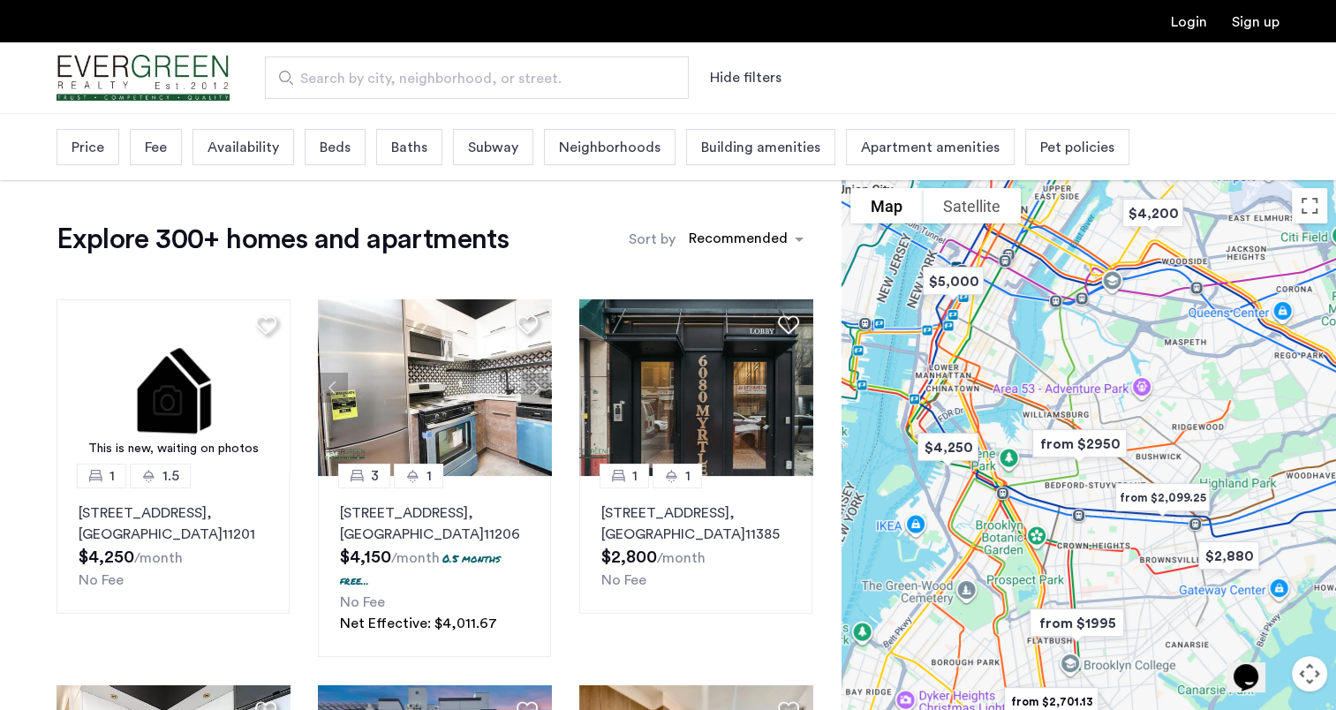
click at [757, 74] on button "Hide filters" at bounding box center [746, 77] width 72 height 21
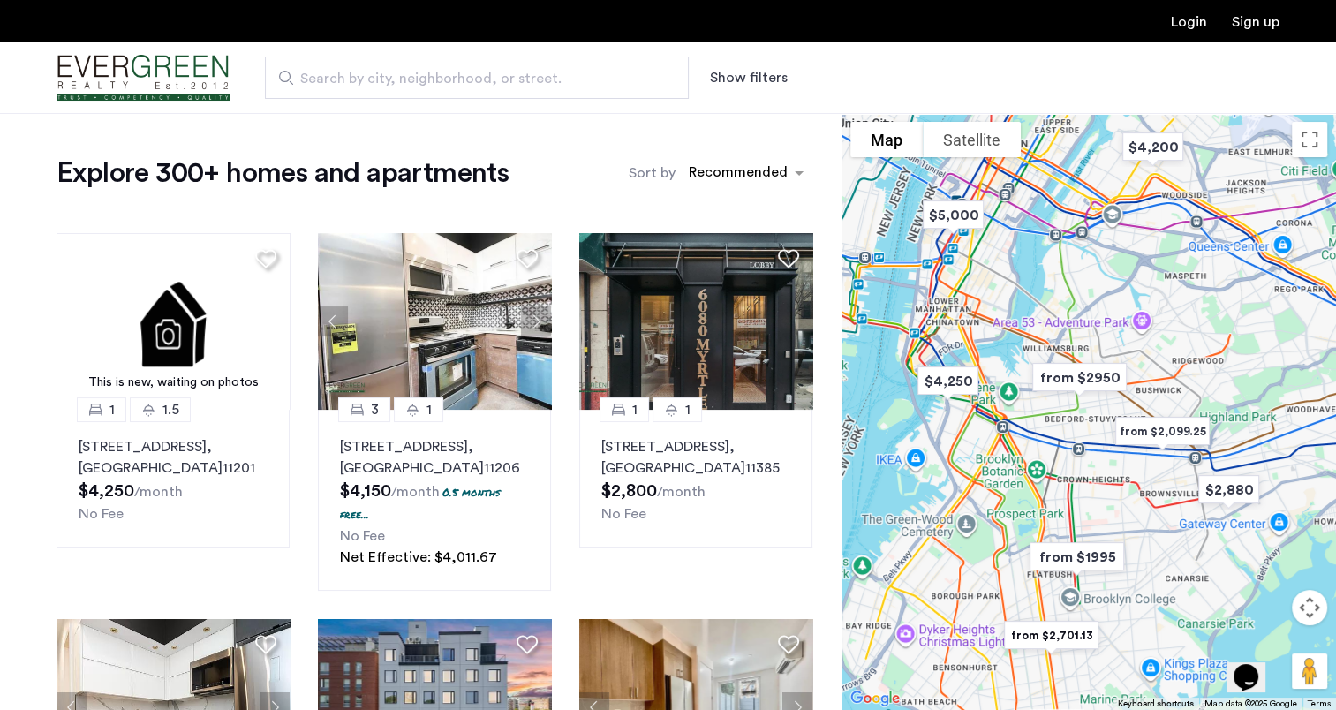
click at [757, 74] on button "Show filters" at bounding box center [749, 77] width 78 height 21
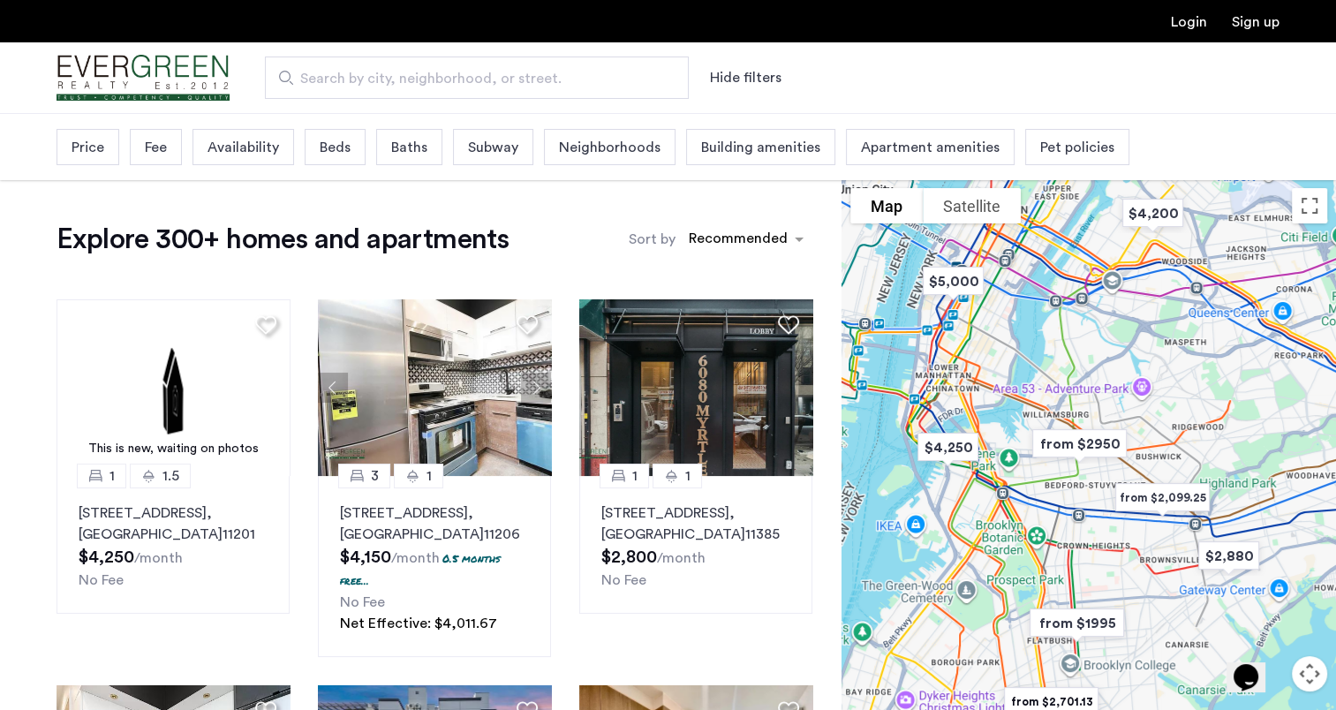
click at [320, 149] on span "Beds" at bounding box center [335, 147] width 31 height 21
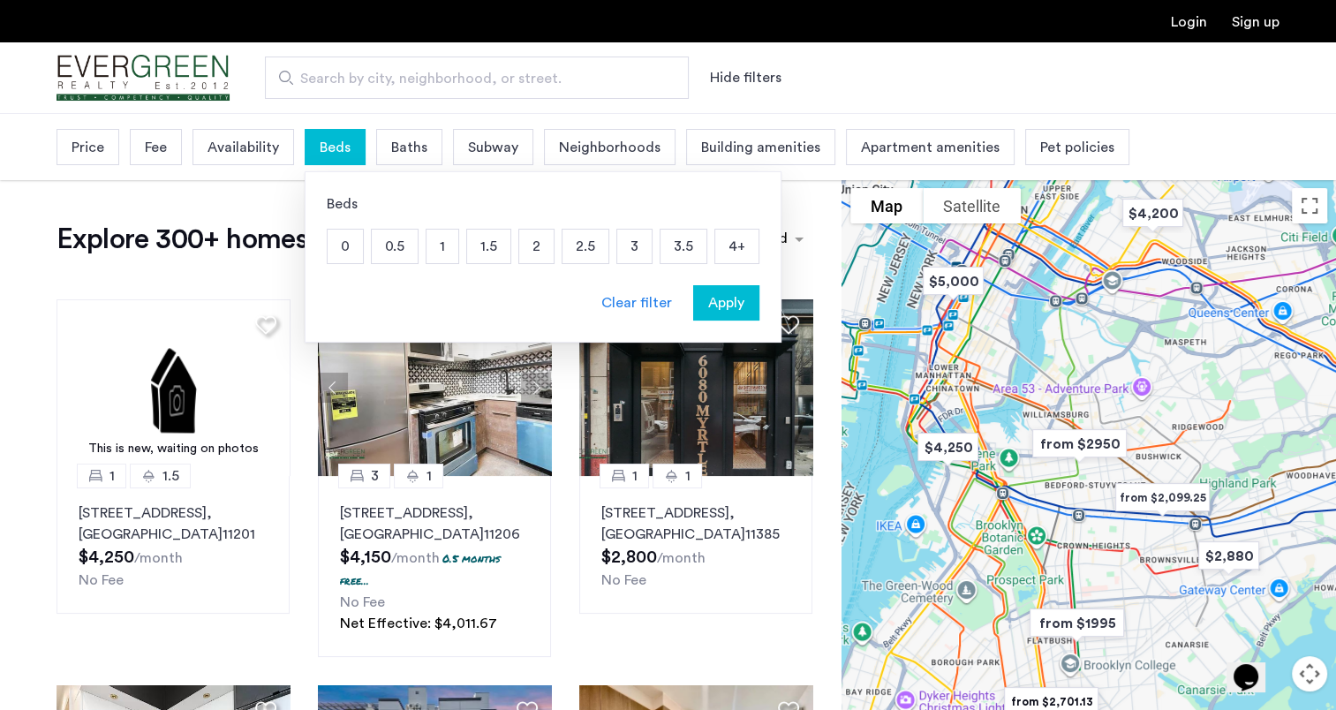
click at [533, 245] on p "2" at bounding box center [536, 247] width 34 height 34
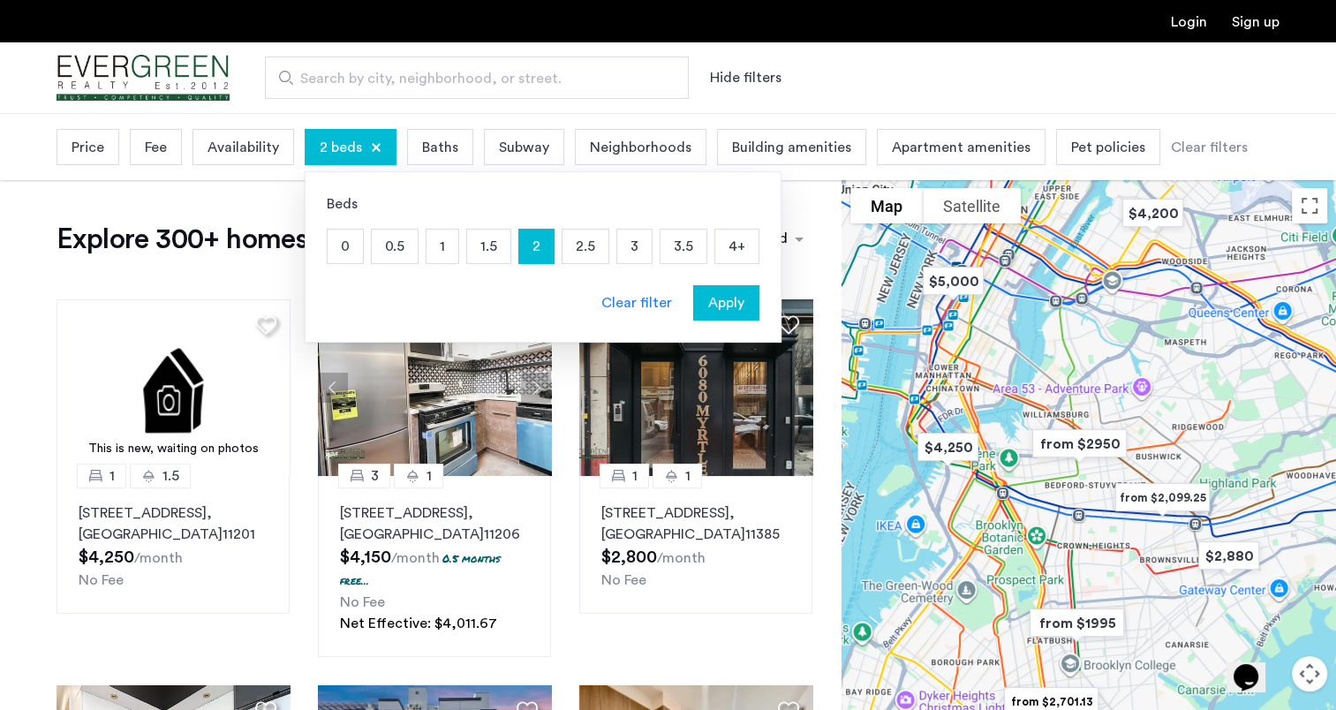
click at [528, 149] on span "Subway" at bounding box center [524, 147] width 50 height 21
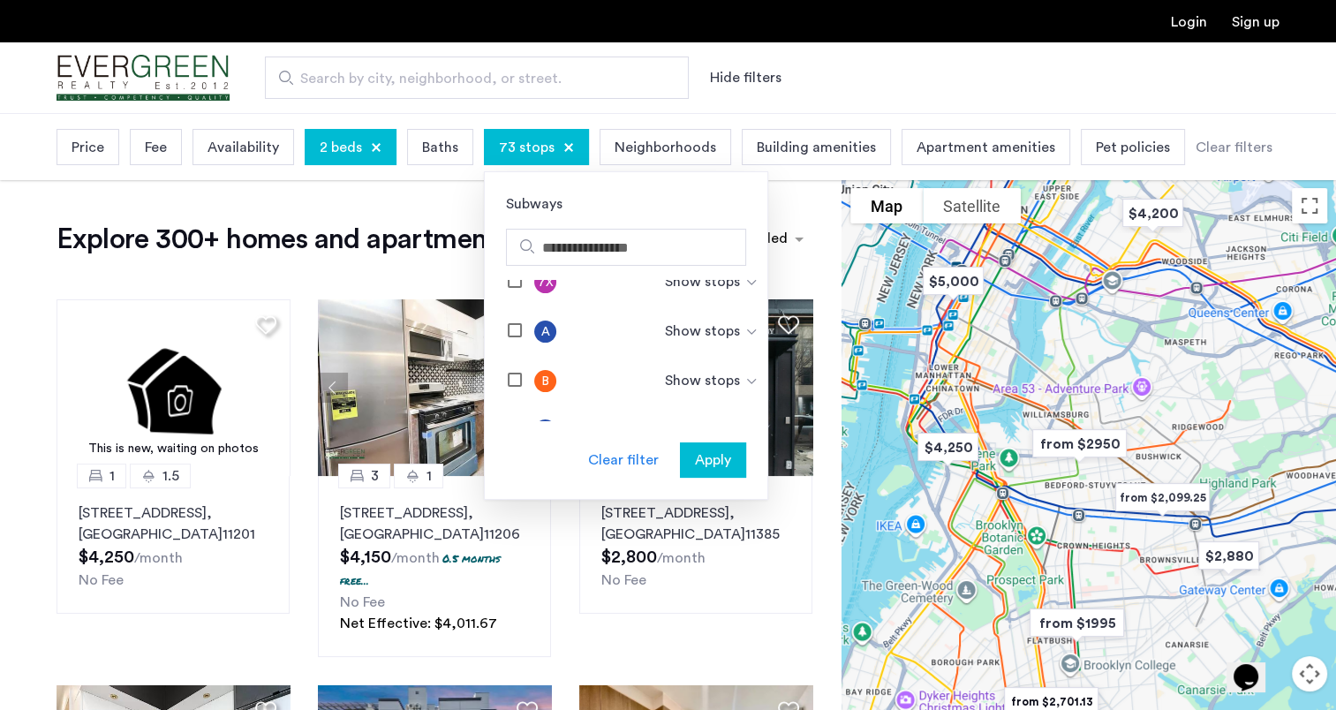
scroll to position [441, 0]
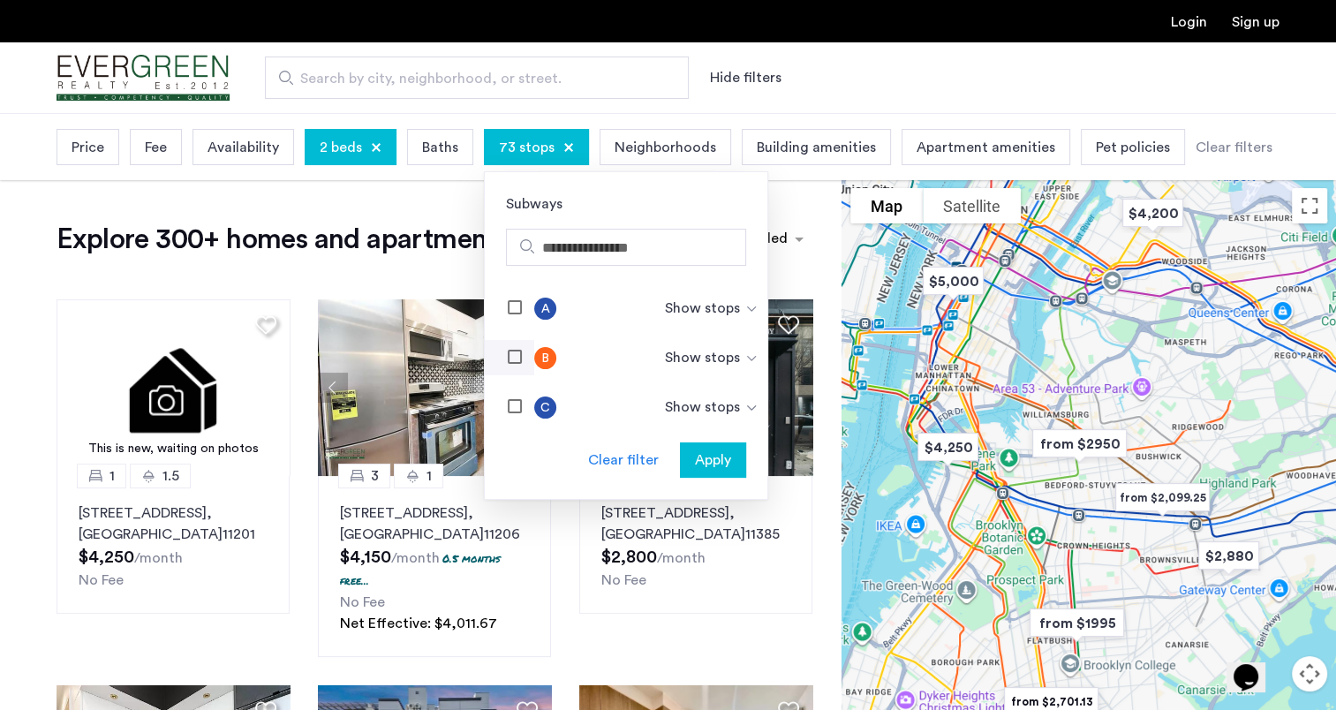
drag, startPoint x: 501, startPoint y: 304, endPoint x: 507, endPoint y: 343, distance: 39.3
click at [501, 305] on mat-checkbox at bounding box center [509, 307] width 49 height 35
click at [498, 350] on mat-checkbox at bounding box center [509, 357] width 49 height 35
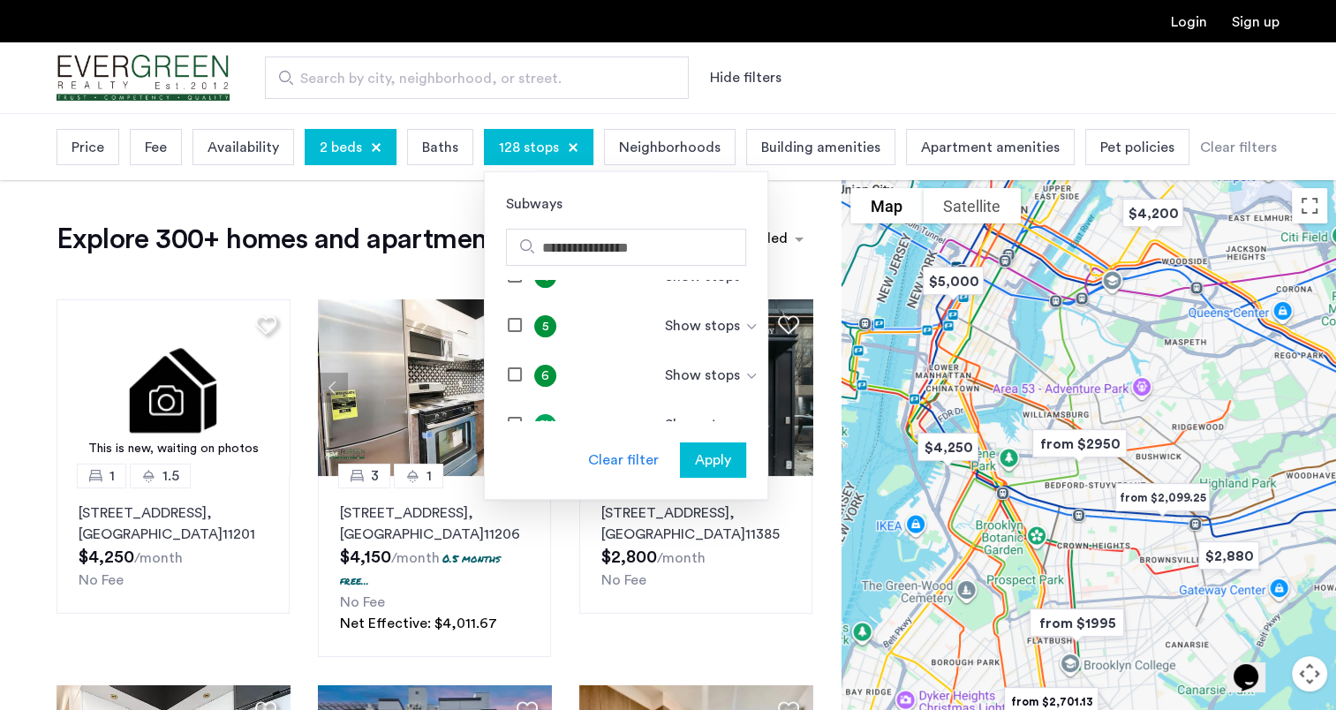
scroll to position [353, 0]
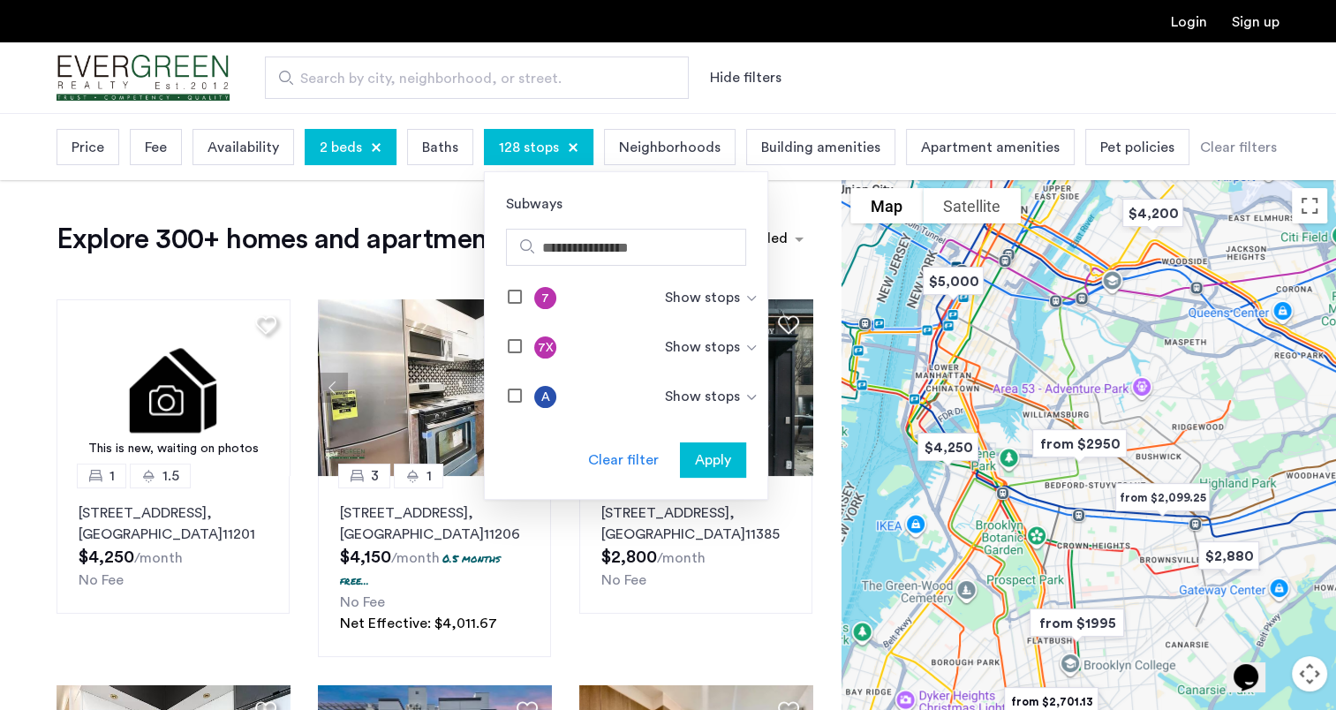
click at [699, 460] on span "Apply" at bounding box center [713, 459] width 36 height 21
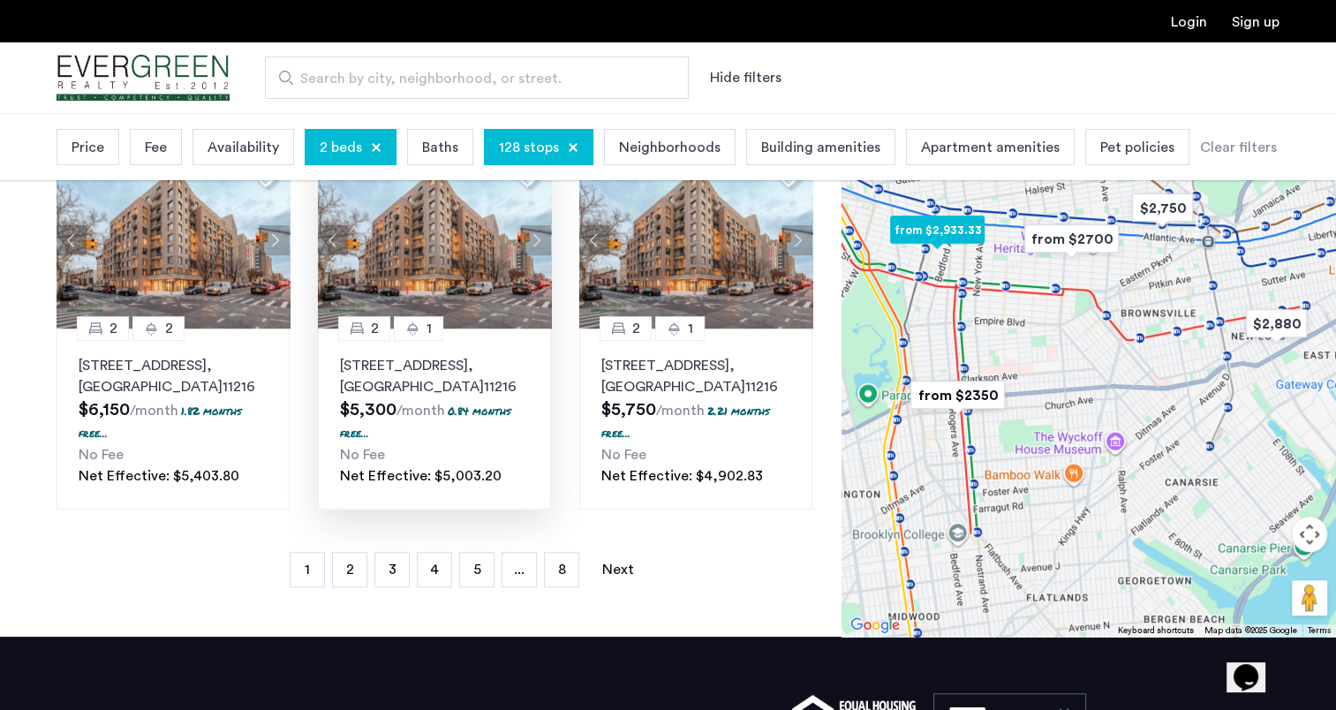
scroll to position [1462, 0]
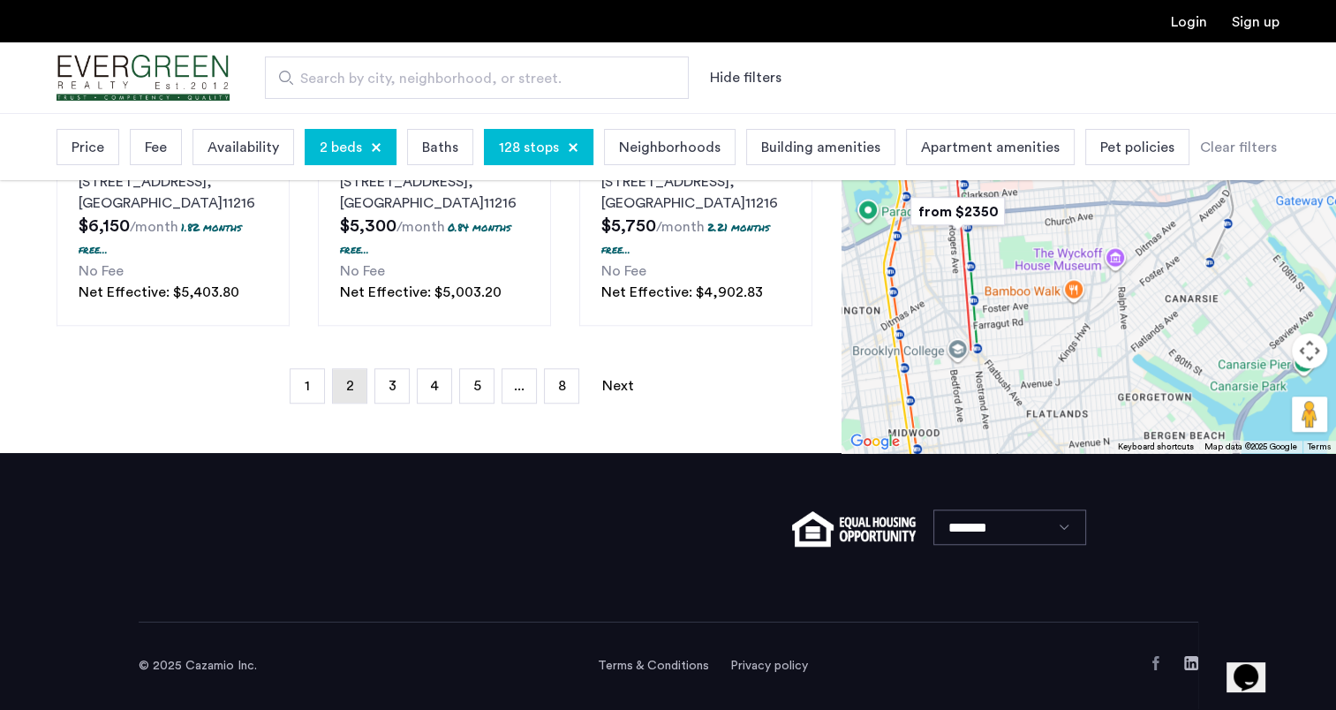
click at [352, 388] on span "2" at bounding box center [350, 386] width 8 height 14
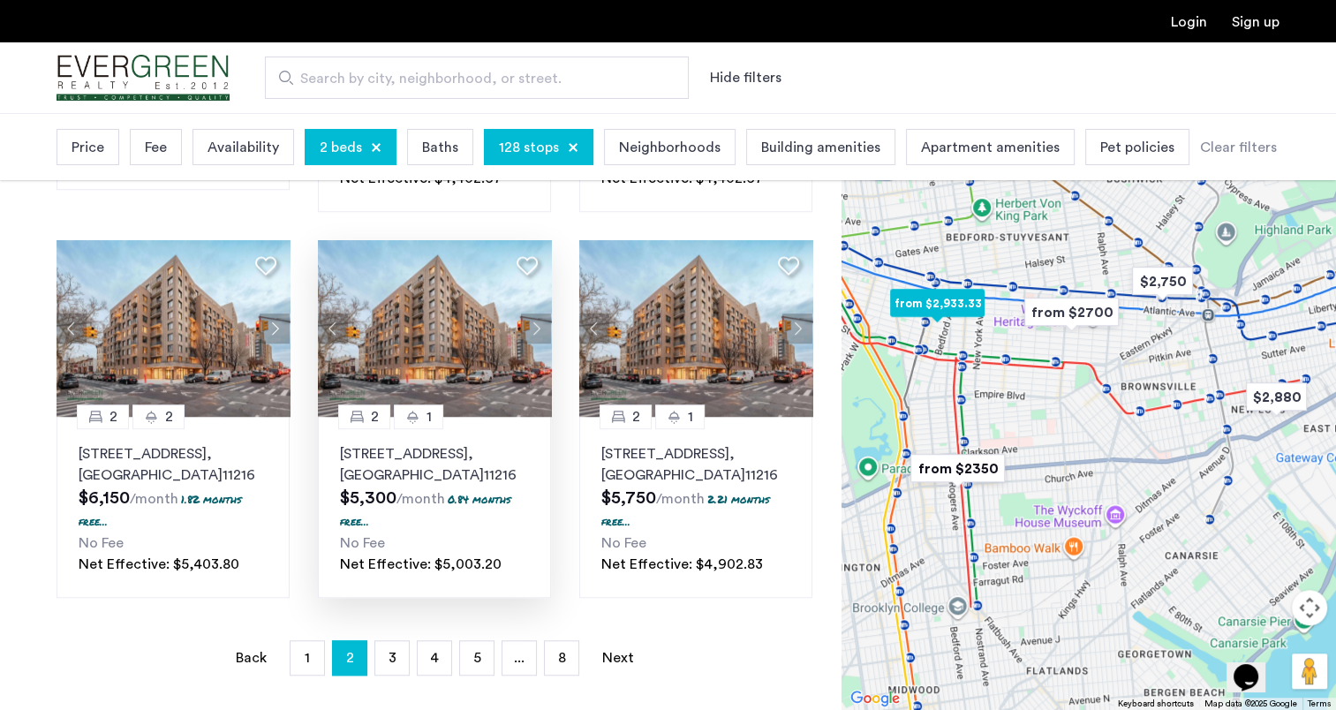
scroll to position [1236, 0]
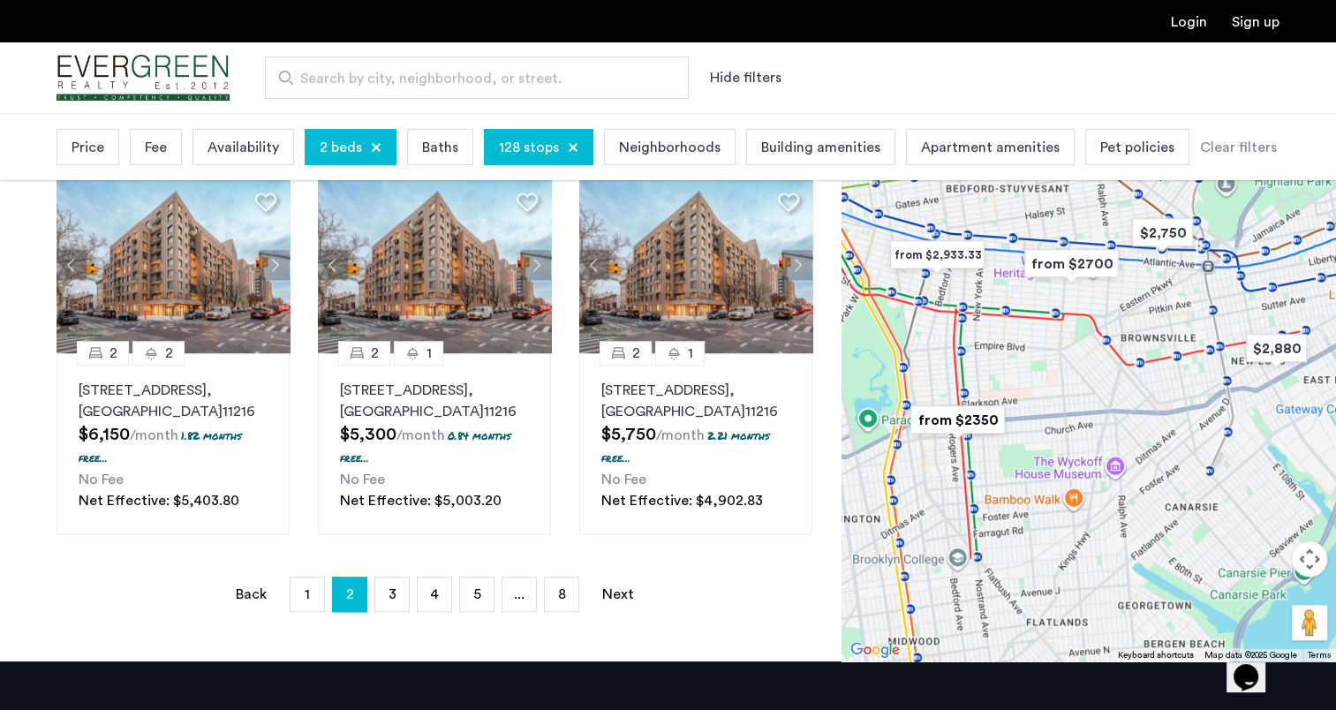
click at [411, 607] on ul "Back page 2 / 8 page 1 You're on page 2 page 3 page 4 page 5 page ... page 8 Ne…" at bounding box center [435, 593] width 756 height 35
click at [404, 611] on link "page 3" at bounding box center [392, 594] width 34 height 34
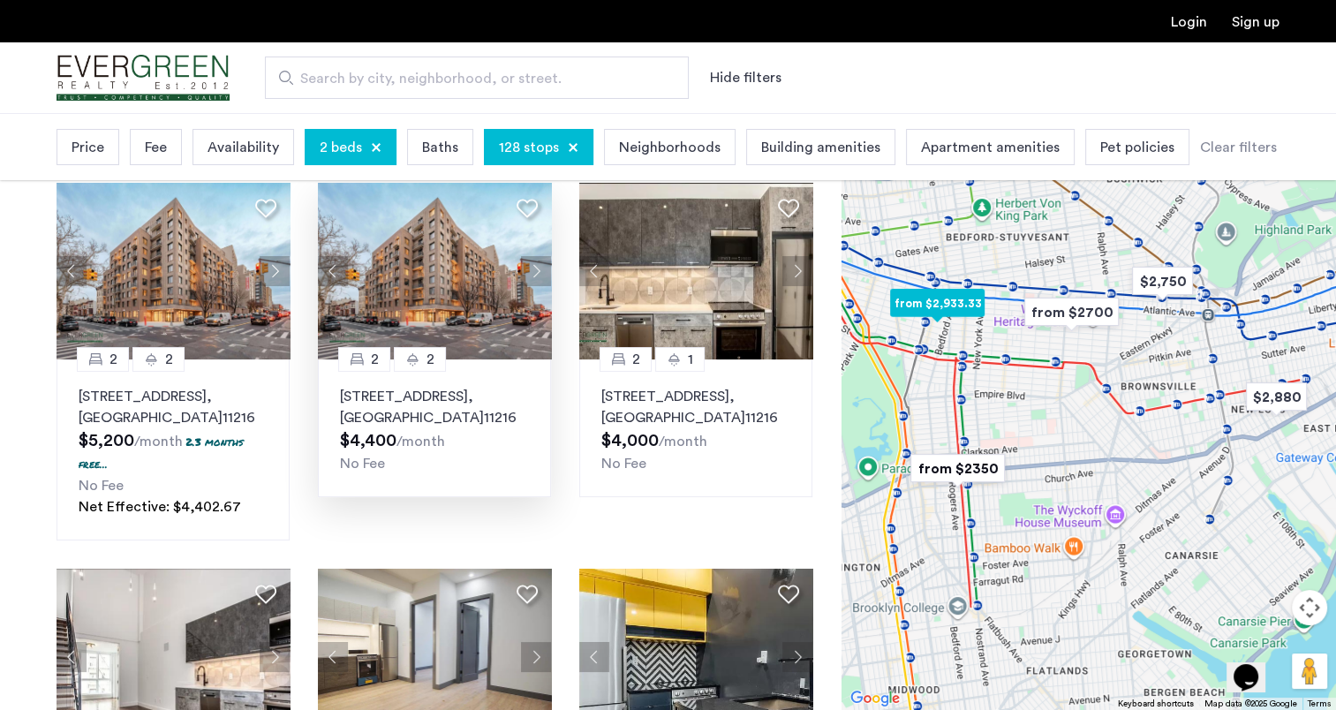
scroll to position [88, 0]
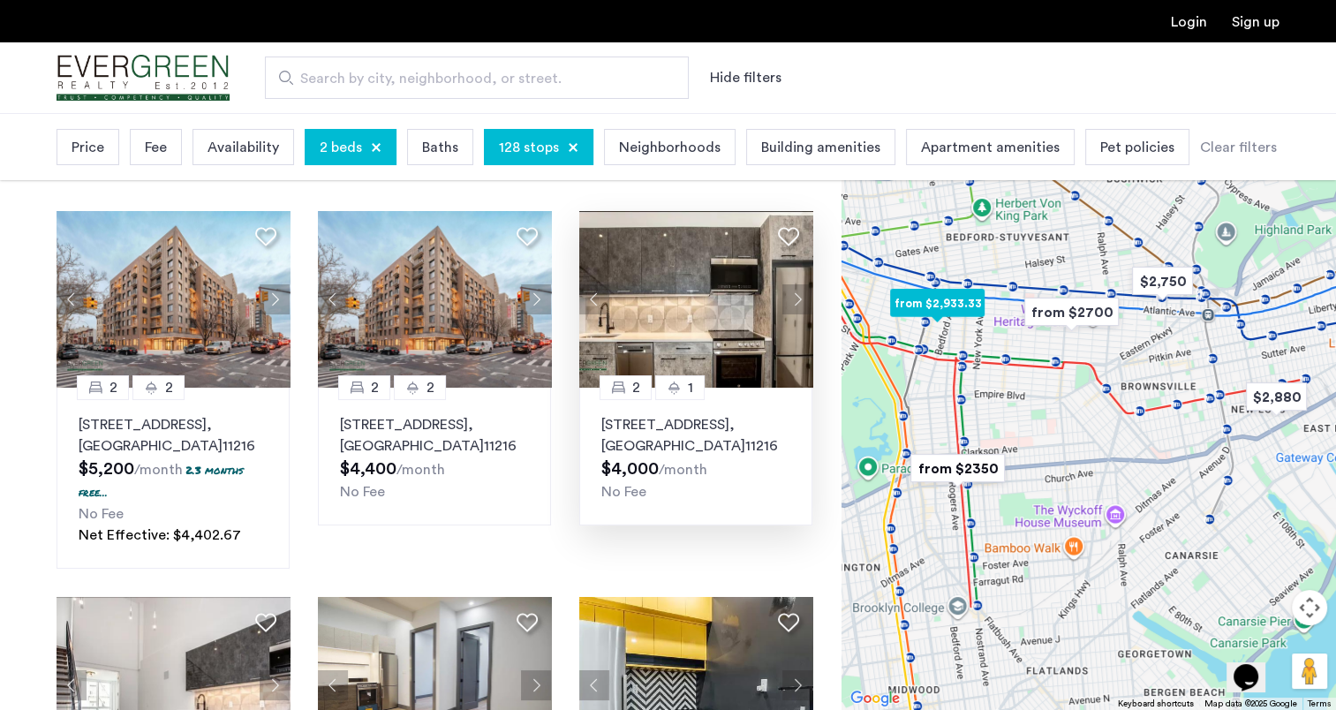
click at [784, 299] on button "Next apartment" at bounding box center [797, 299] width 30 height 30
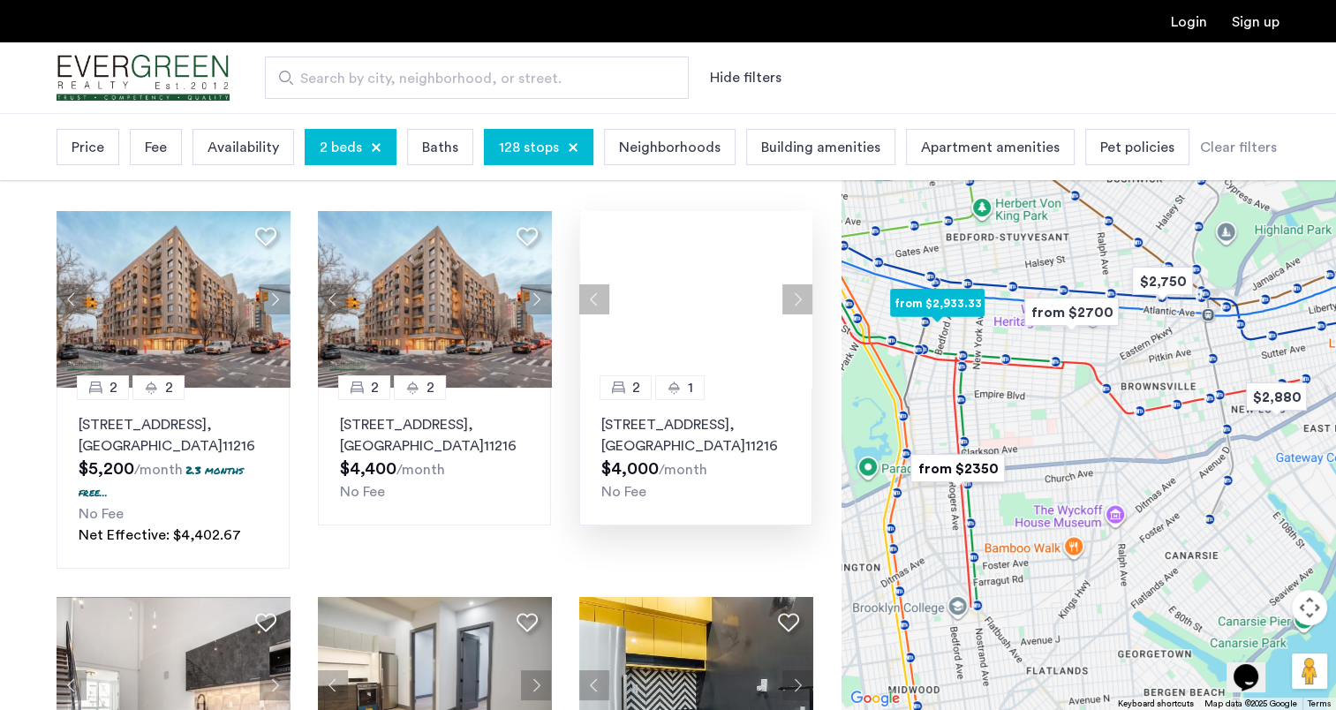
click at [784, 299] on div at bounding box center [695, 299] width 233 height 177
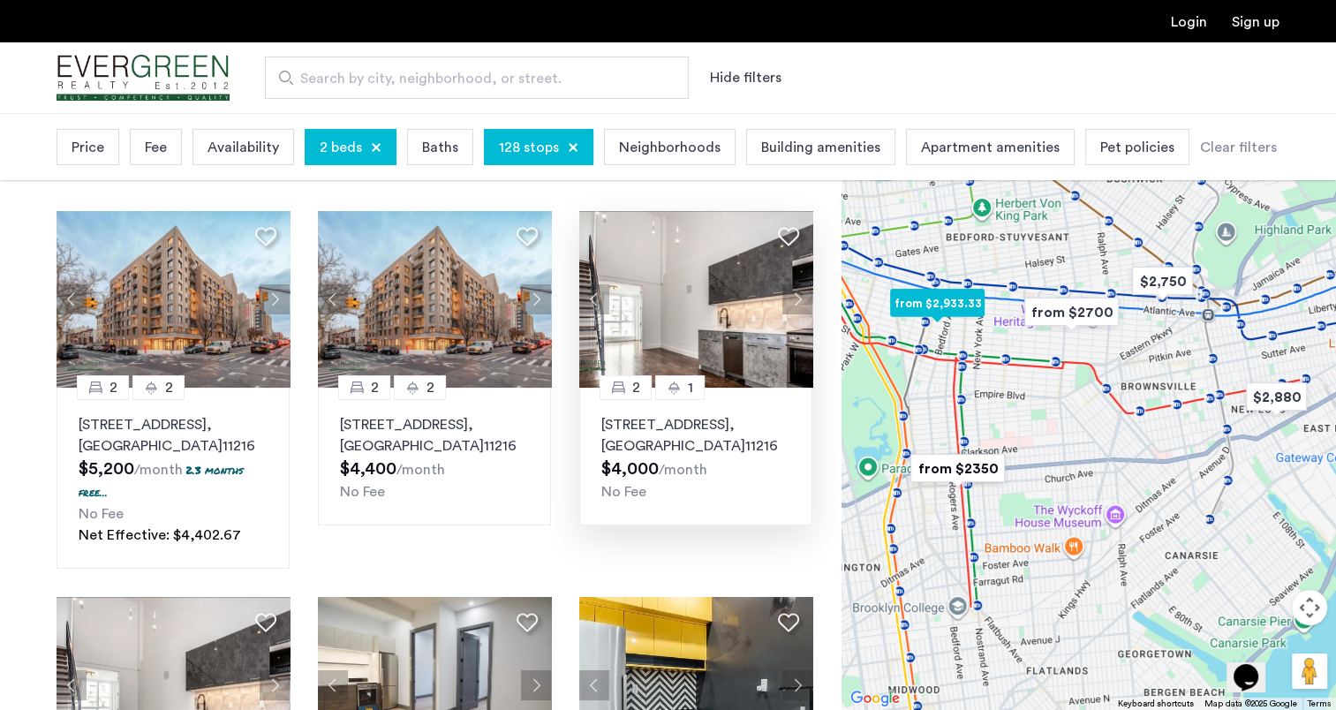
click at [784, 299] on button "Next apartment" at bounding box center [797, 299] width 30 height 30
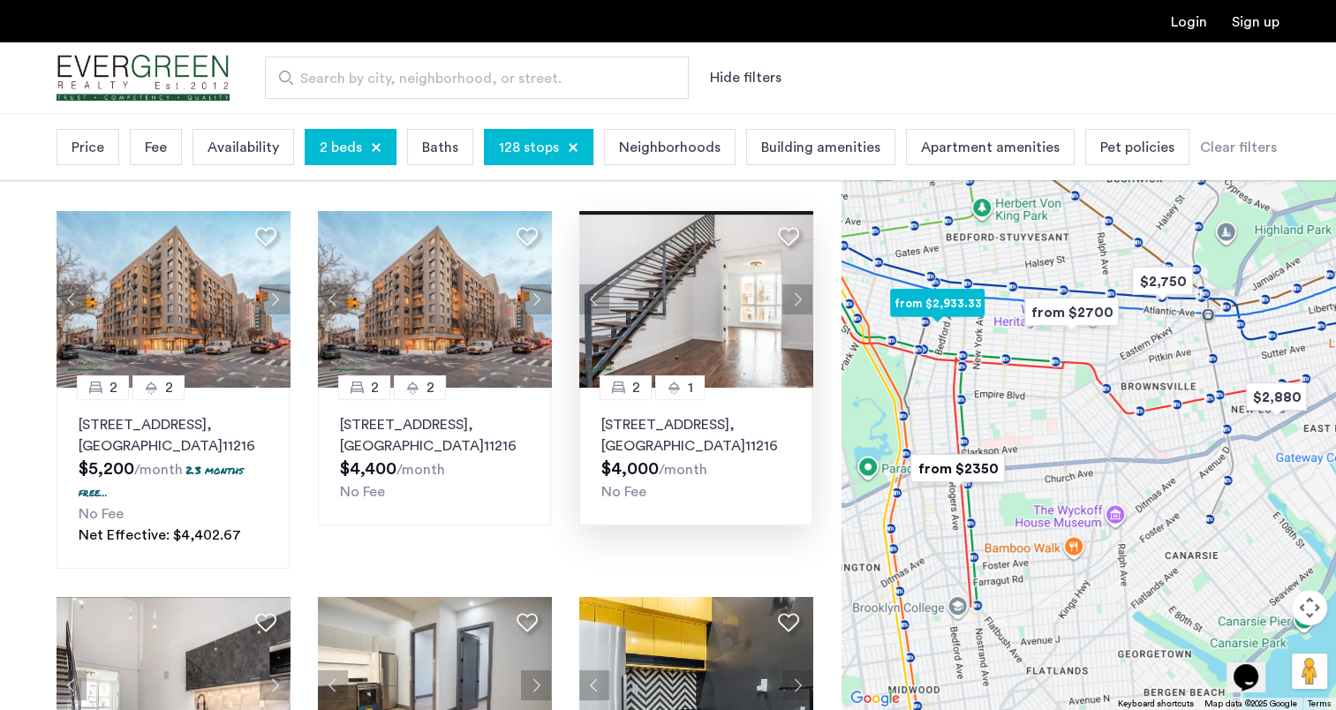
click at [784, 299] on button "Next apartment" at bounding box center [797, 299] width 30 height 30
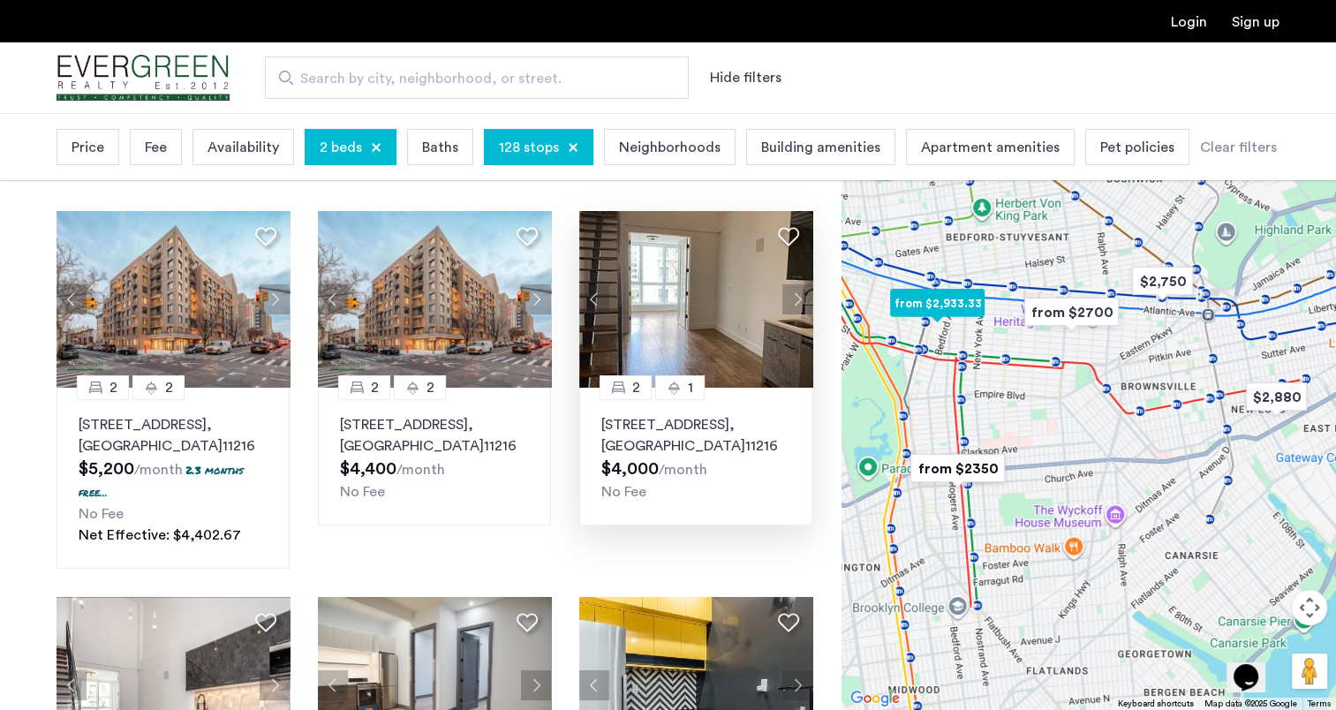
click at [784, 299] on button "Next apartment" at bounding box center [797, 299] width 30 height 30
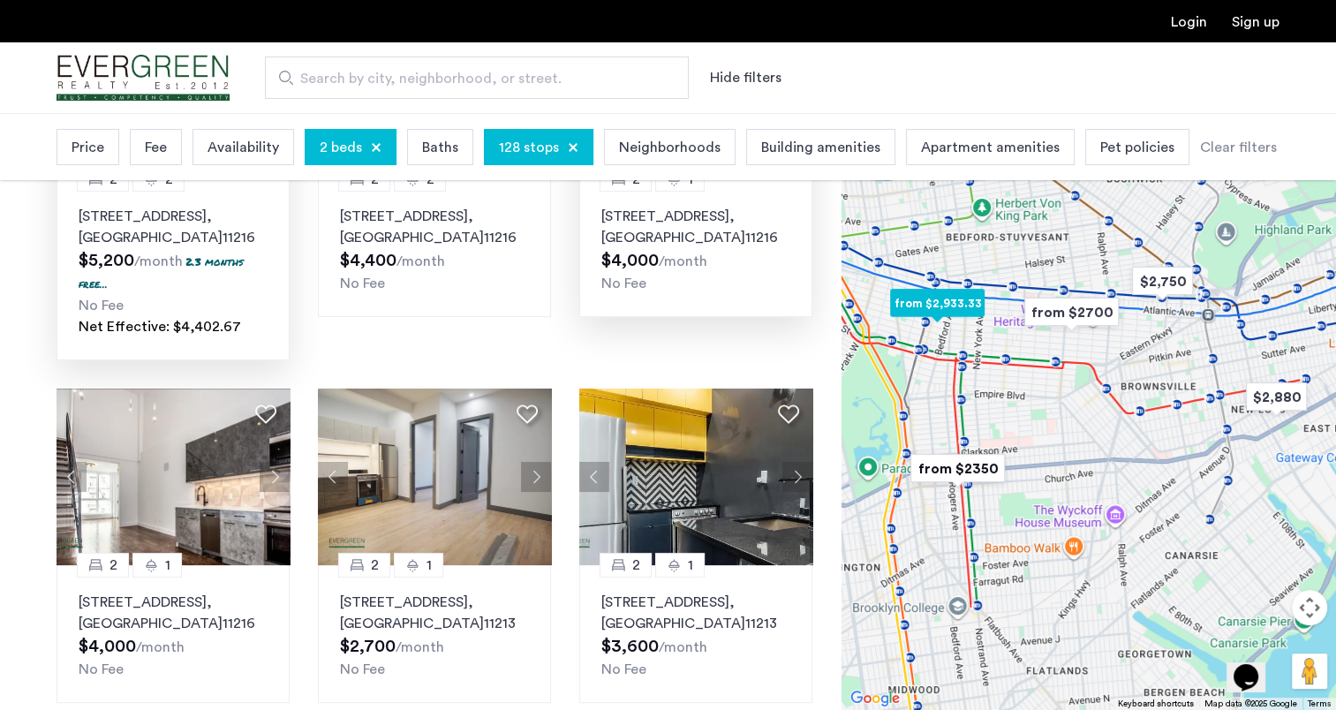
scroll to position [530, 0]
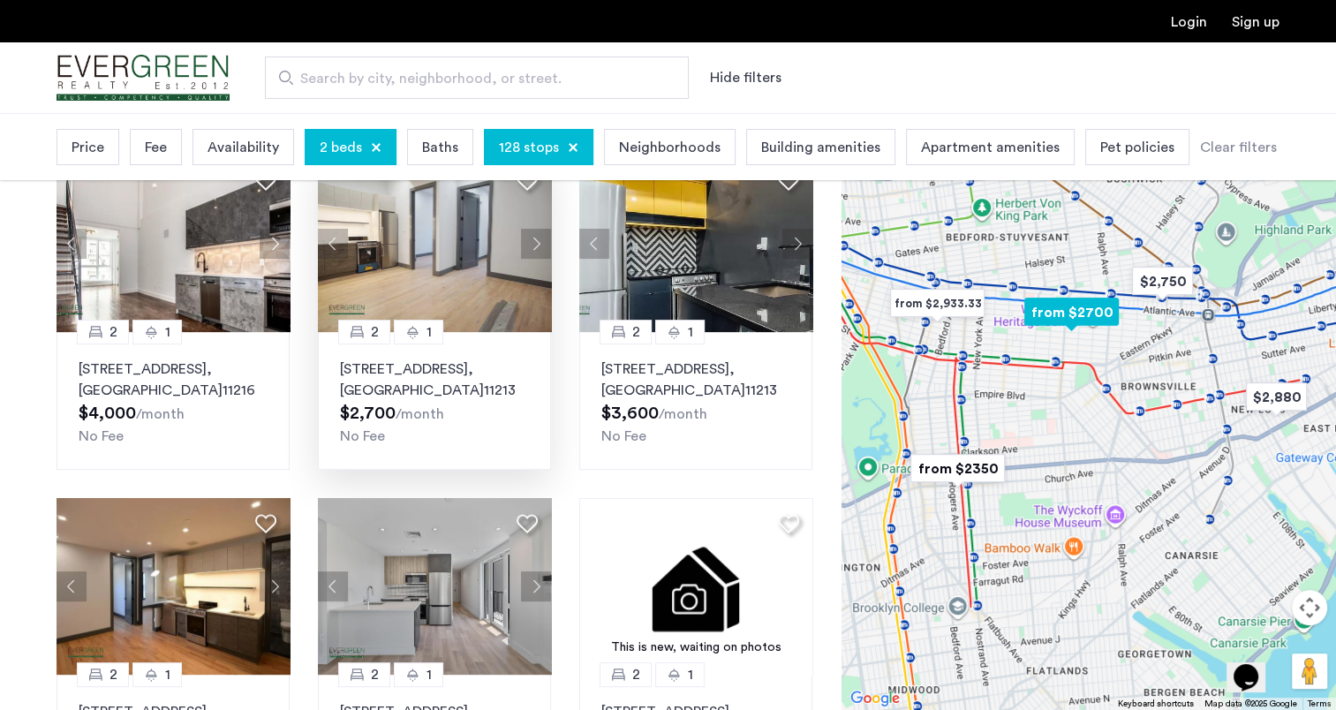
click at [540, 239] on button "Next apartment" at bounding box center [536, 244] width 30 height 30
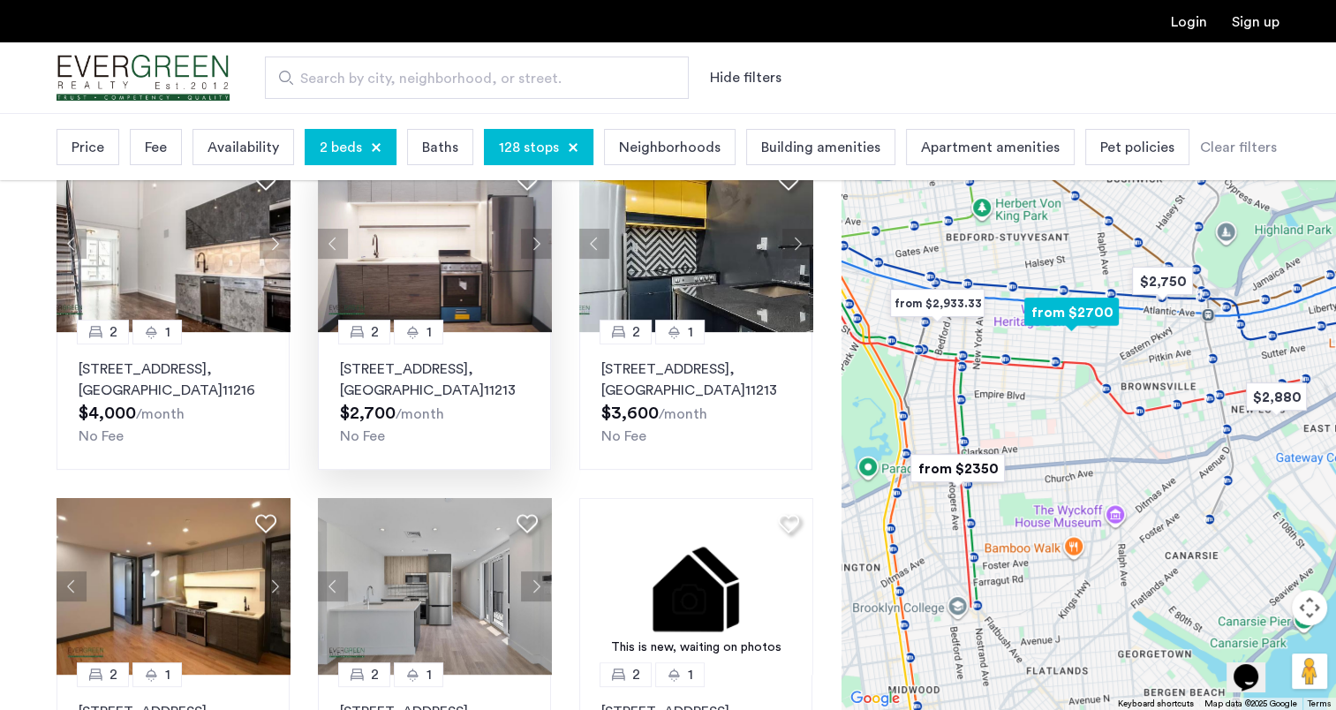
click at [540, 239] on button "Next apartment" at bounding box center [536, 244] width 30 height 30
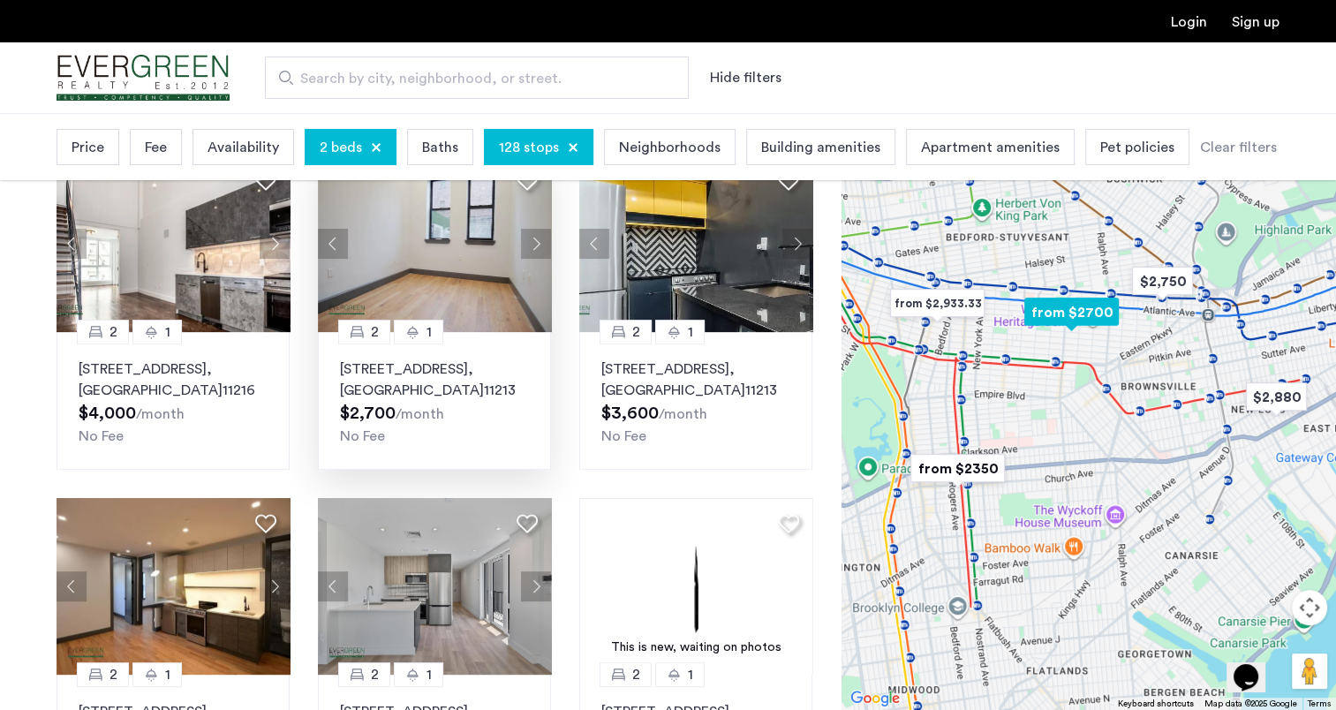
click at [540, 239] on button "Next apartment" at bounding box center [536, 244] width 30 height 30
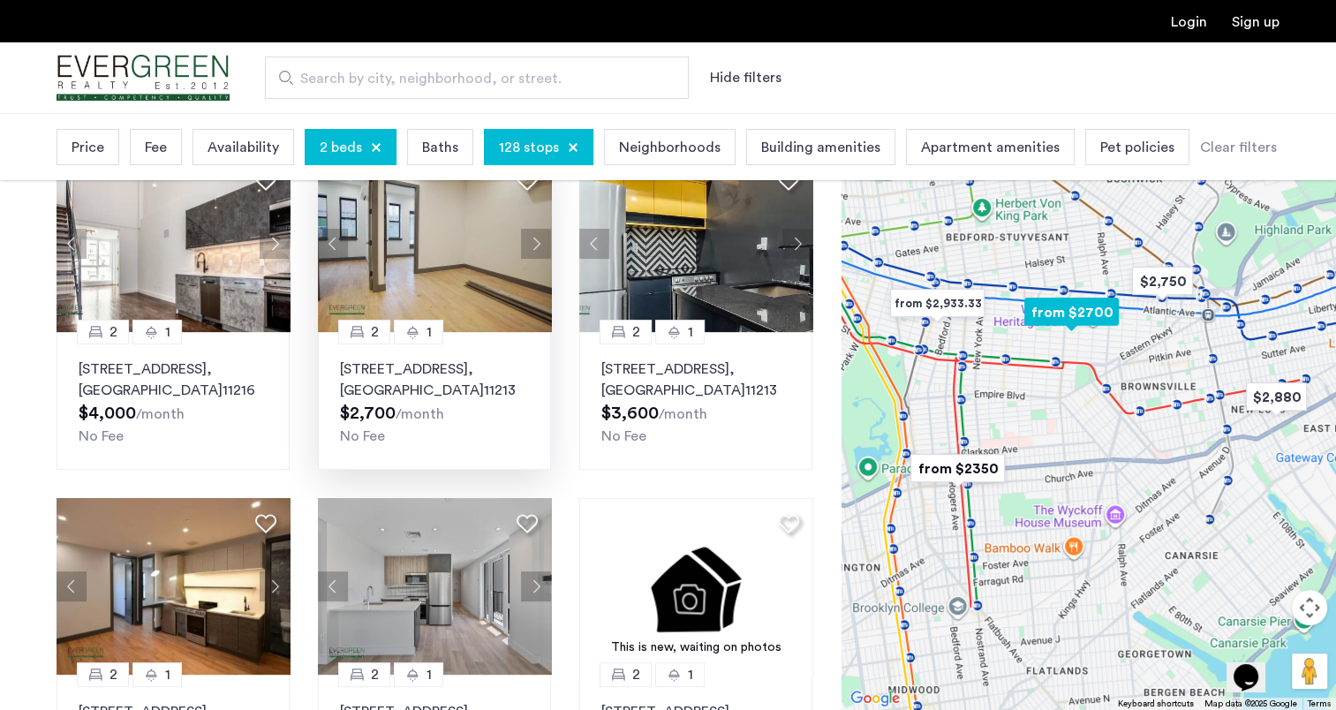
click at [540, 239] on button "Next apartment" at bounding box center [536, 244] width 30 height 30
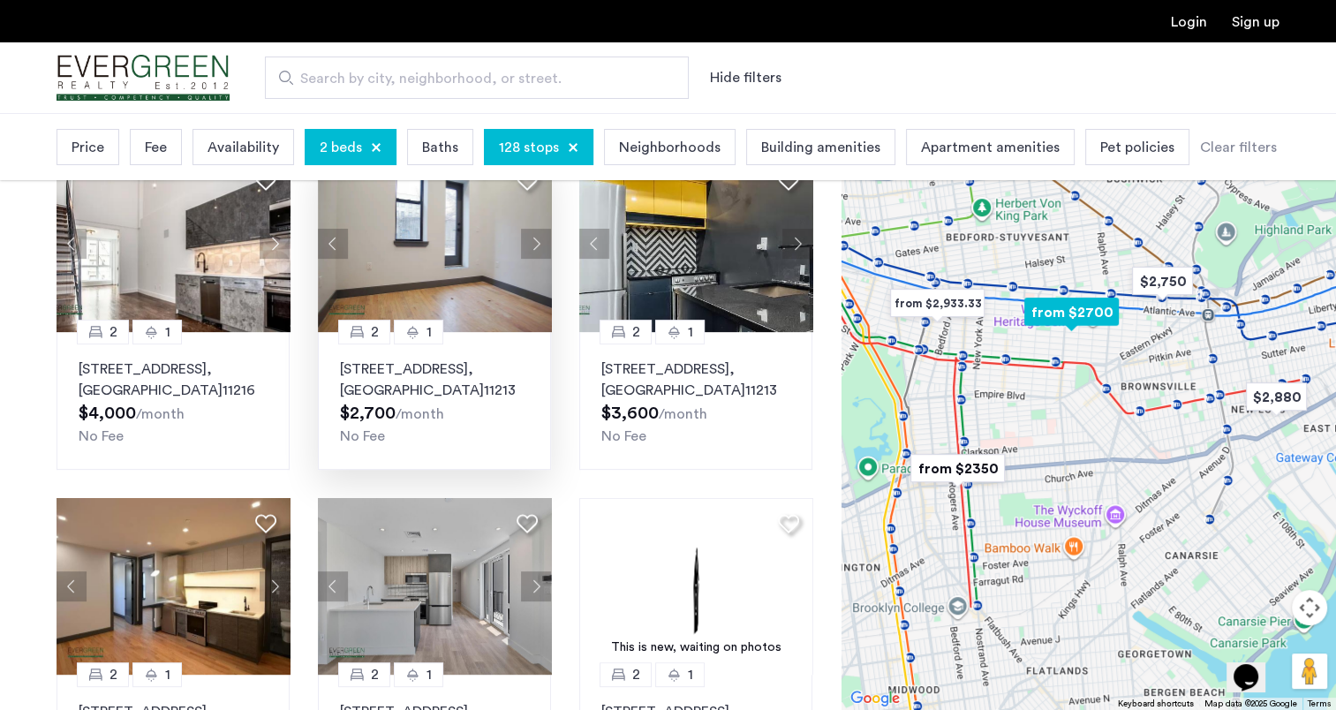
click at [540, 239] on button "Next apartment" at bounding box center [536, 244] width 30 height 30
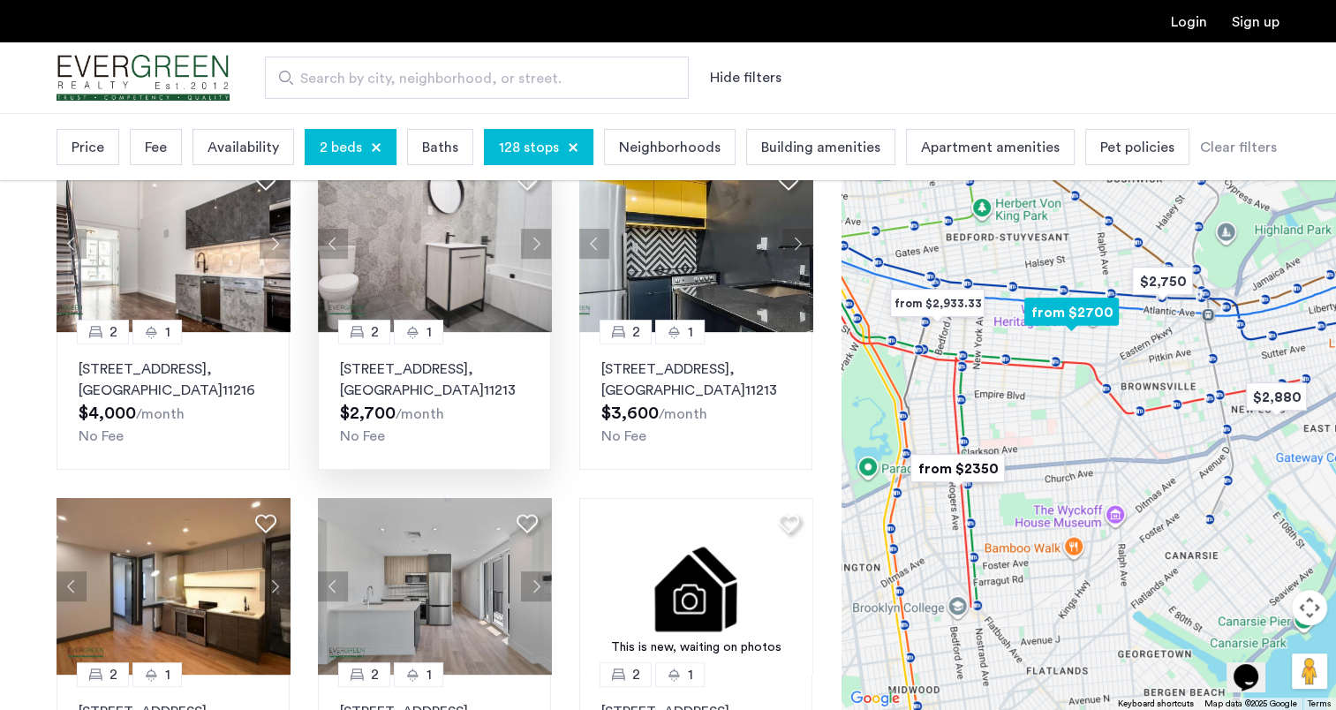
click at [540, 239] on button "Next apartment" at bounding box center [536, 244] width 30 height 30
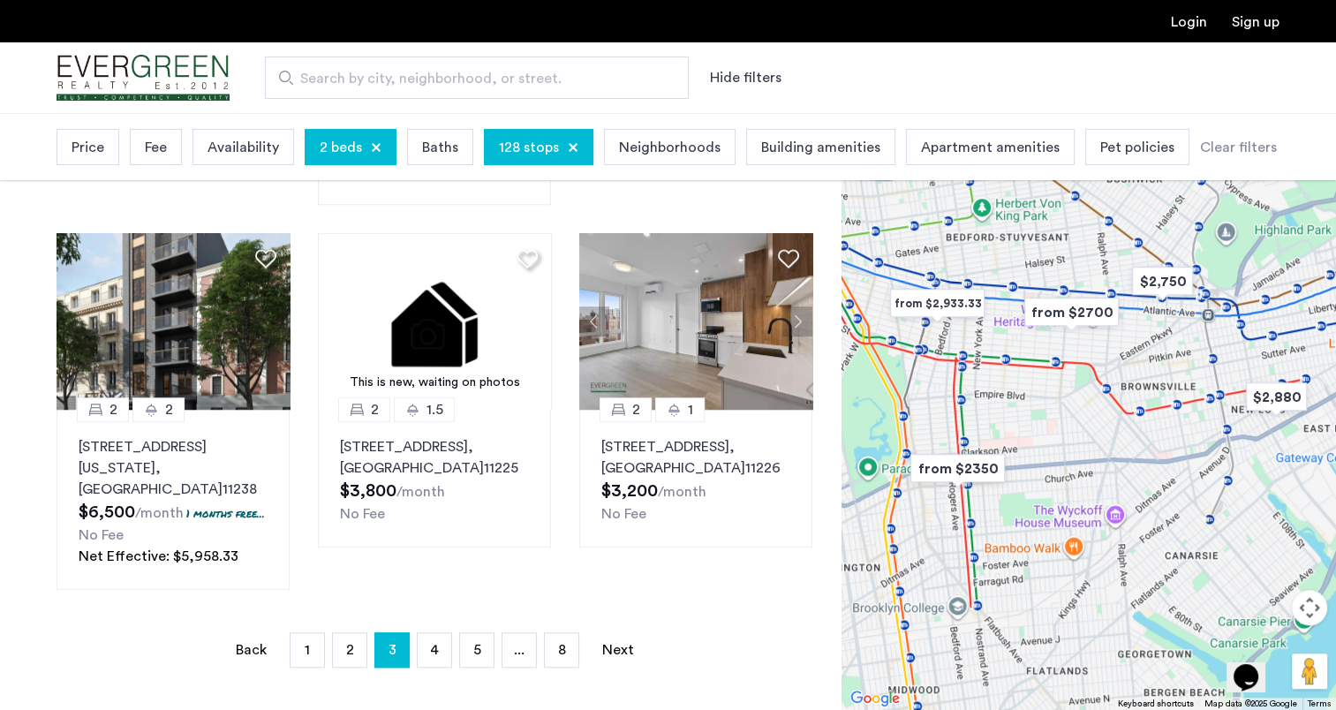
scroll to position [1236, 0]
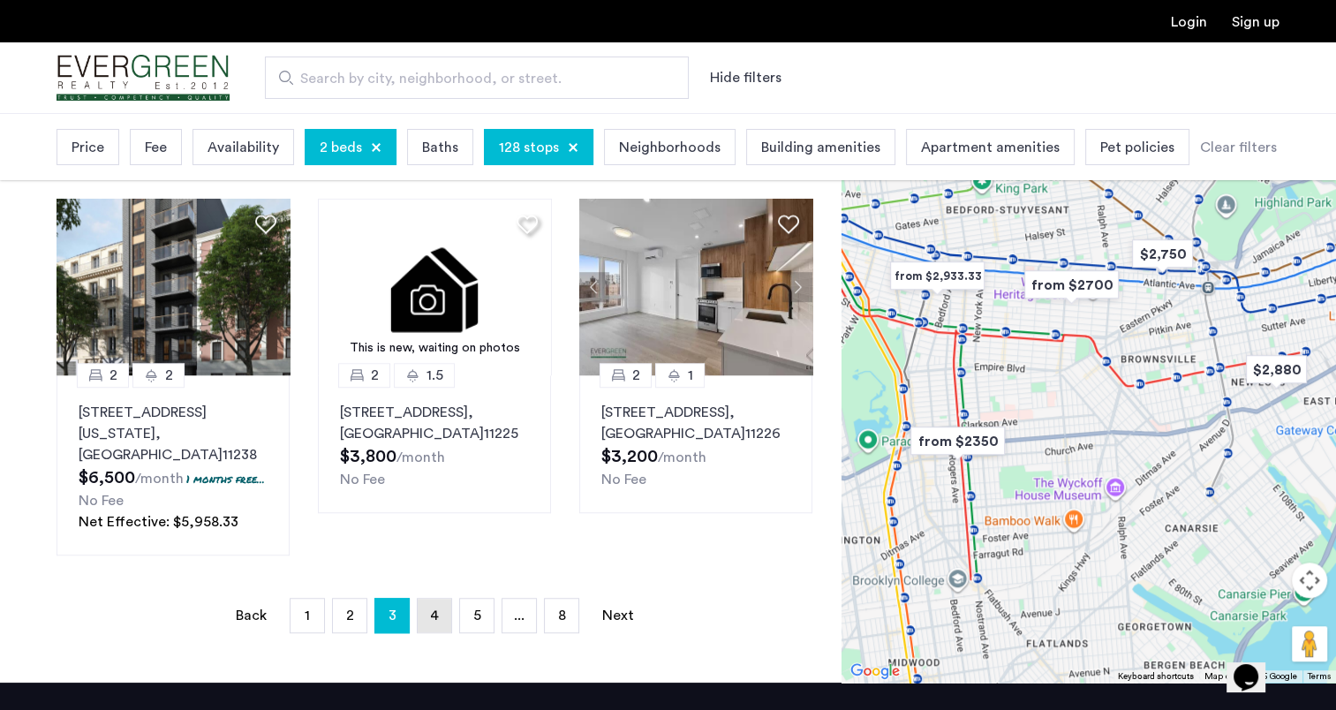
click at [426, 599] on link "page 4" at bounding box center [435, 616] width 34 height 34
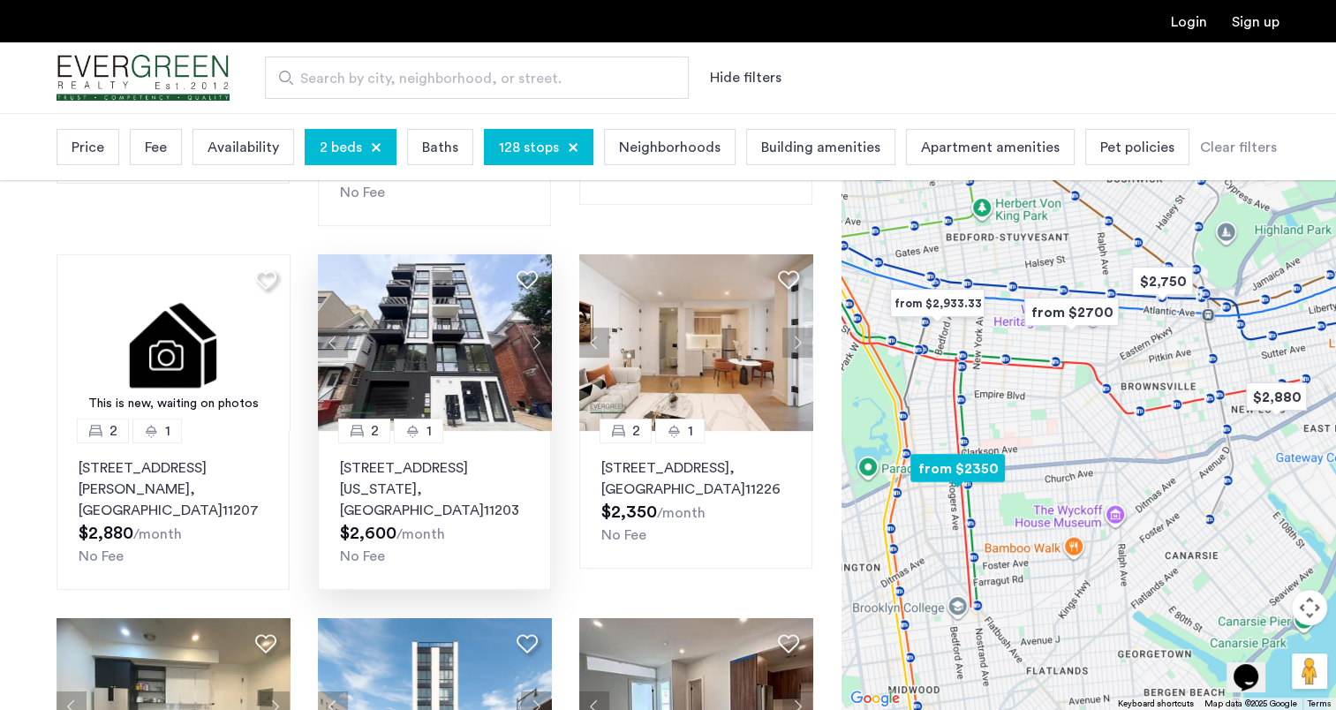
scroll to position [441, 0]
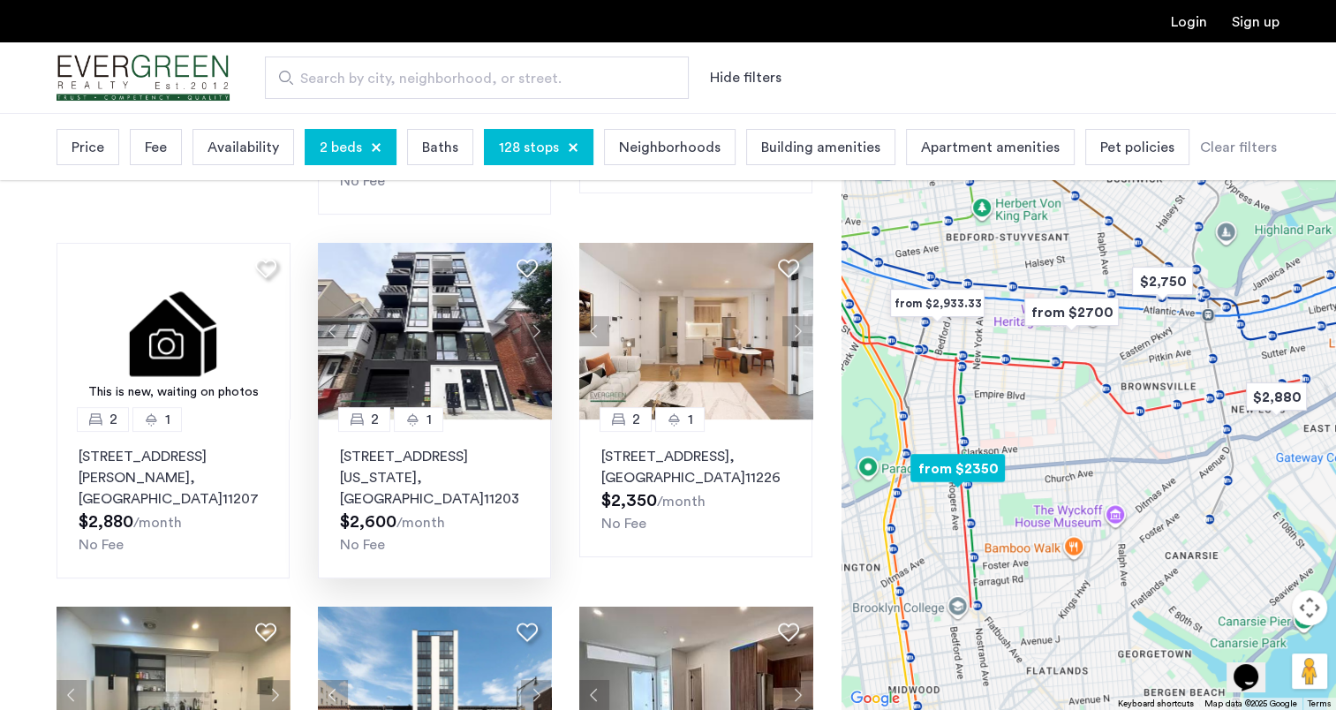
click at [537, 316] on button "Next apartment" at bounding box center [536, 331] width 30 height 30
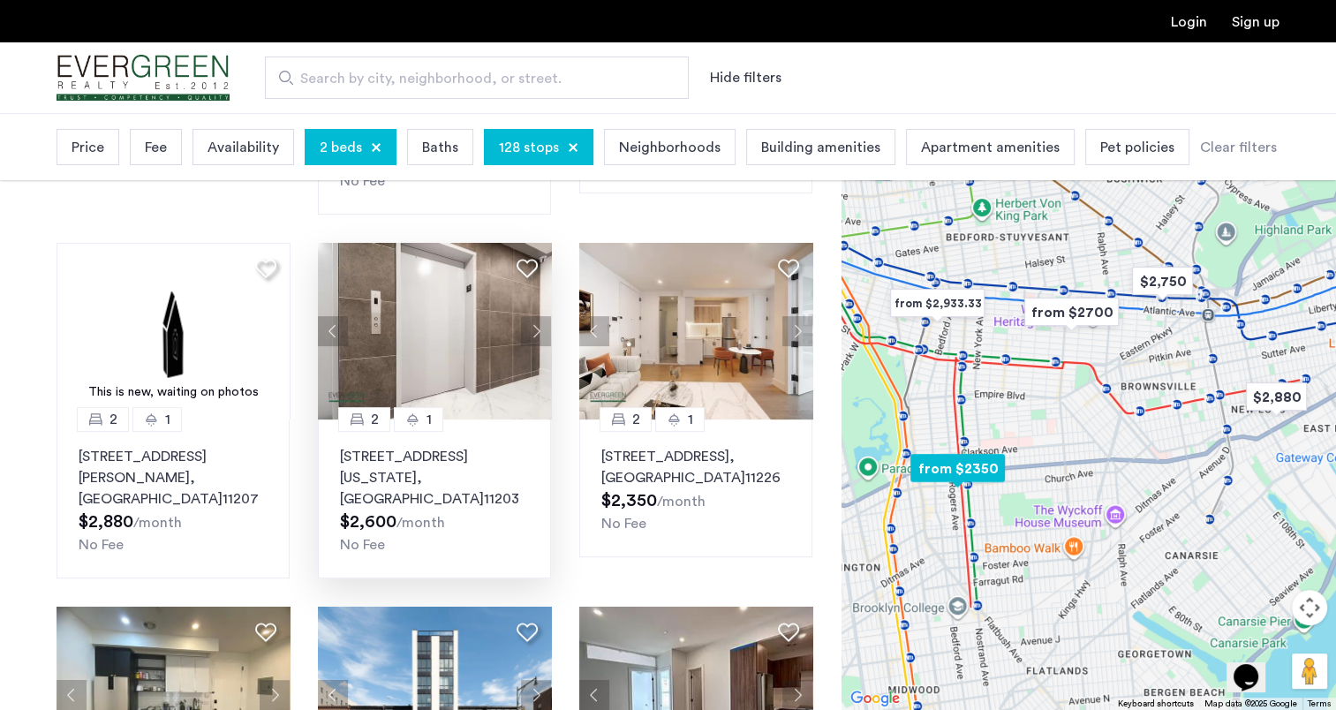
click at [537, 316] on button "Next apartment" at bounding box center [536, 331] width 30 height 30
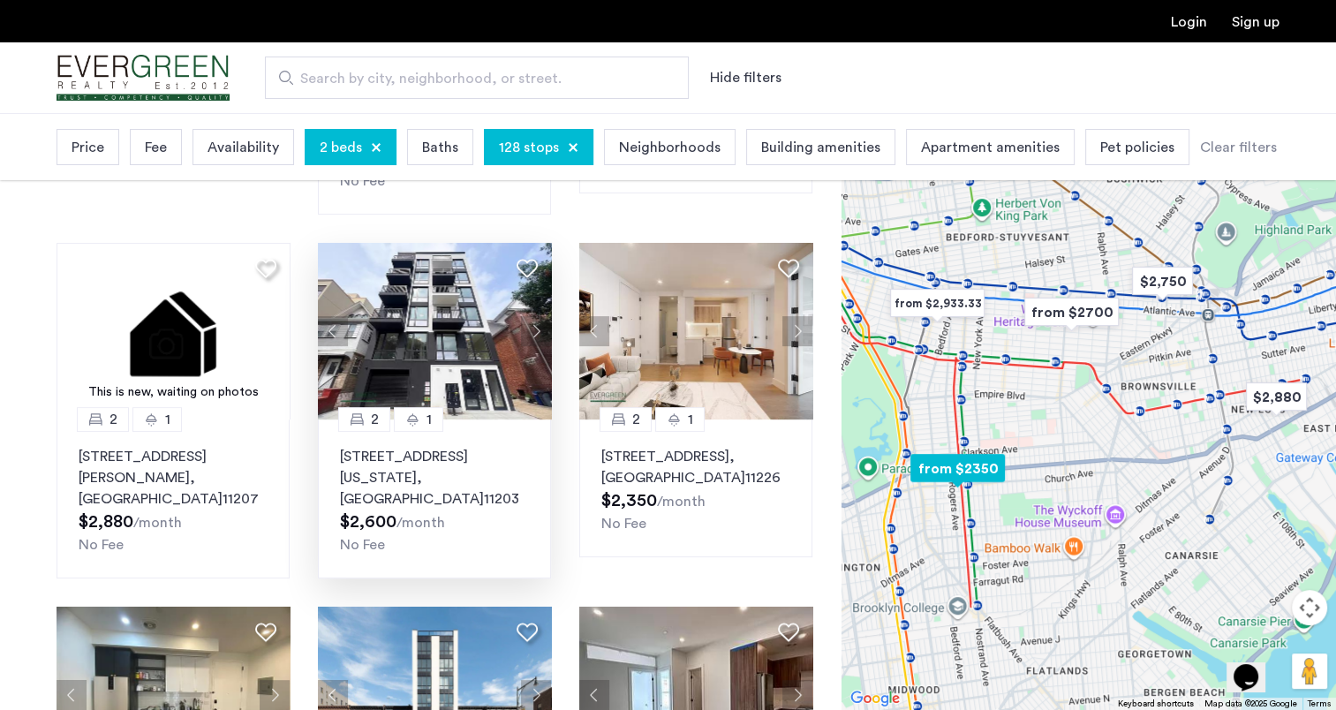
click at [537, 316] on button "Next apartment" at bounding box center [536, 331] width 30 height 30
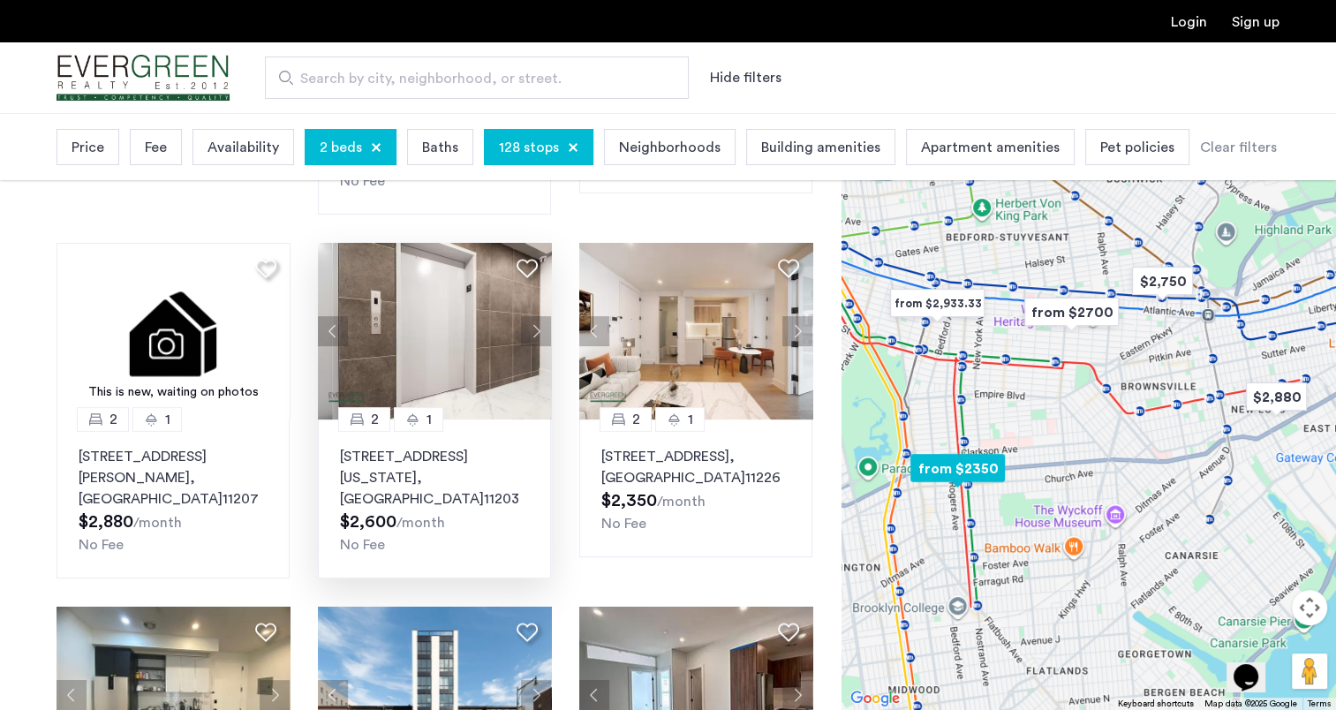
click at [537, 316] on button "Next apartment" at bounding box center [536, 331] width 30 height 30
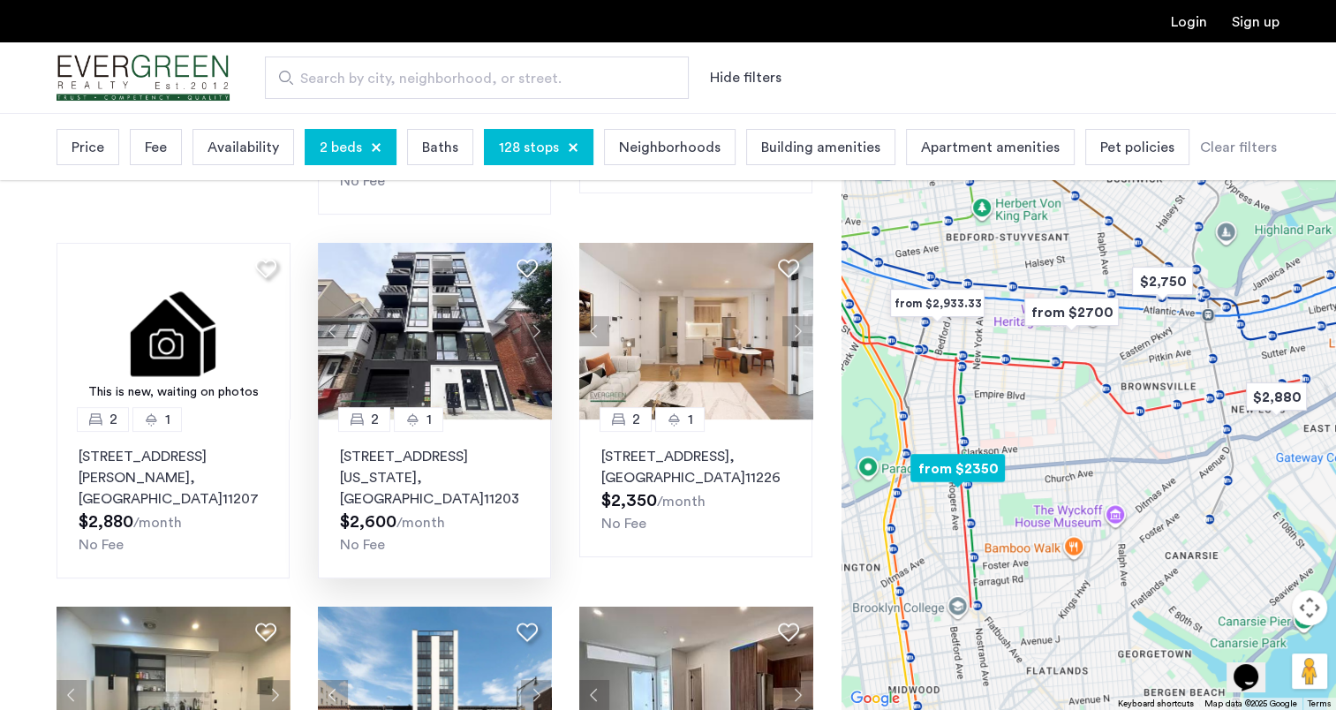
click at [537, 316] on button "Next apartment" at bounding box center [536, 331] width 30 height 30
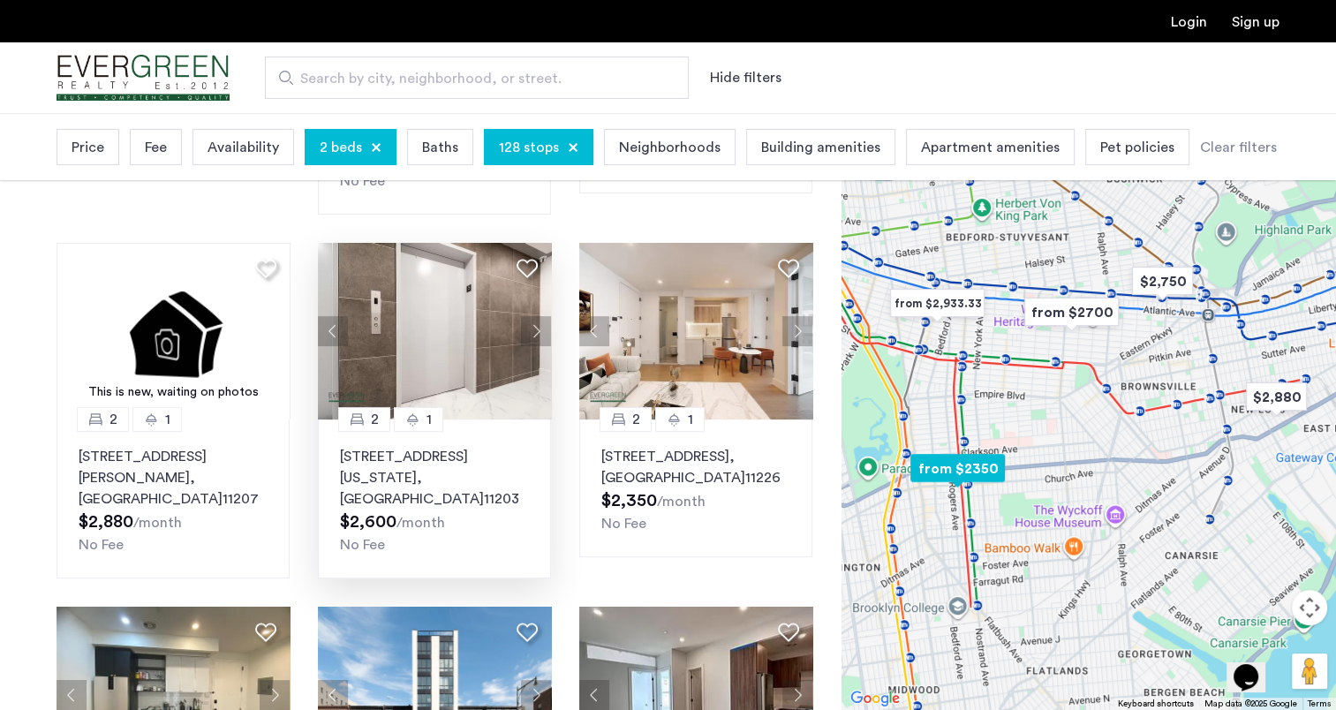
click at [537, 316] on button "Next apartment" at bounding box center [536, 331] width 30 height 30
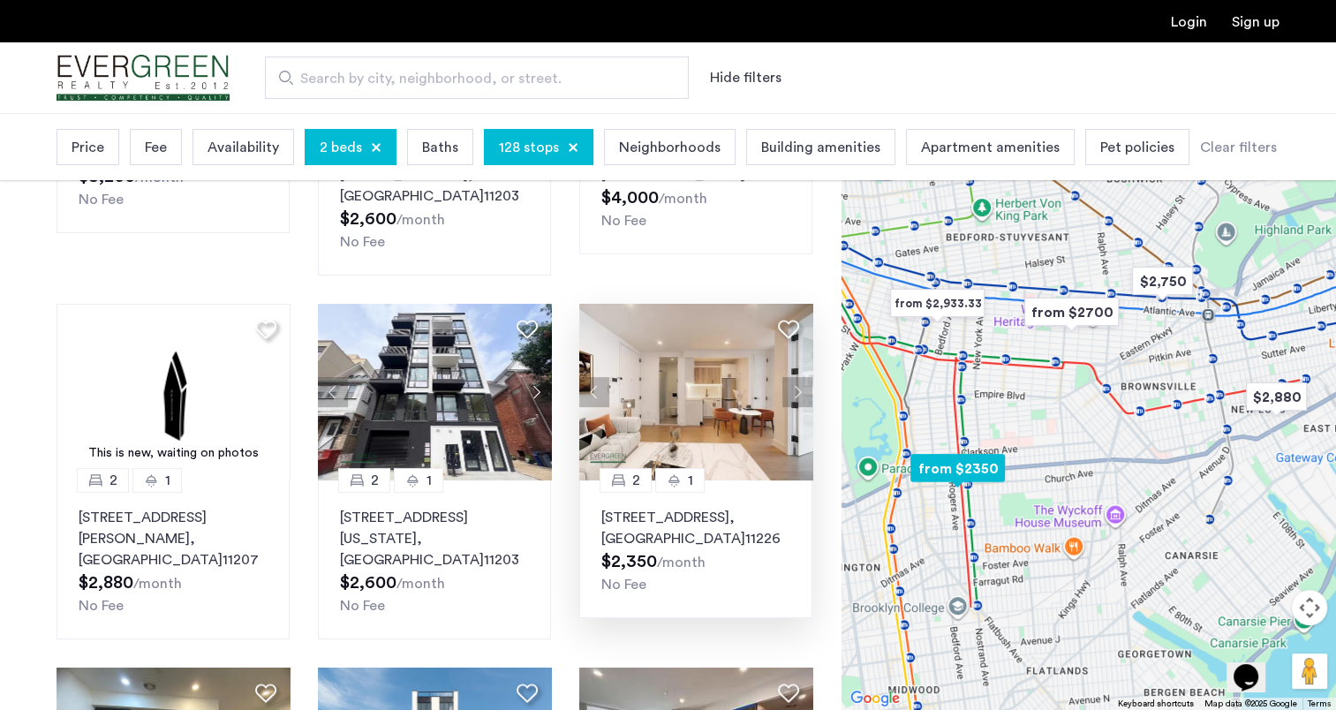
scroll to position [353, 0]
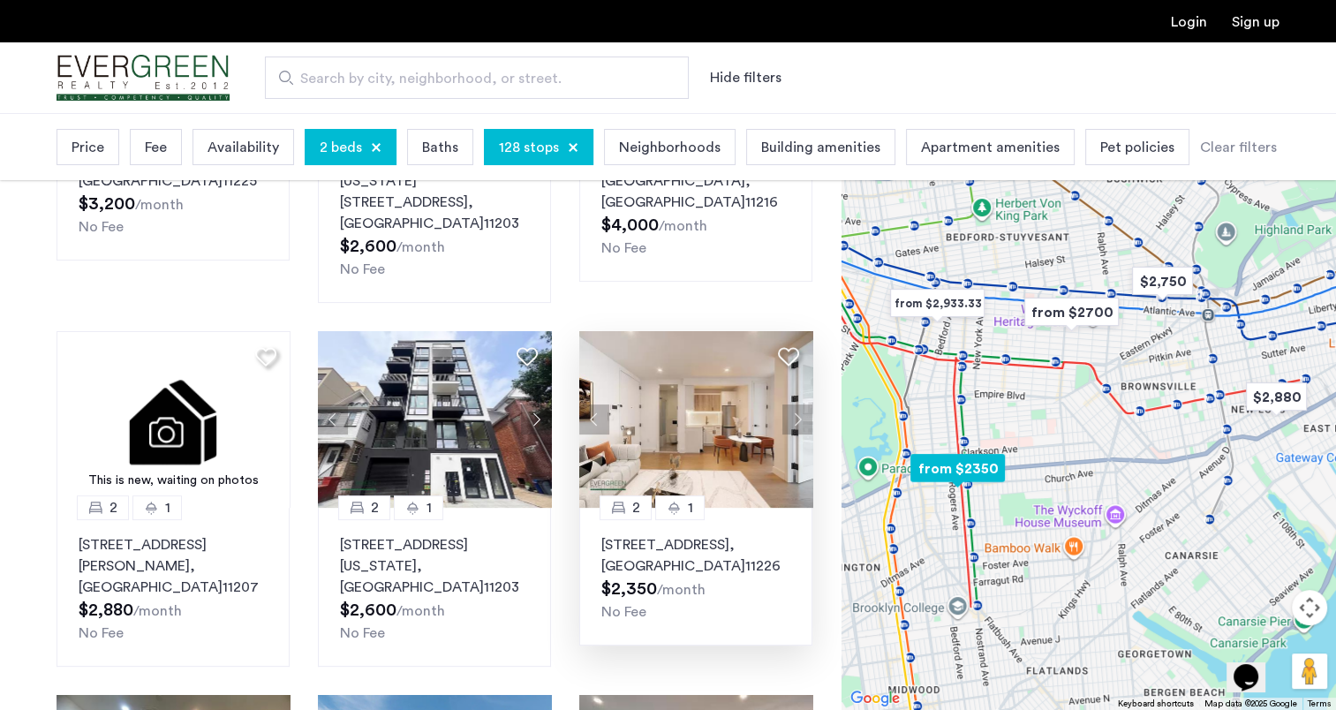
click at [717, 391] on img at bounding box center [696, 419] width 234 height 177
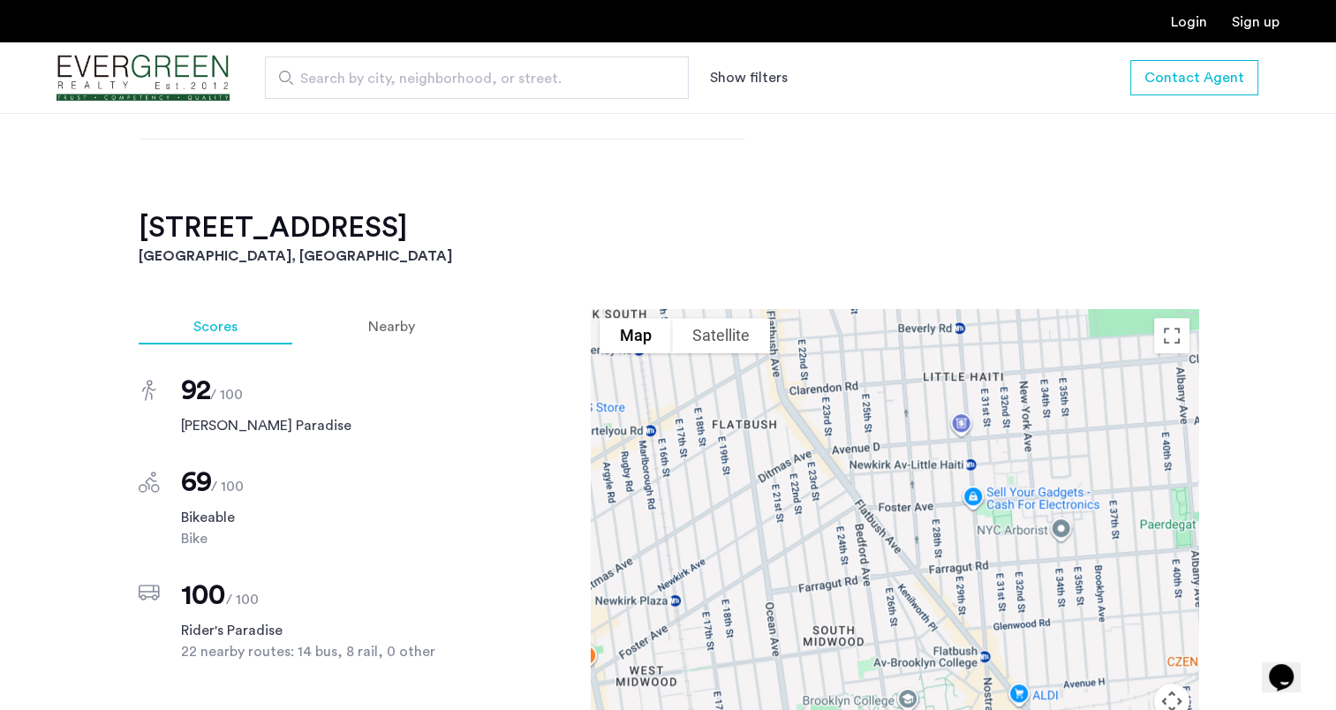
scroll to position [1148, 0]
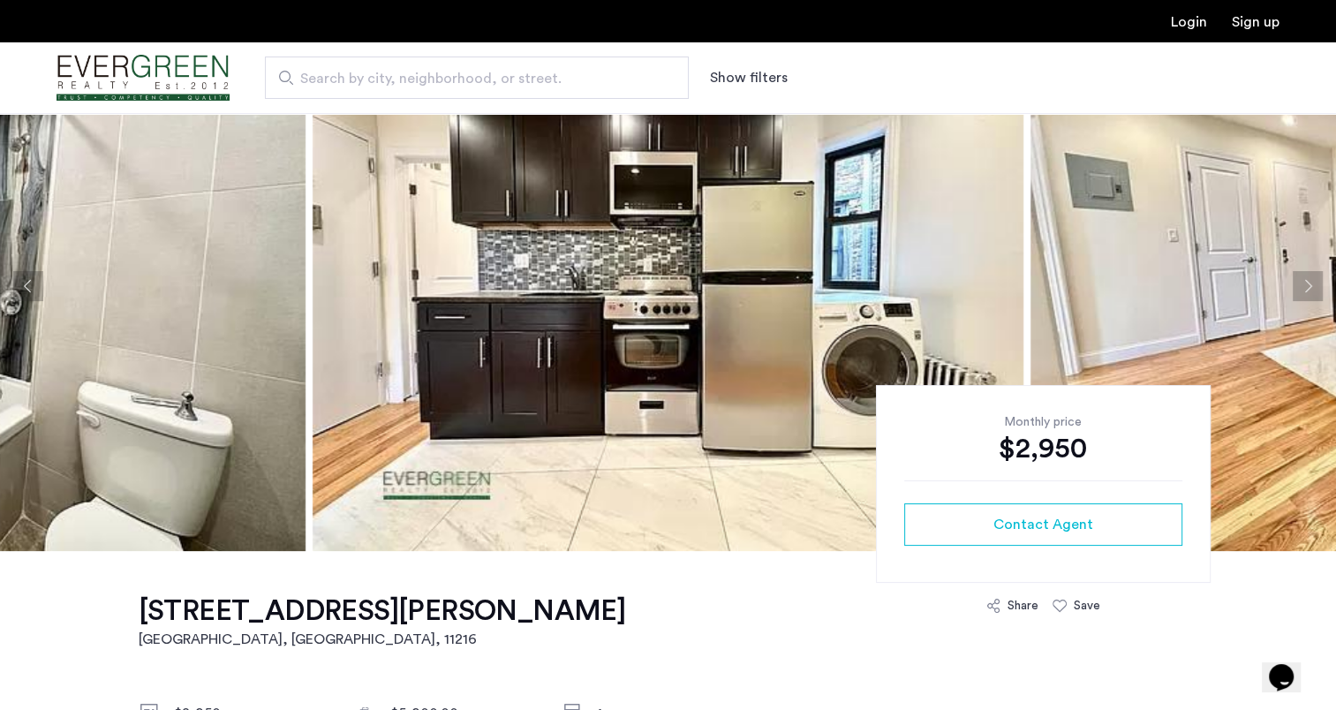
scroll to position [88, 0]
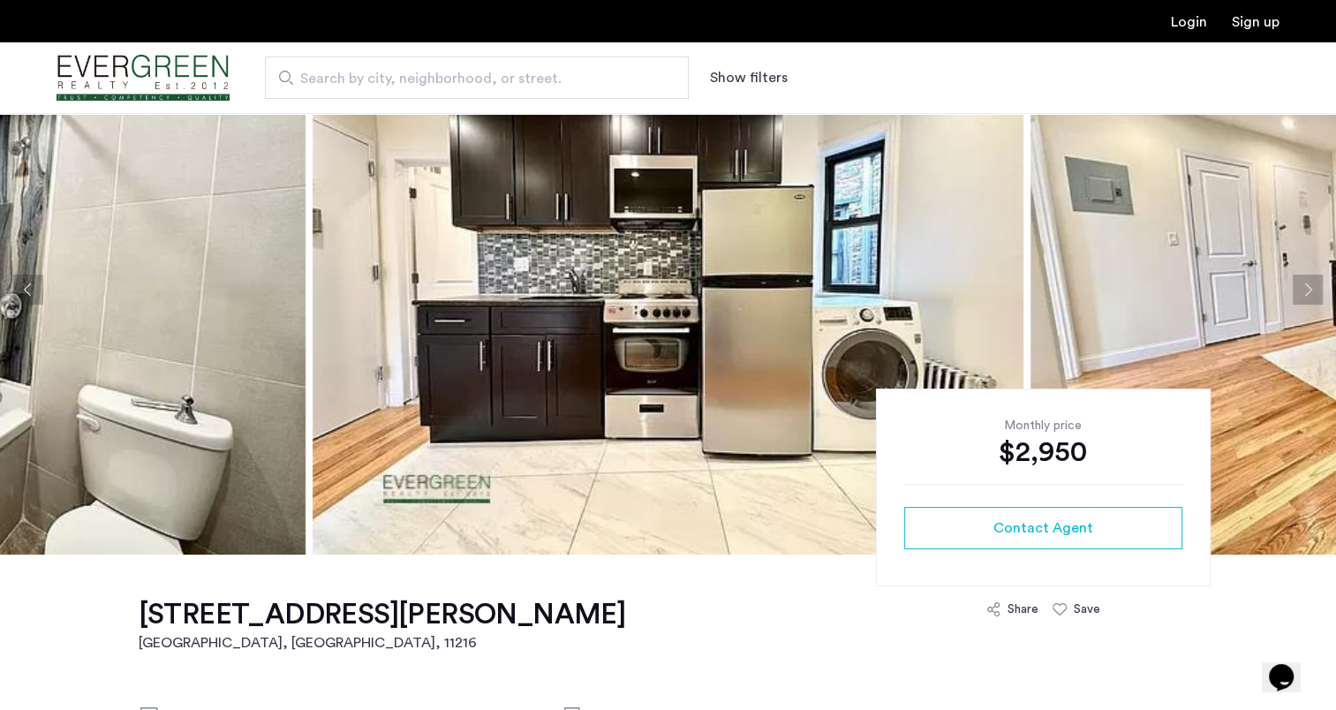
click at [1303, 290] on button "Next apartment" at bounding box center [1307, 290] width 30 height 30
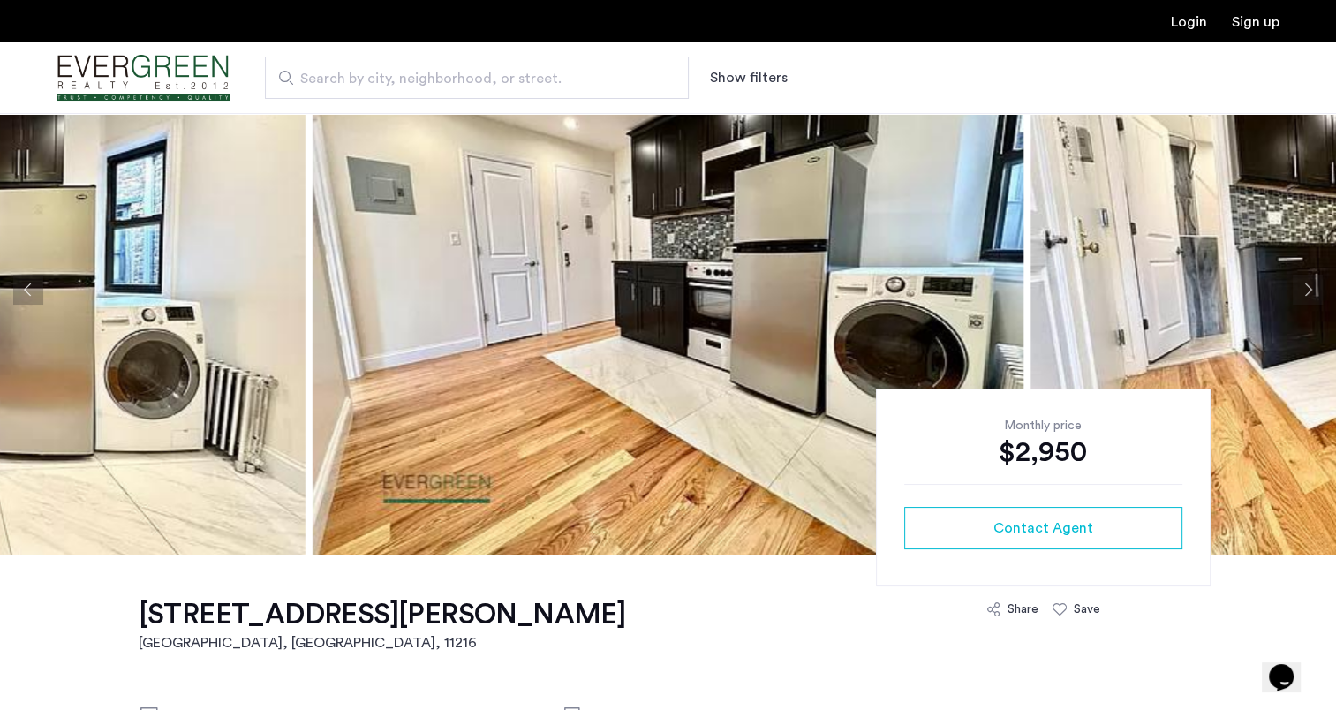
click at [1303, 290] on button "Next apartment" at bounding box center [1307, 290] width 30 height 30
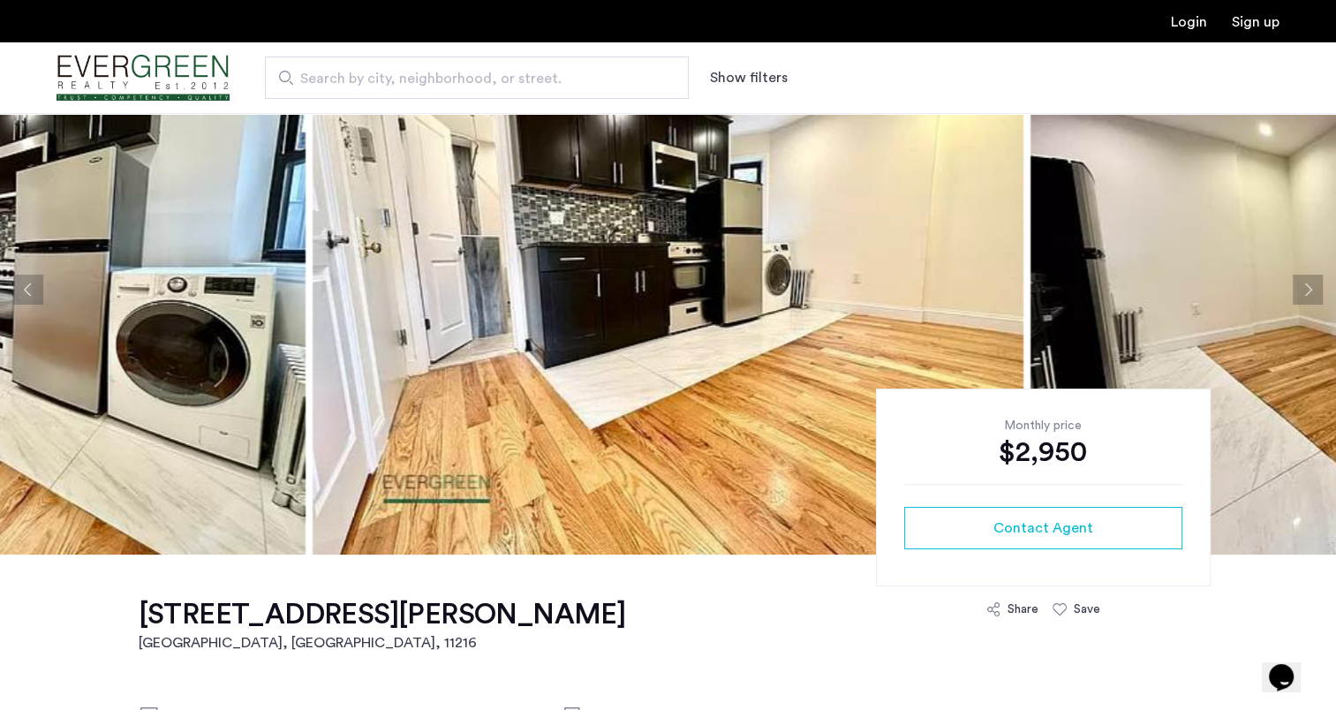
click at [1303, 290] on button "Next apartment" at bounding box center [1307, 290] width 30 height 30
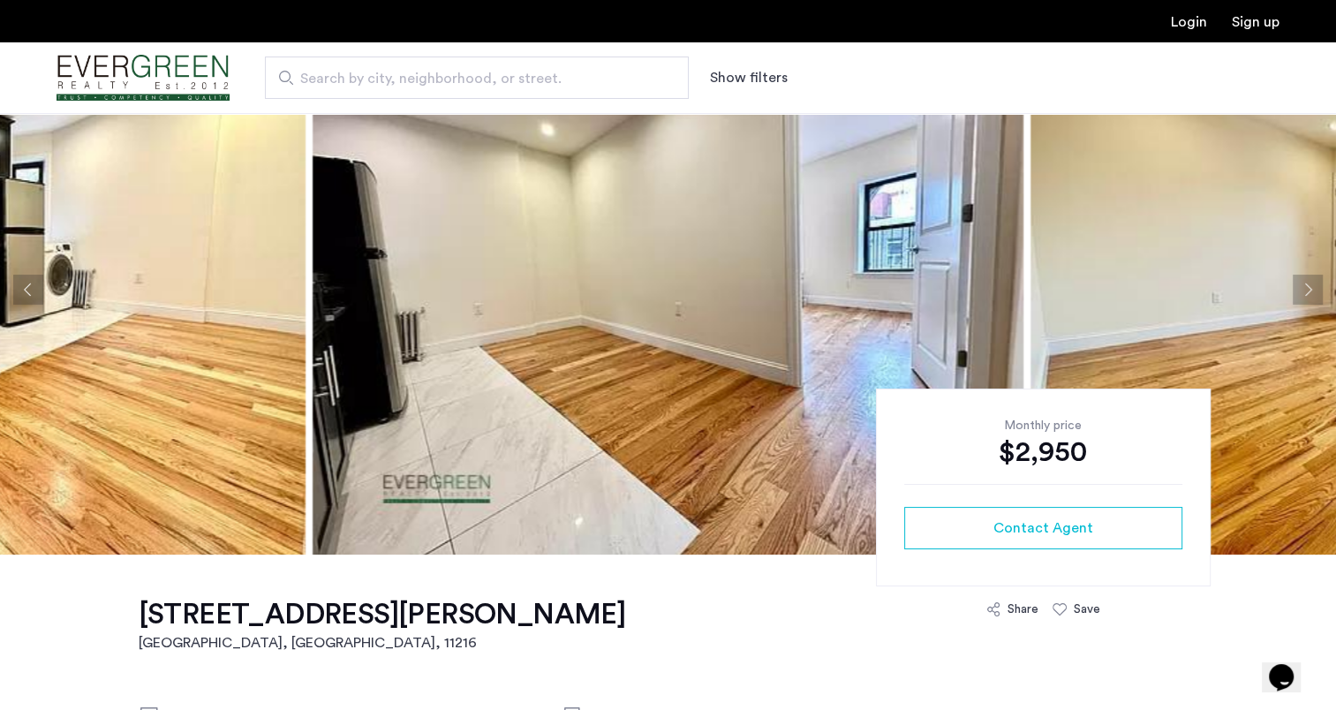
click at [1303, 290] on button "Next apartment" at bounding box center [1307, 290] width 30 height 30
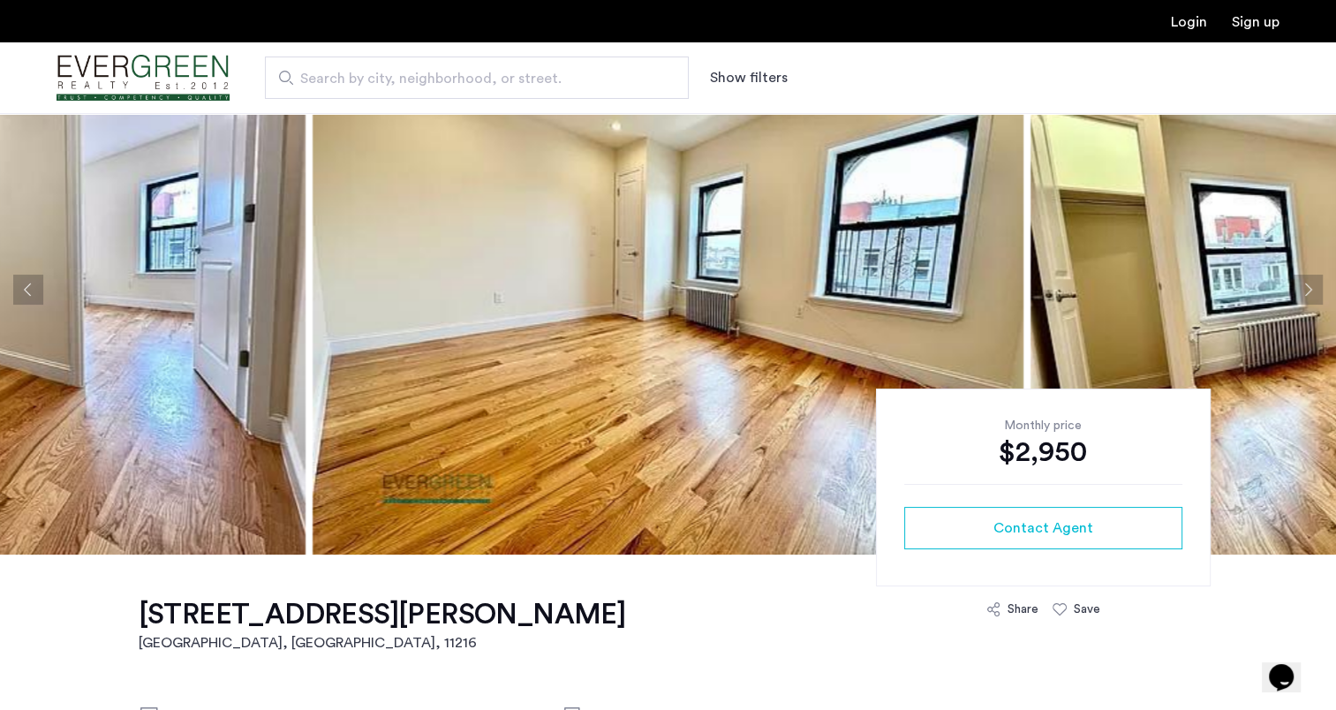
click at [1303, 290] on button "Next apartment" at bounding box center [1307, 290] width 30 height 30
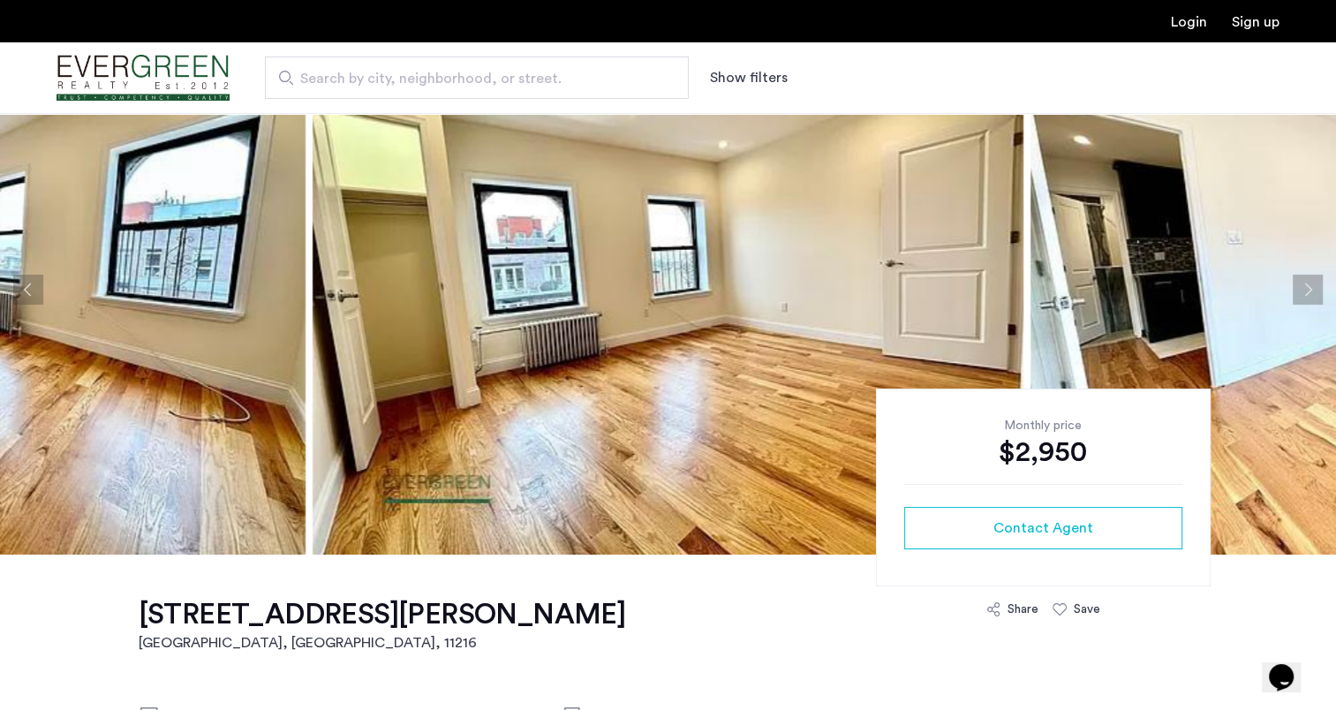
click at [19, 292] on button "Previous apartment" at bounding box center [28, 290] width 30 height 30
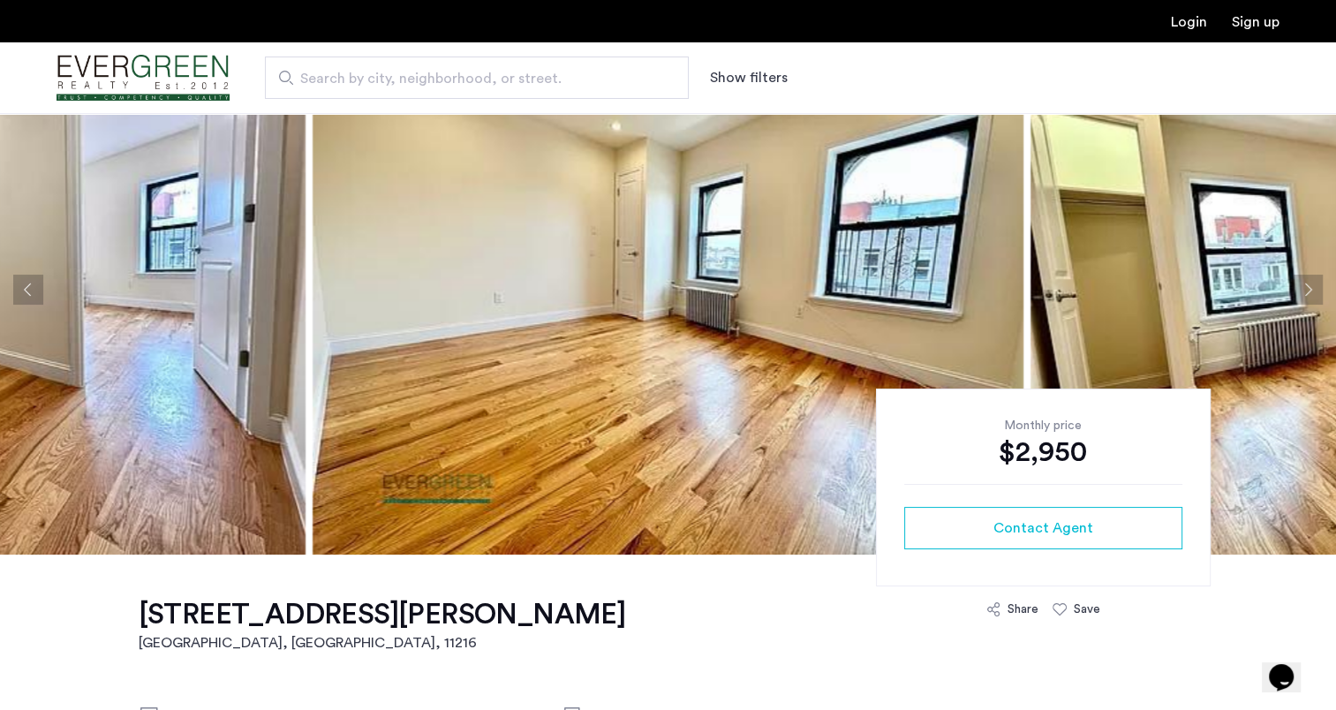
click at [1315, 282] on button "Next apartment" at bounding box center [1307, 290] width 30 height 30
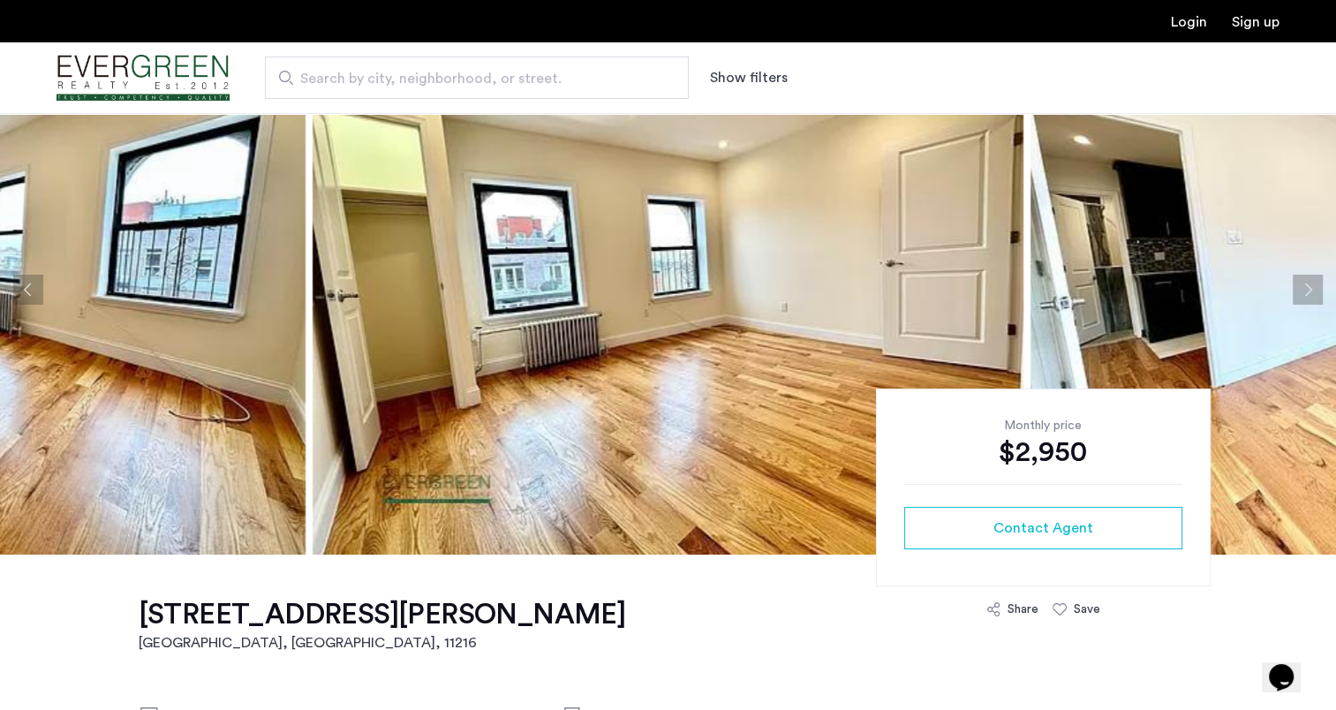
click at [1315, 282] on button "Next apartment" at bounding box center [1307, 290] width 30 height 30
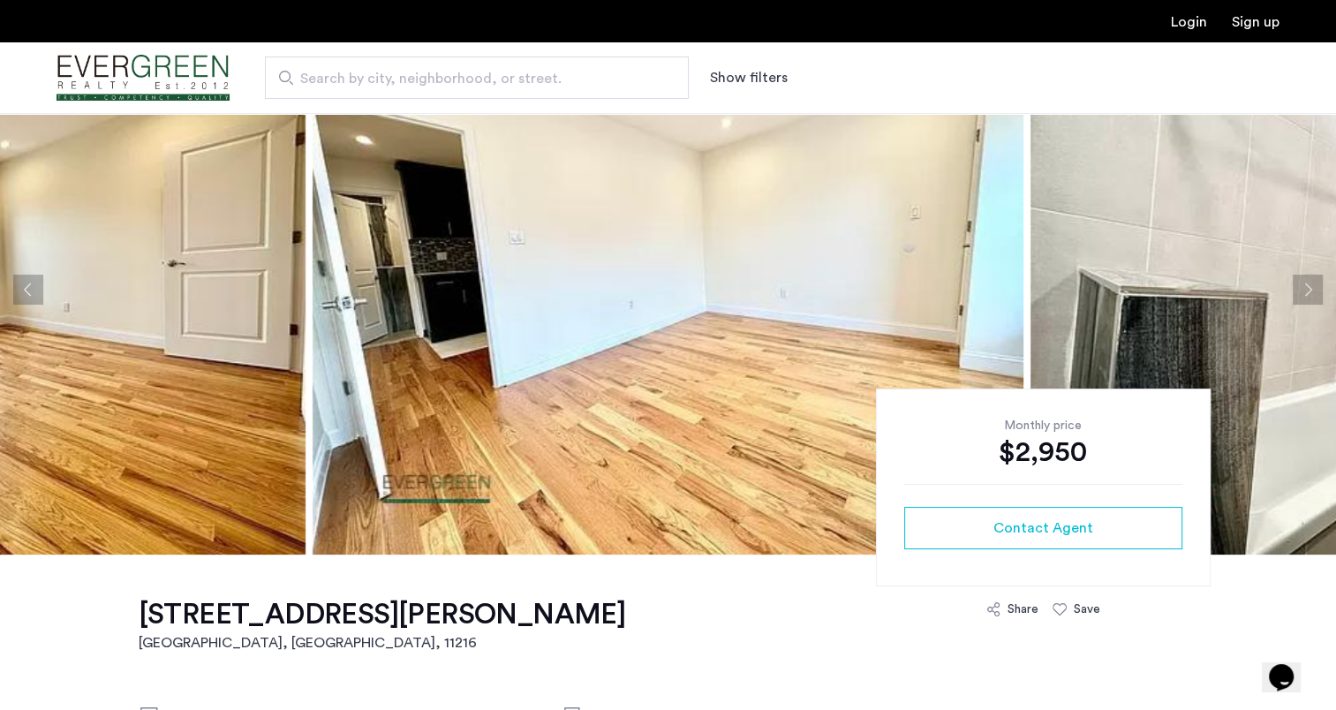
click at [1315, 282] on button "Next apartment" at bounding box center [1307, 290] width 30 height 30
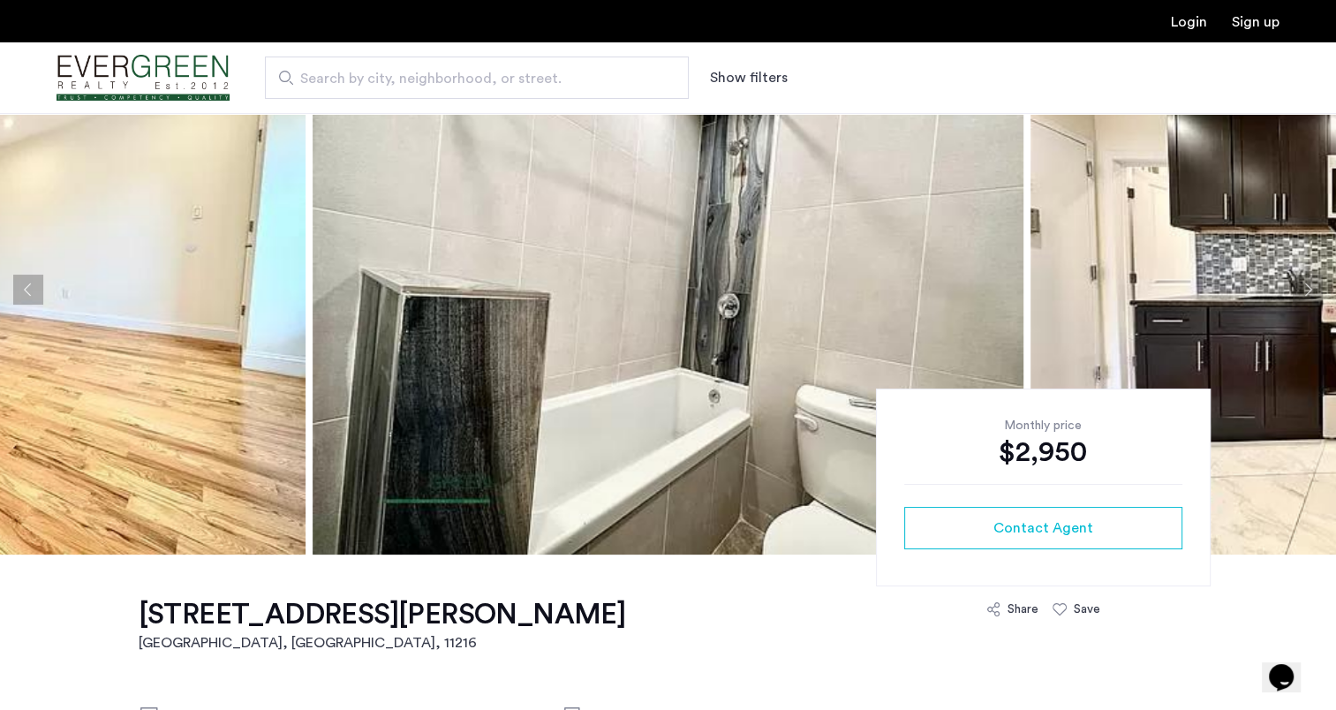
click at [1315, 282] on button "Next apartment" at bounding box center [1307, 290] width 30 height 30
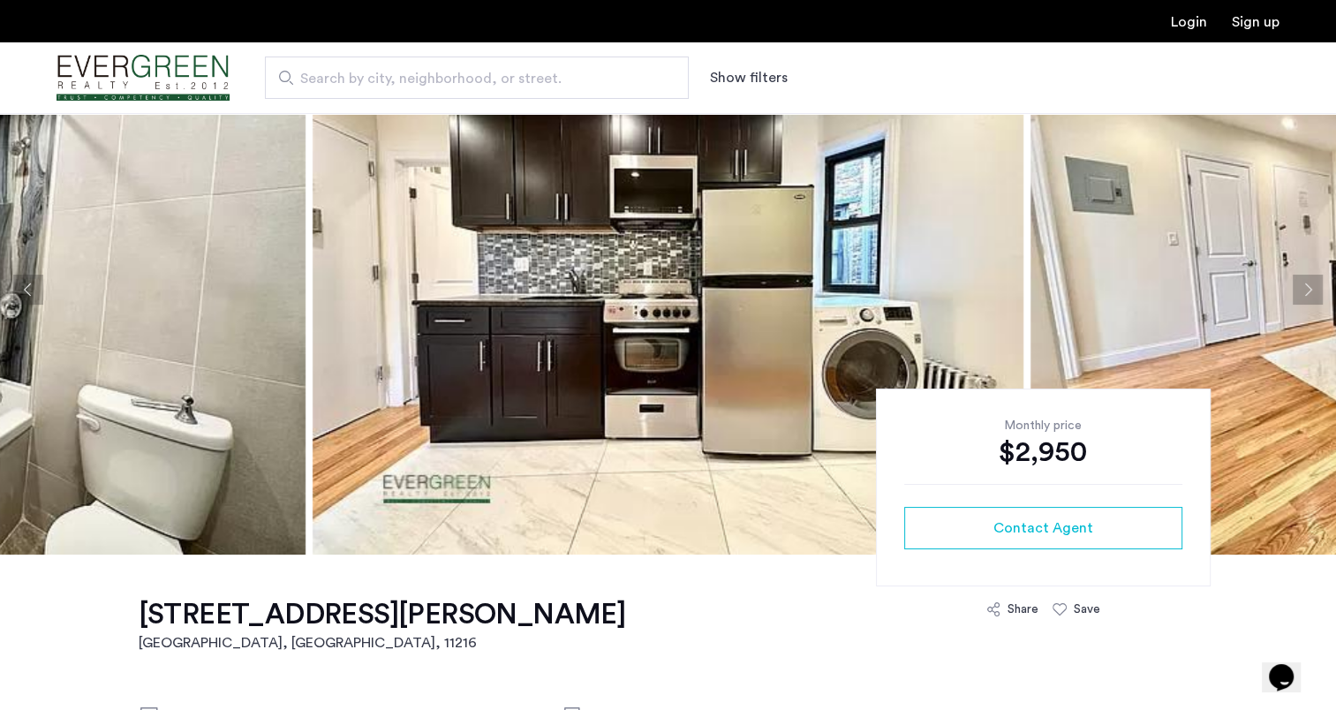
click at [1315, 282] on button "Next apartment" at bounding box center [1307, 290] width 30 height 30
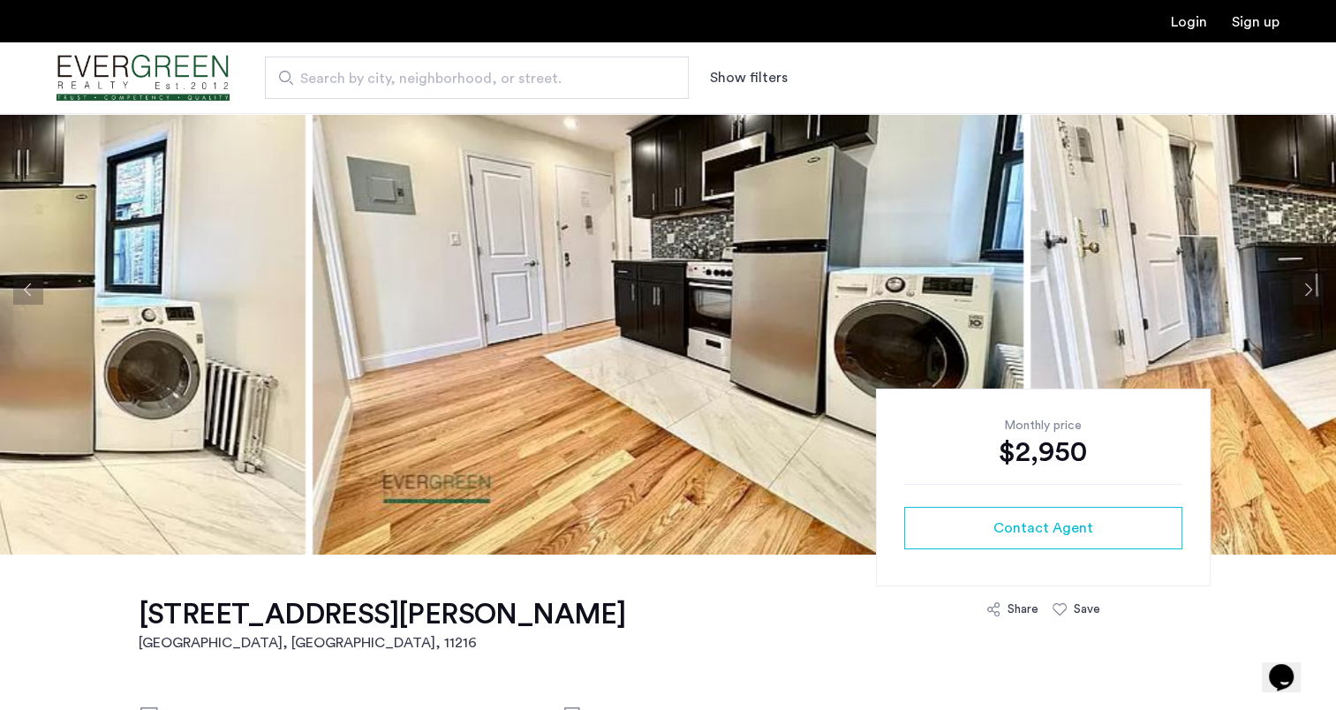
click at [1315, 282] on button "Next apartment" at bounding box center [1307, 290] width 30 height 30
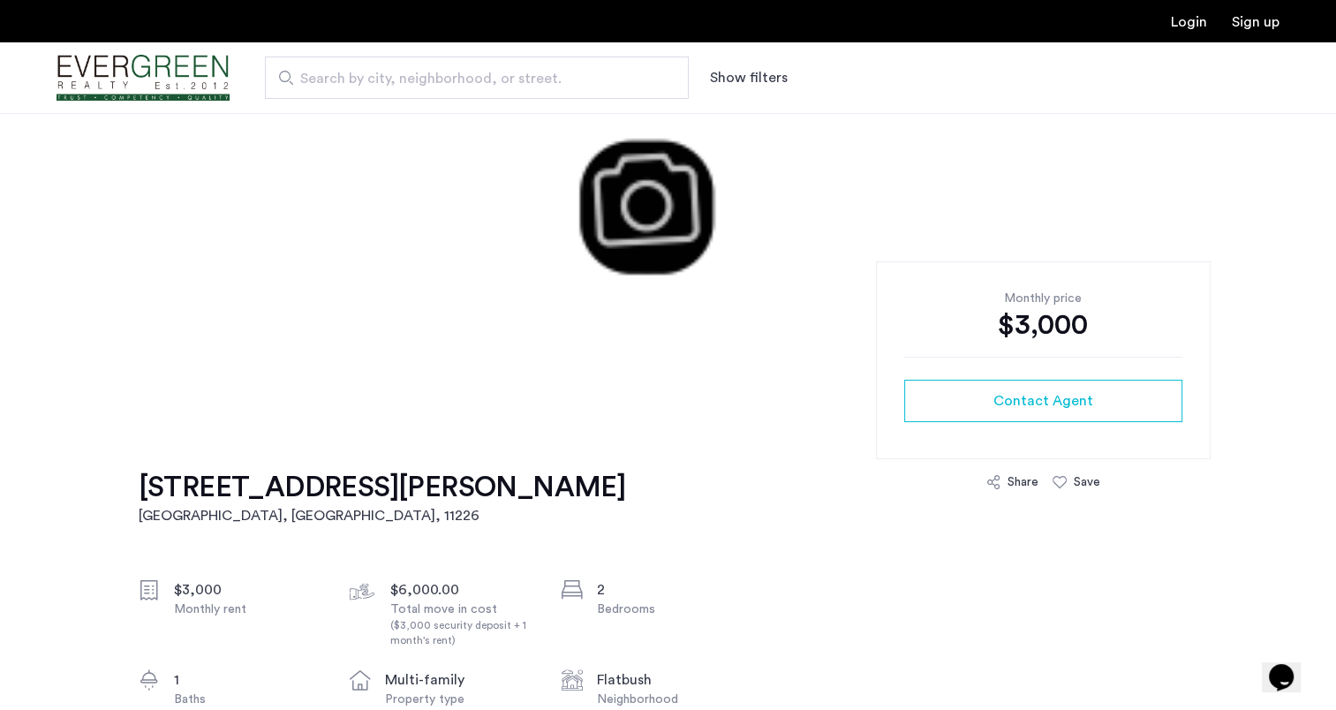
scroll to position [441, 0]
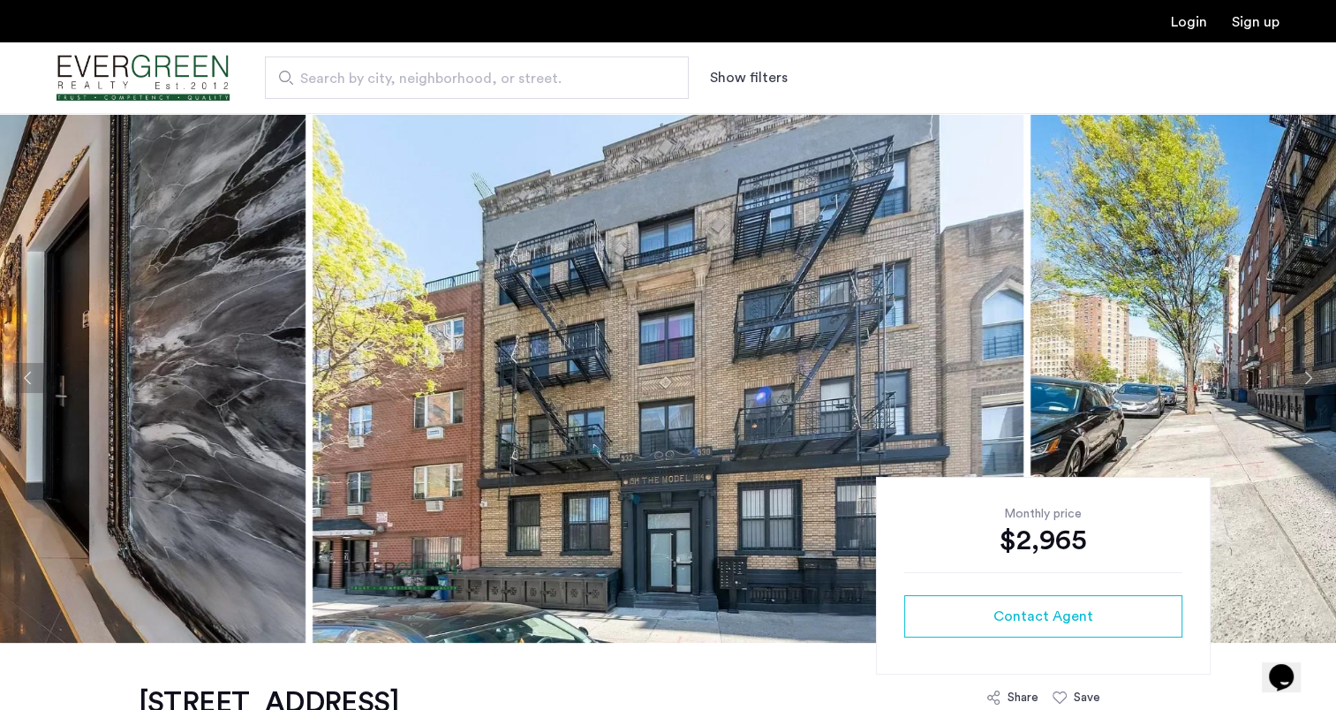
click at [1309, 375] on button "Next apartment" at bounding box center [1307, 378] width 30 height 30
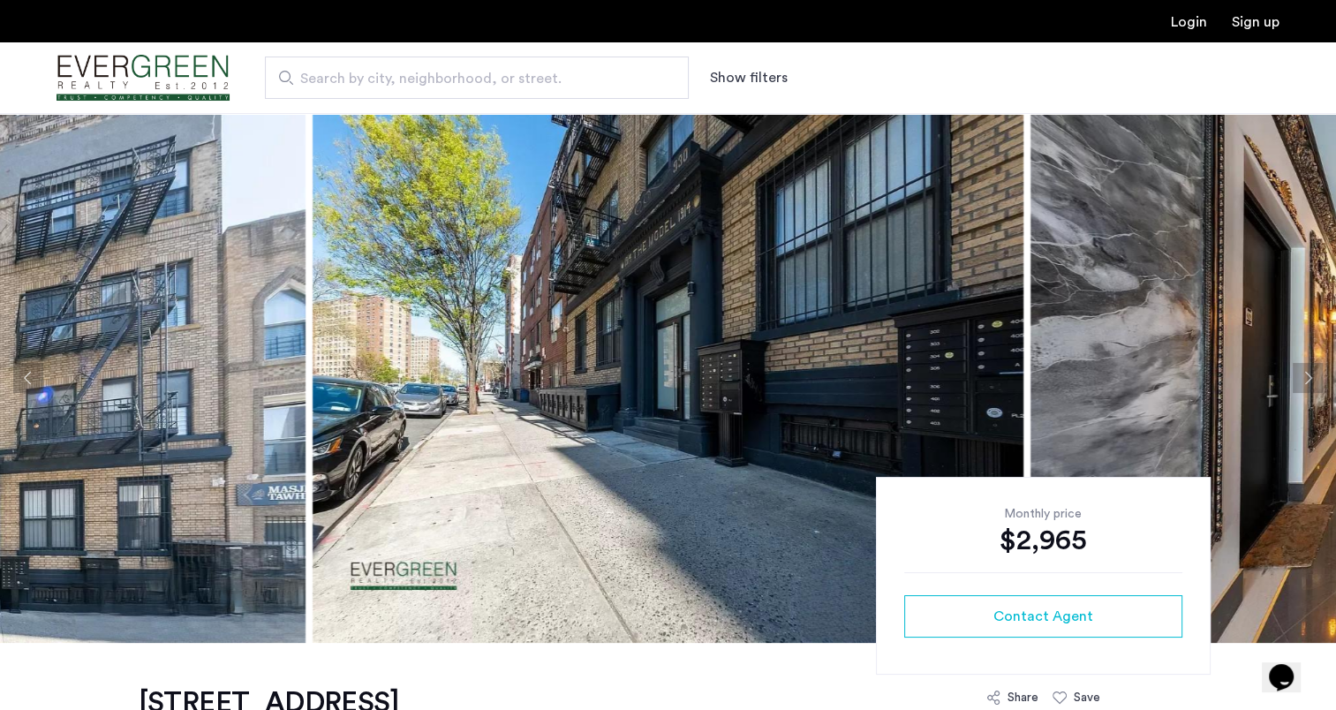
click at [1309, 375] on button "Next apartment" at bounding box center [1307, 378] width 30 height 30
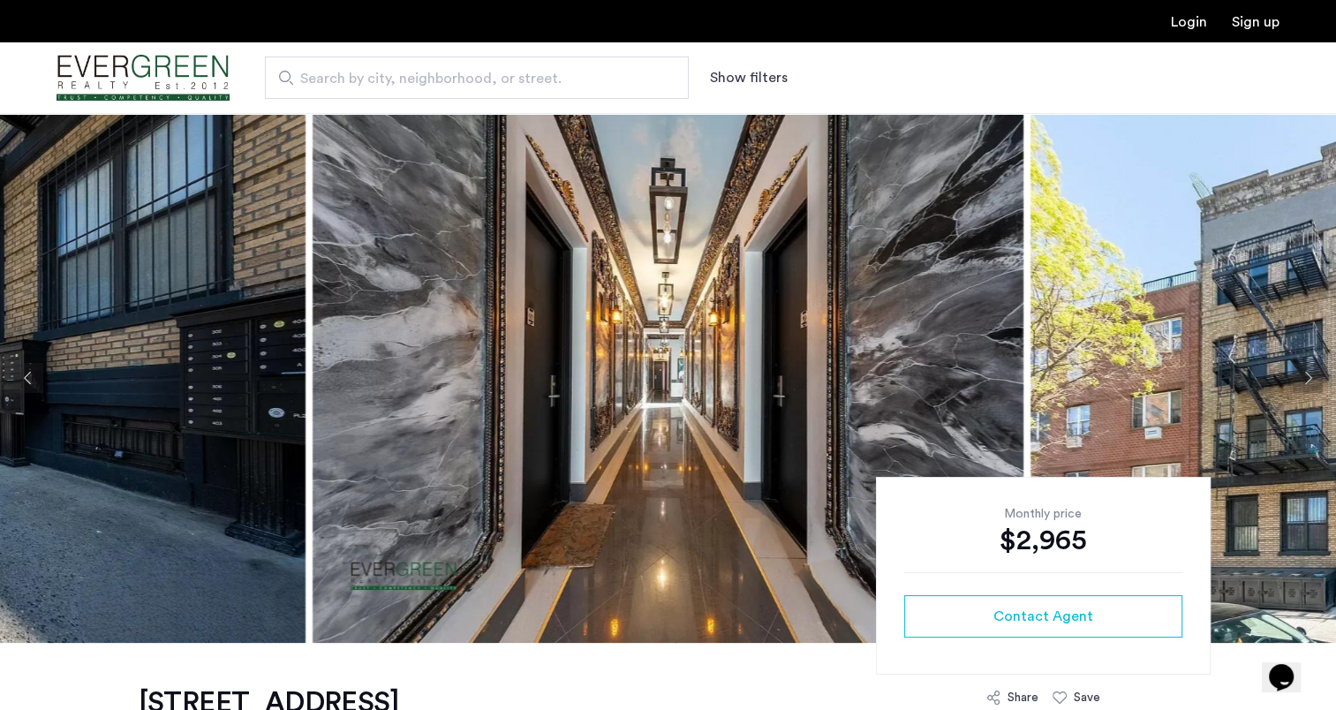
click at [1309, 375] on button "Next apartment" at bounding box center [1307, 378] width 30 height 30
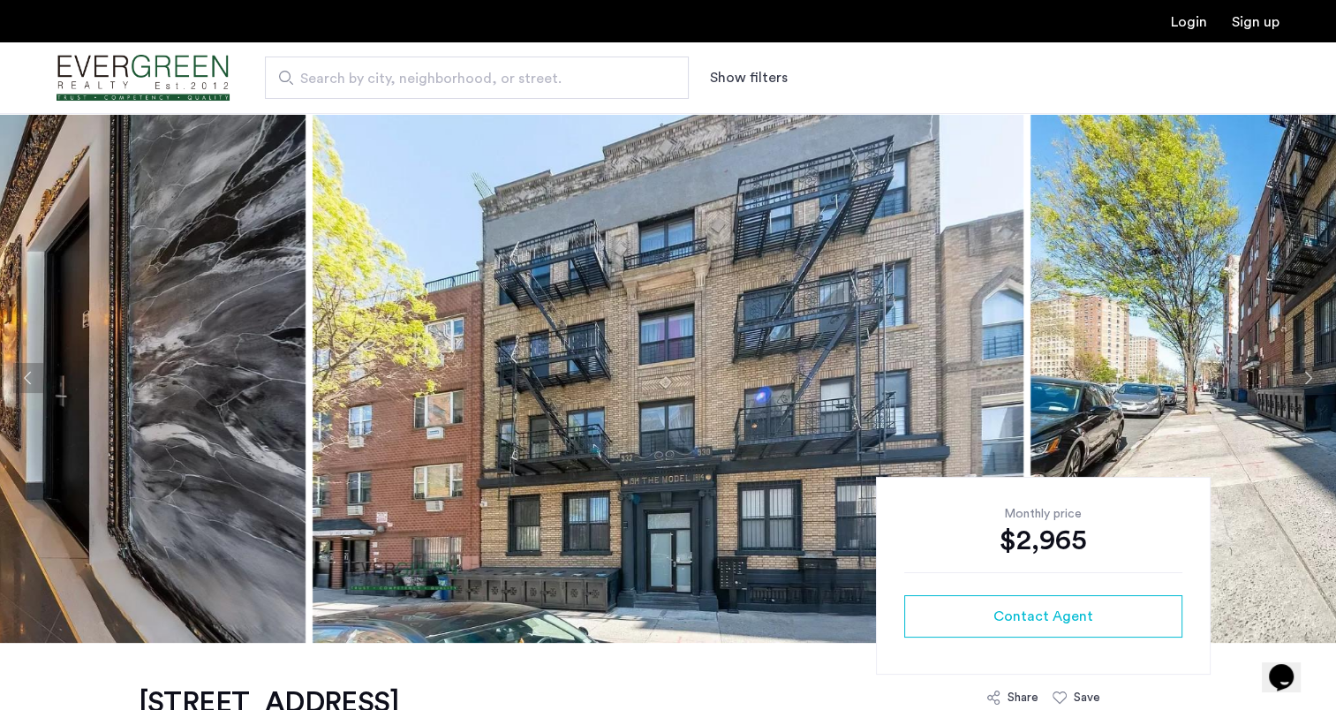
click at [1309, 375] on button "Next apartment" at bounding box center [1307, 378] width 30 height 30
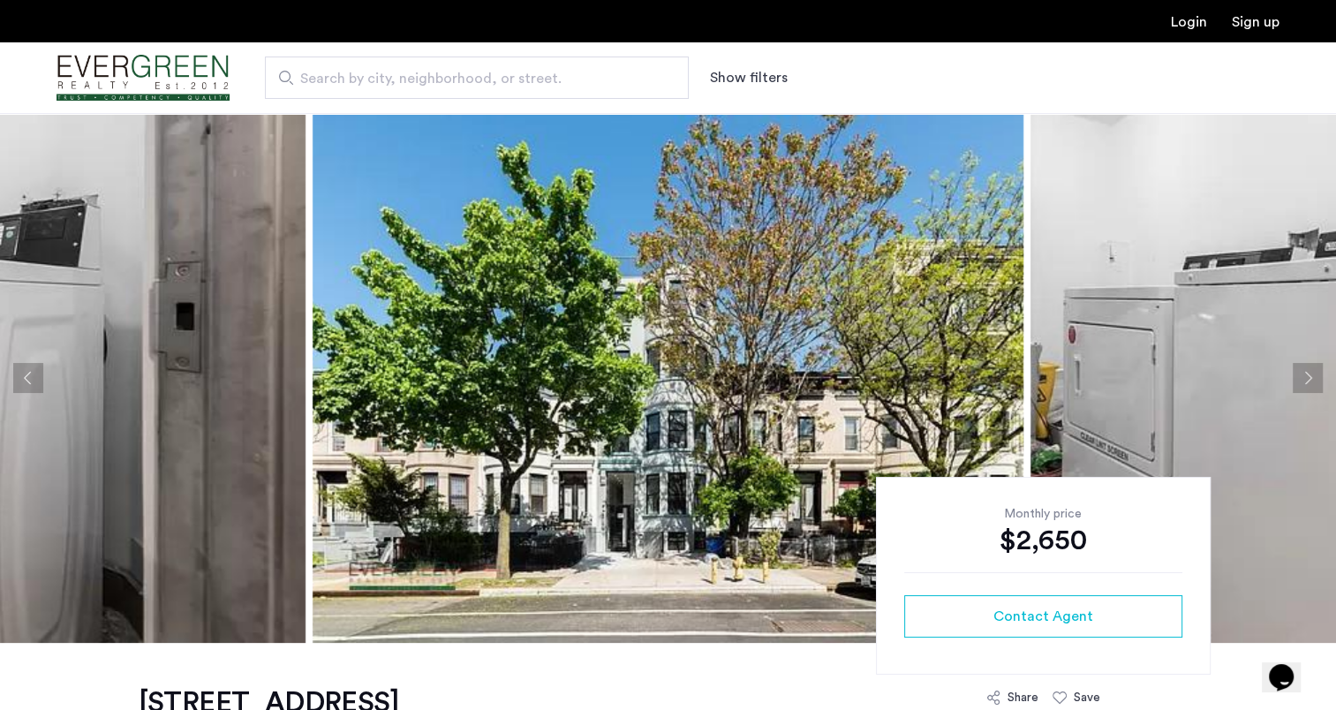
click at [1300, 373] on button "Next apartment" at bounding box center [1307, 378] width 30 height 30
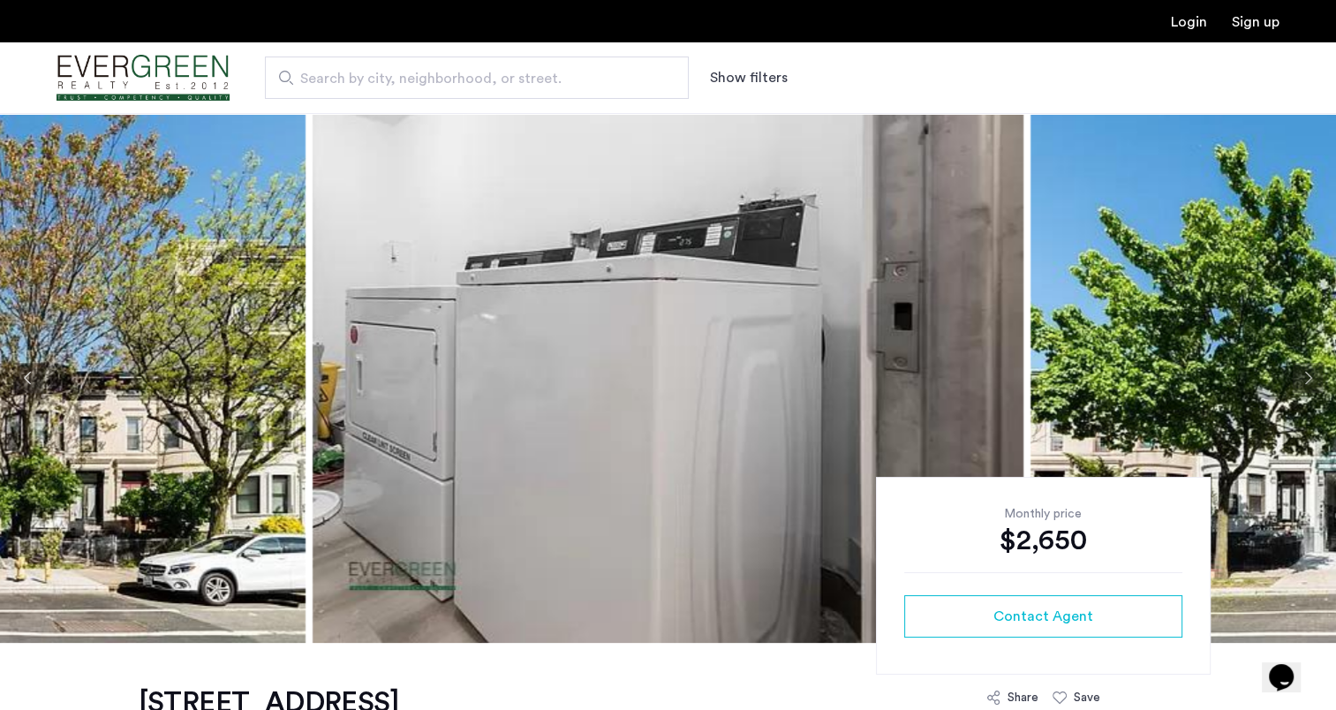
click at [1300, 373] on button "Next apartment" at bounding box center [1307, 378] width 30 height 30
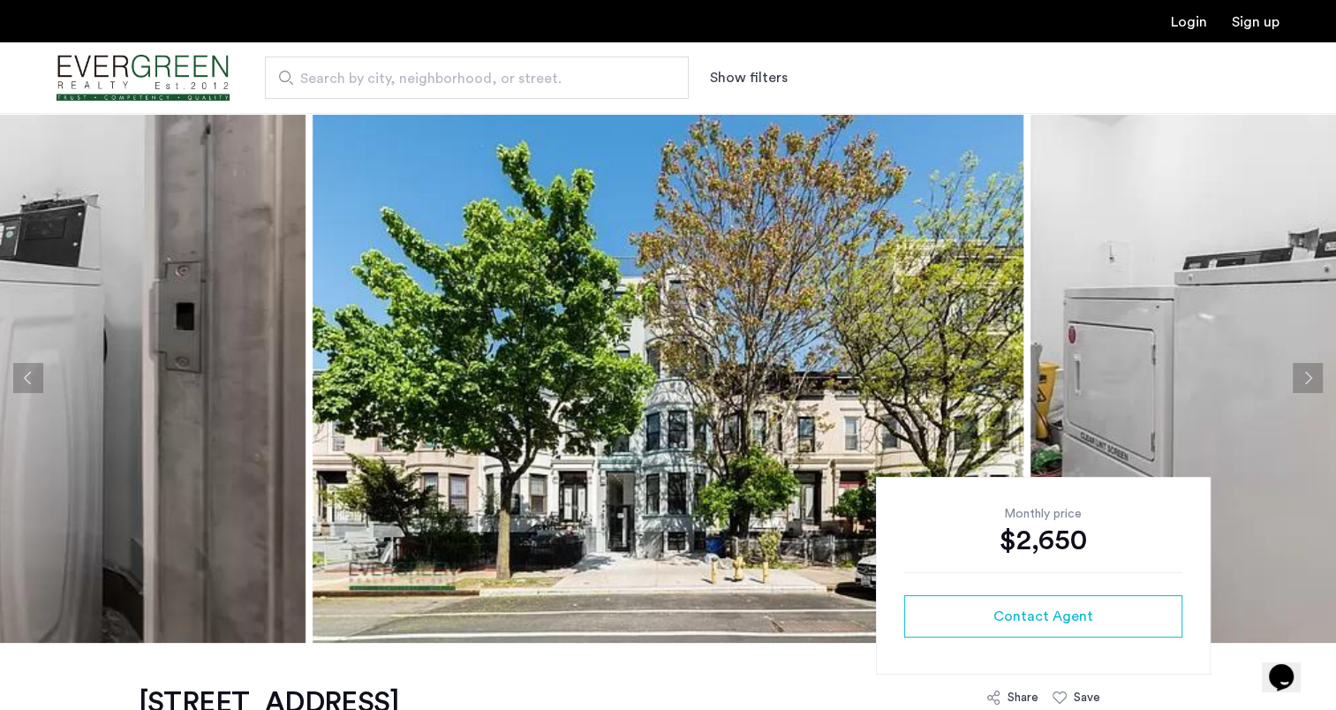
click at [1300, 373] on button "Next apartment" at bounding box center [1307, 378] width 30 height 30
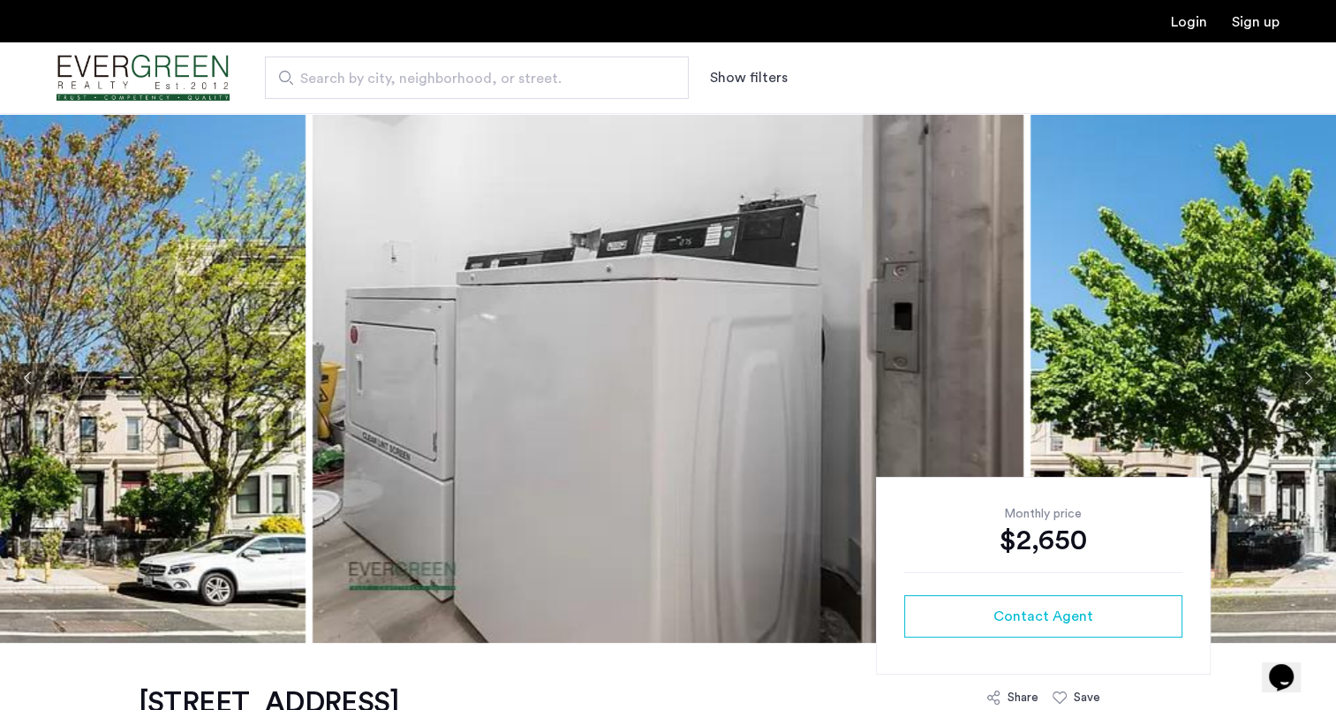
click at [1300, 373] on button "Next apartment" at bounding box center [1307, 378] width 30 height 30
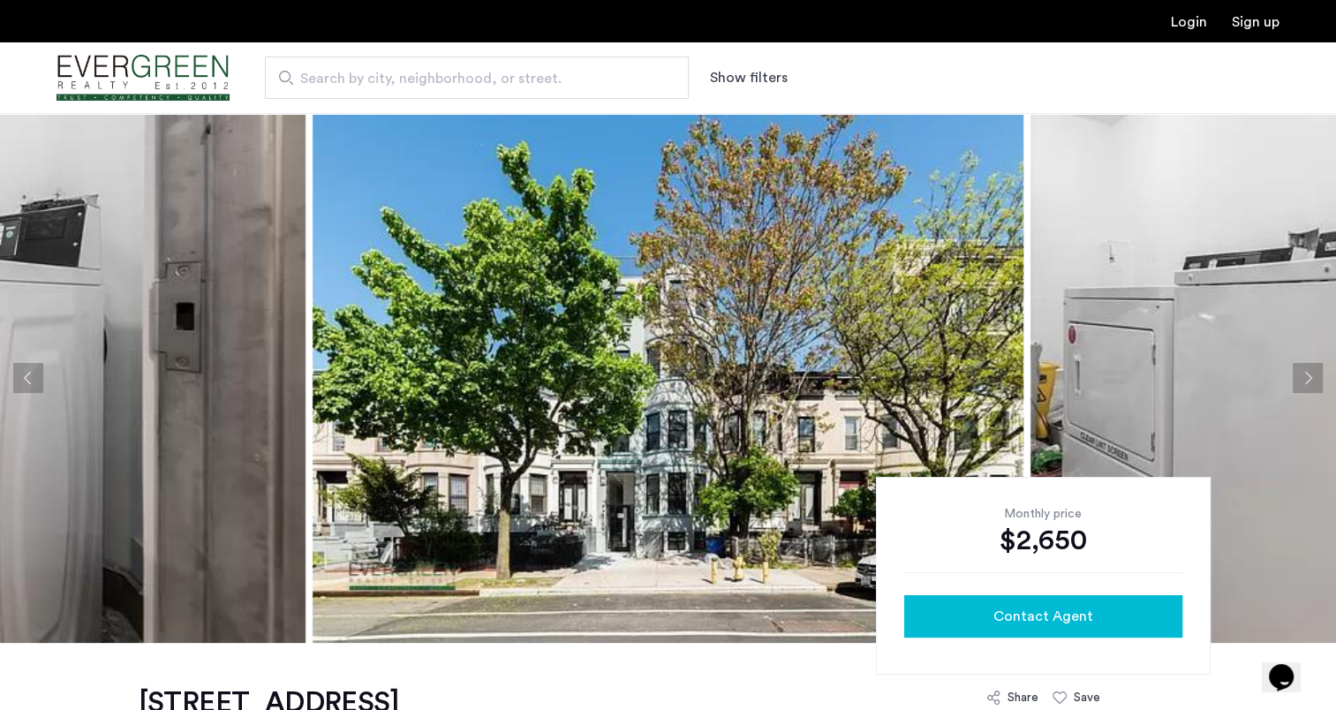
click at [1024, 622] on span "Contact Agent" at bounding box center [1043, 616] width 100 height 21
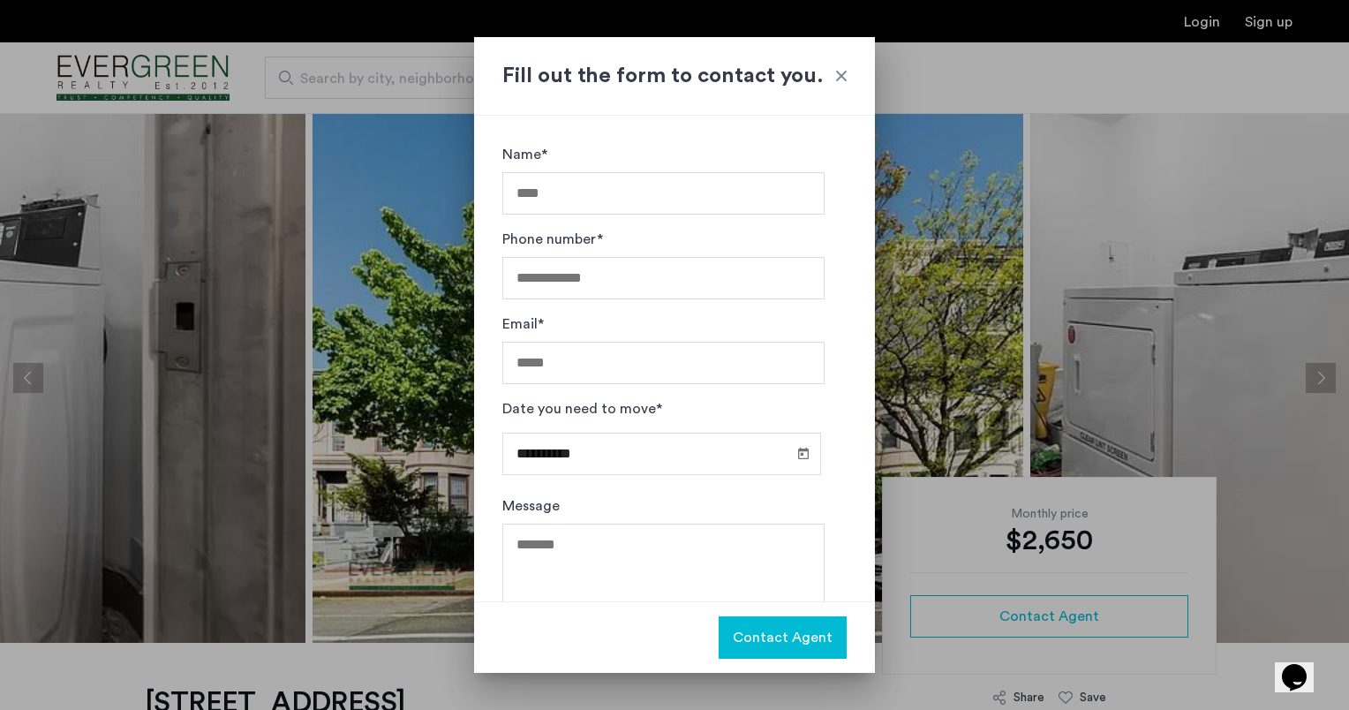
click at [649, 200] on input "Name*" at bounding box center [663, 193] width 322 height 42
type input "****"
click at [749, 359] on input "Email*" at bounding box center [663, 363] width 322 height 42
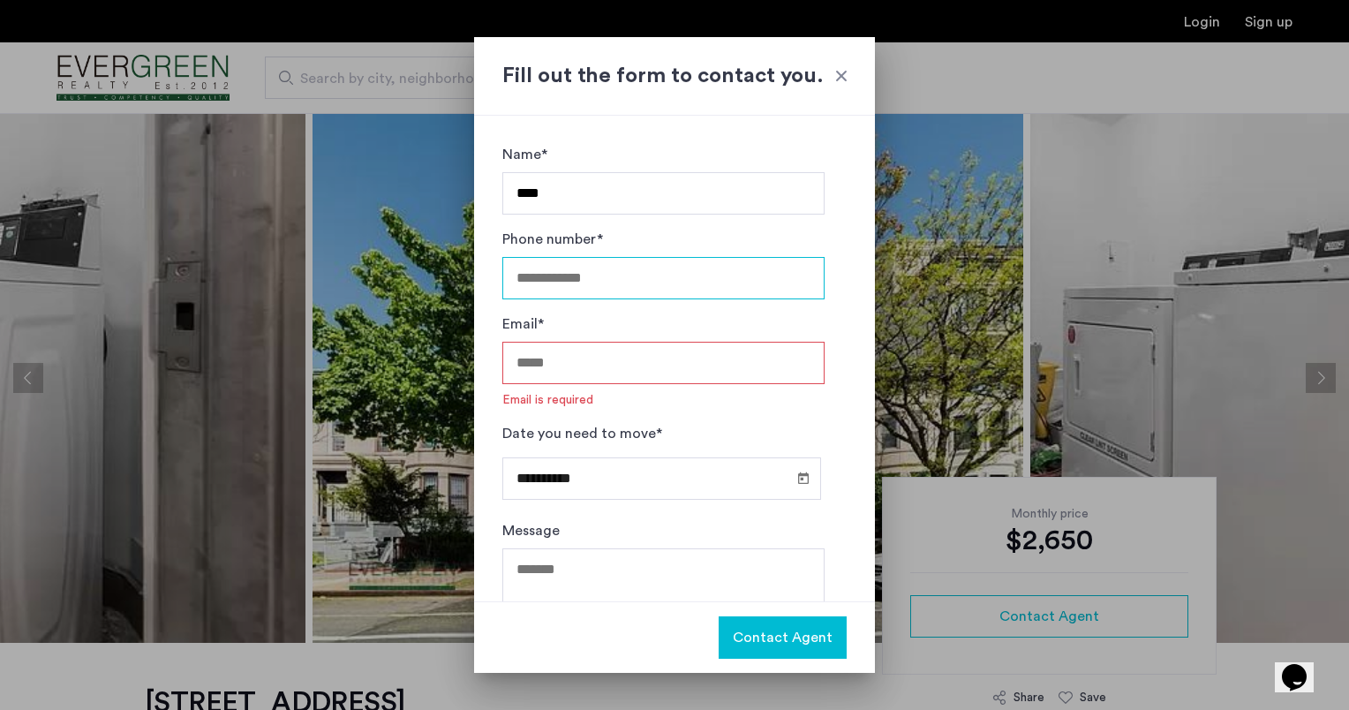
click at [649, 282] on input "Phone number*" at bounding box center [663, 278] width 322 height 42
type input "**********"
click at [554, 367] on input "Email*" at bounding box center [663, 363] width 322 height 42
type input "**********"
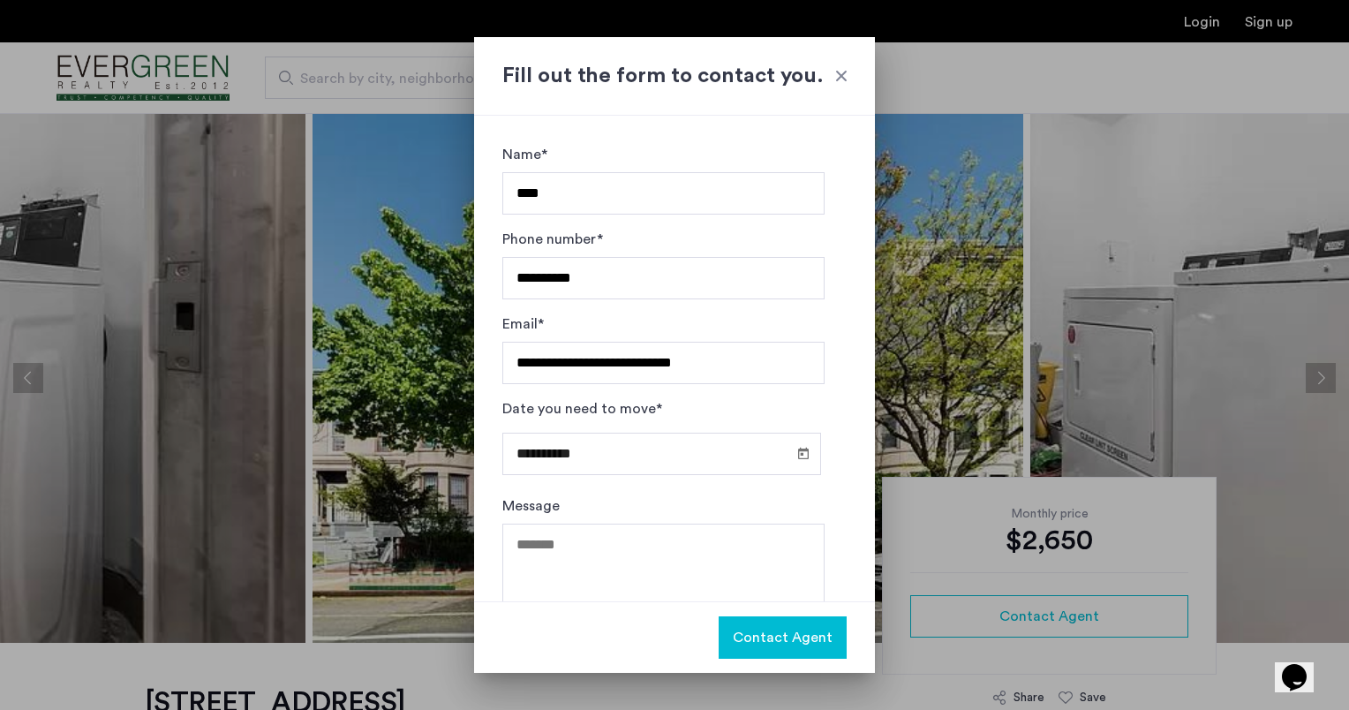
click at [839, 80] on div at bounding box center [842, 76] width 18 height 18
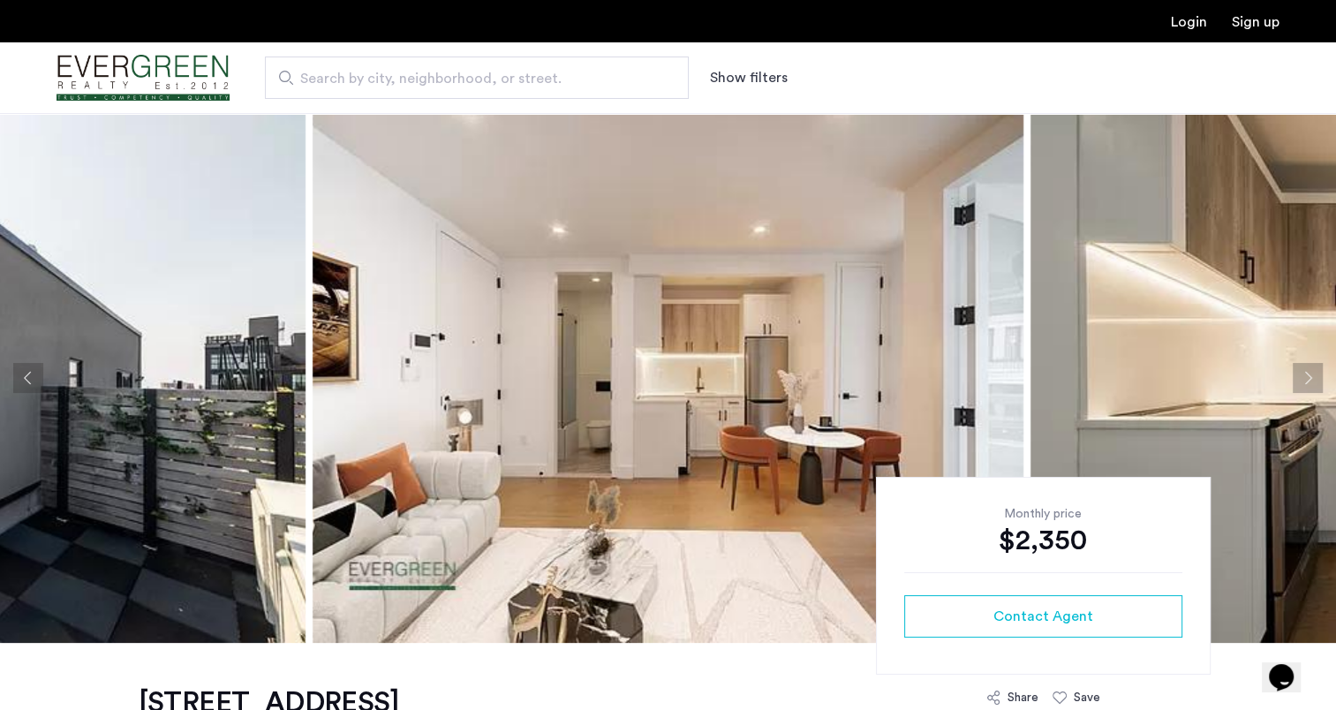
click at [1307, 385] on button "Next apartment" at bounding box center [1307, 378] width 30 height 30
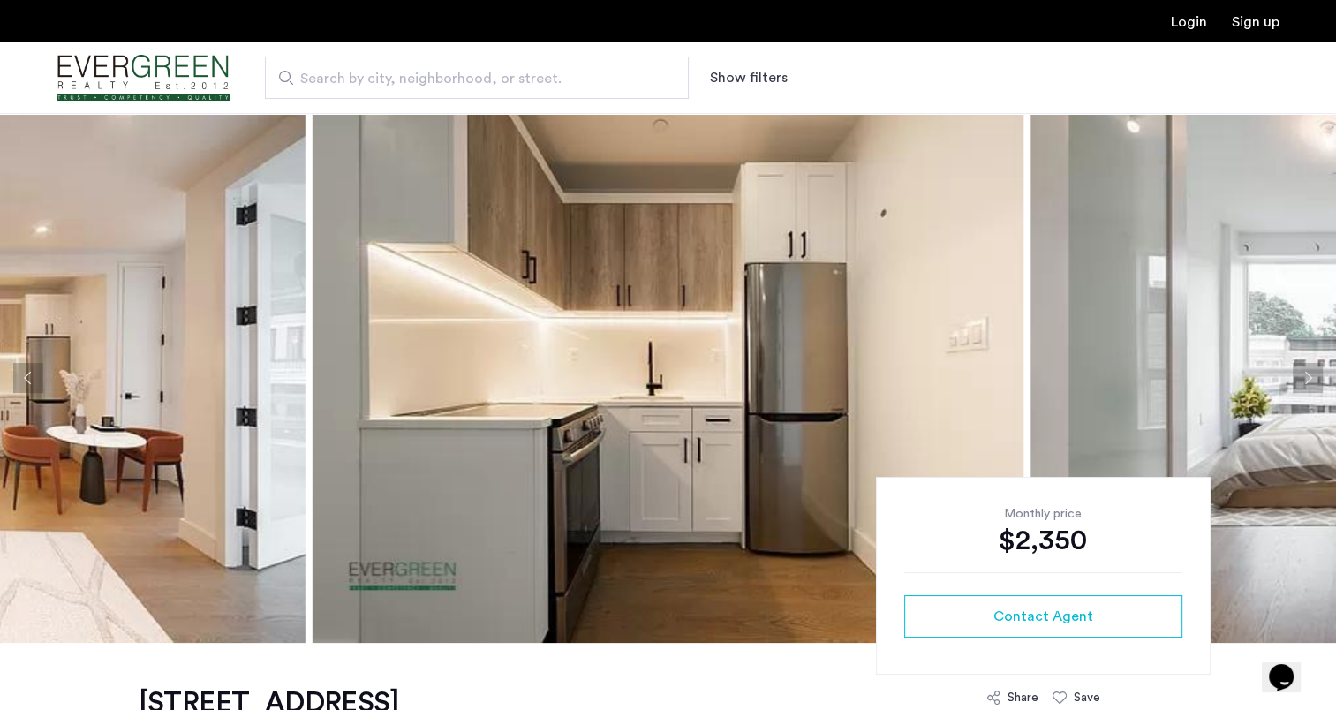
click at [1307, 385] on button "Next apartment" at bounding box center [1307, 378] width 30 height 30
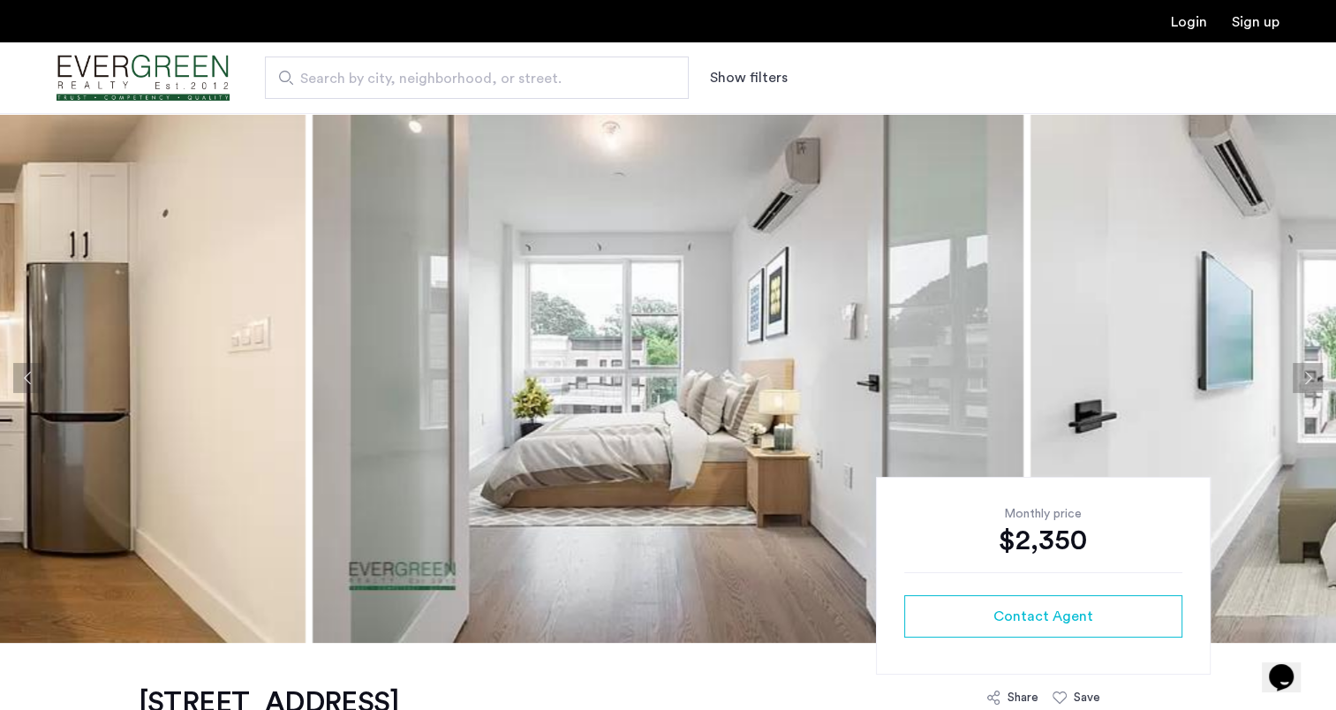
click at [1307, 385] on button "Next apartment" at bounding box center [1307, 378] width 30 height 30
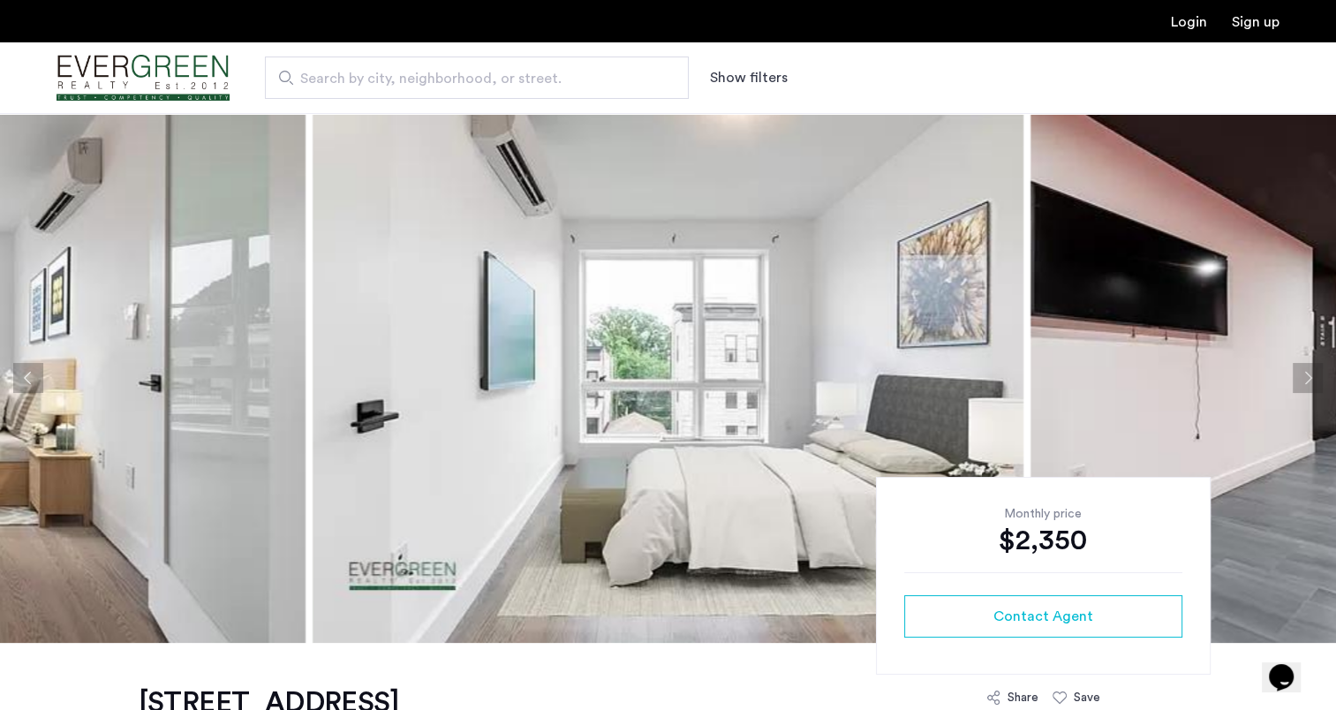
click at [1307, 385] on button "Next apartment" at bounding box center [1307, 378] width 30 height 30
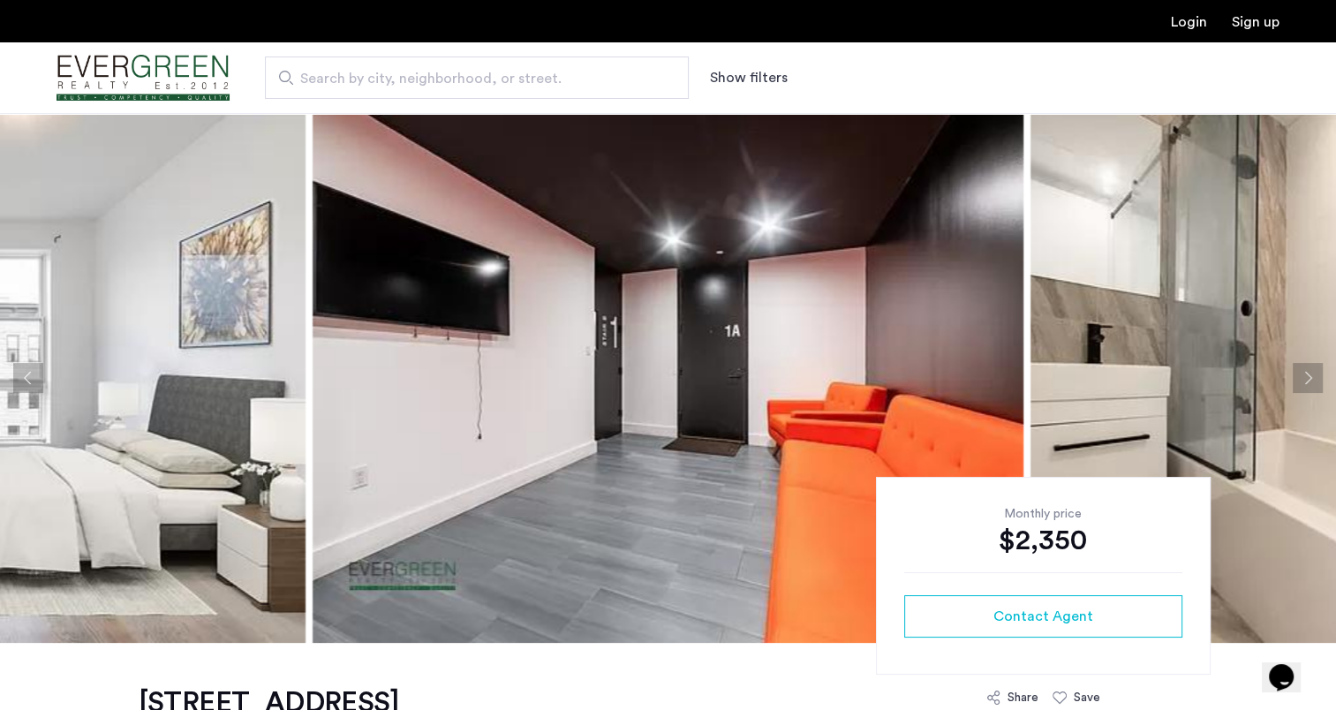
click at [1307, 385] on button "Next apartment" at bounding box center [1307, 378] width 30 height 30
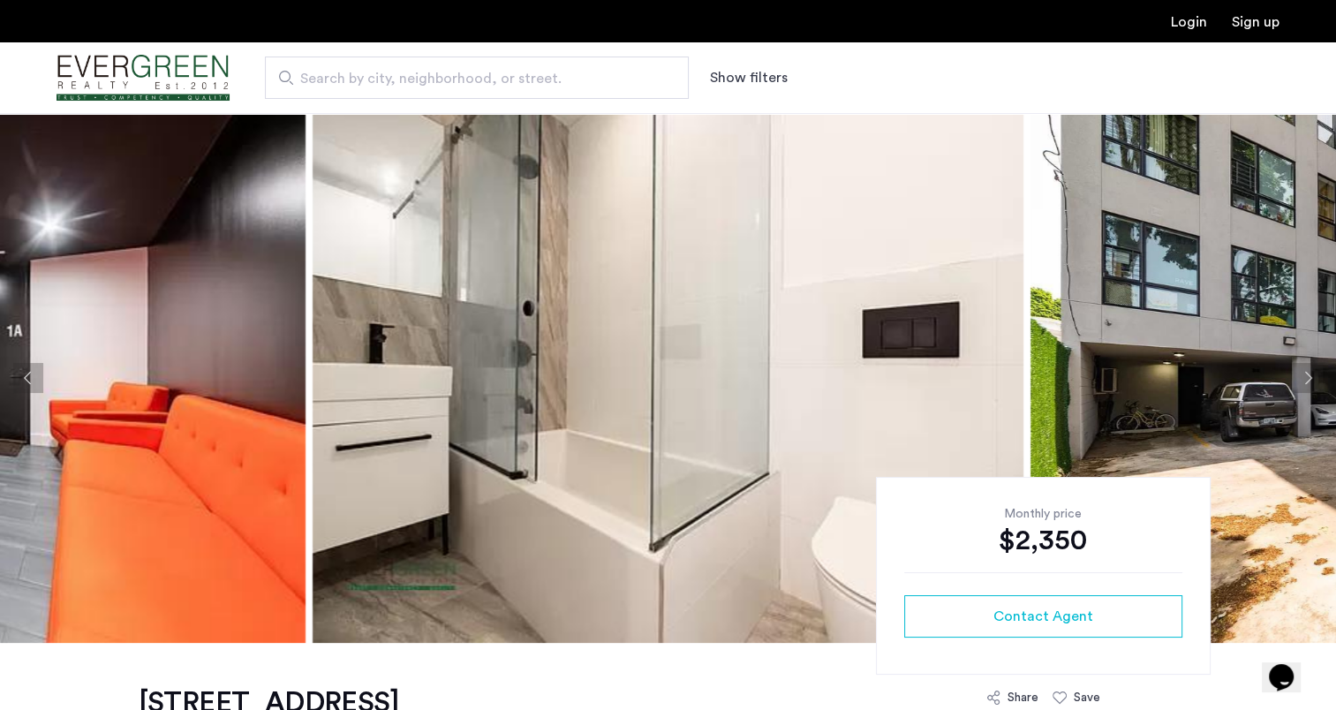
click at [1317, 378] on button "Next apartment" at bounding box center [1307, 378] width 30 height 30
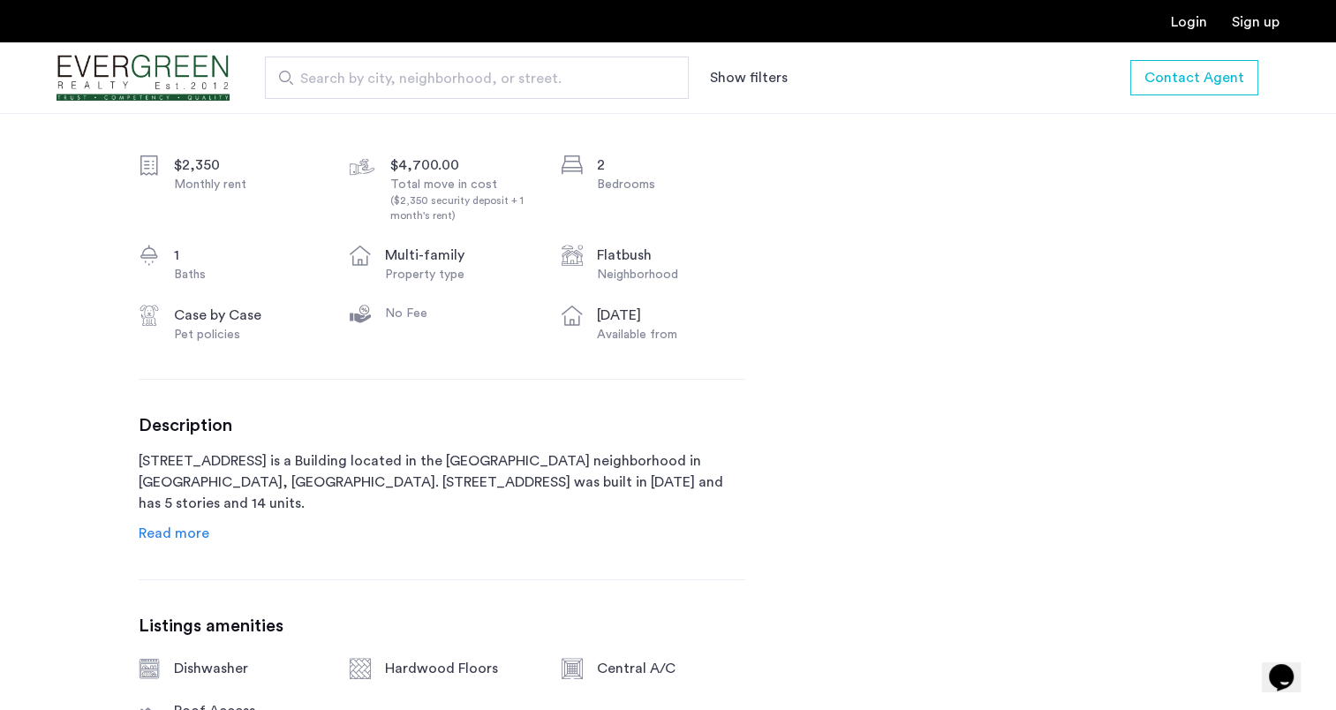
scroll to position [883, 0]
